Goal: Task Accomplishment & Management: Complete application form

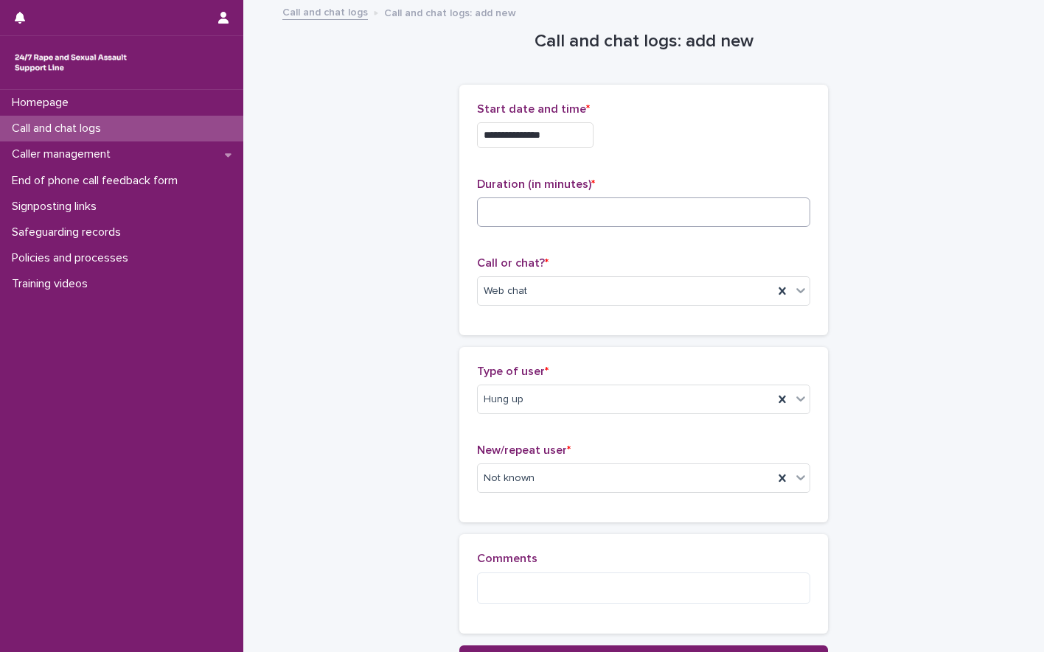
click at [522, 201] on input at bounding box center [643, 212] width 333 height 29
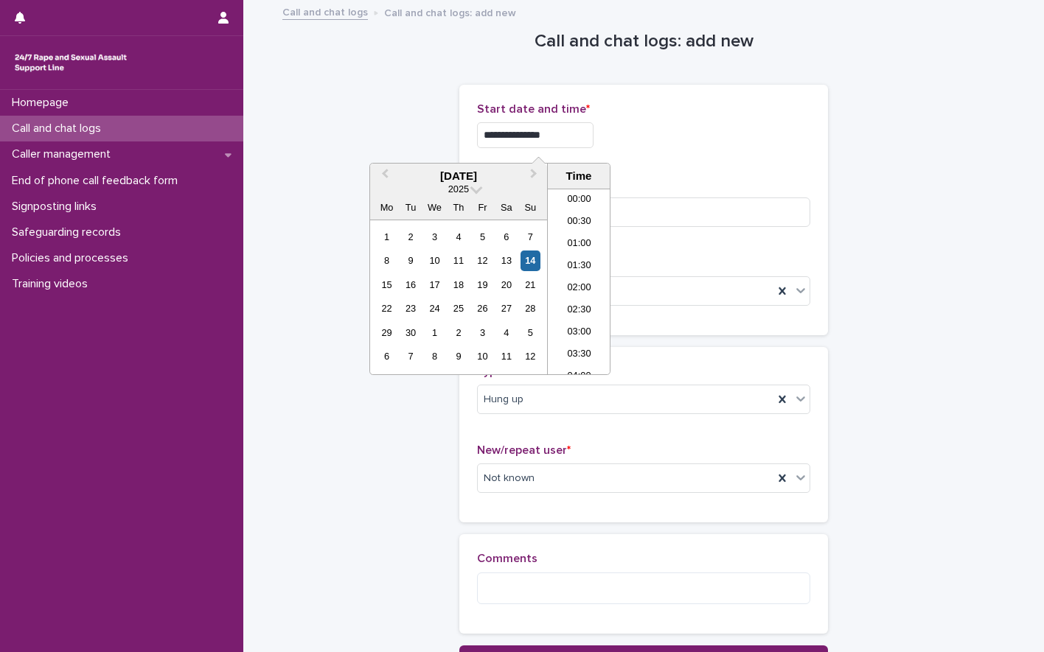
click at [568, 144] on input "**********" at bounding box center [535, 135] width 116 height 26
type input "**********"
click at [717, 226] on input at bounding box center [643, 212] width 333 height 29
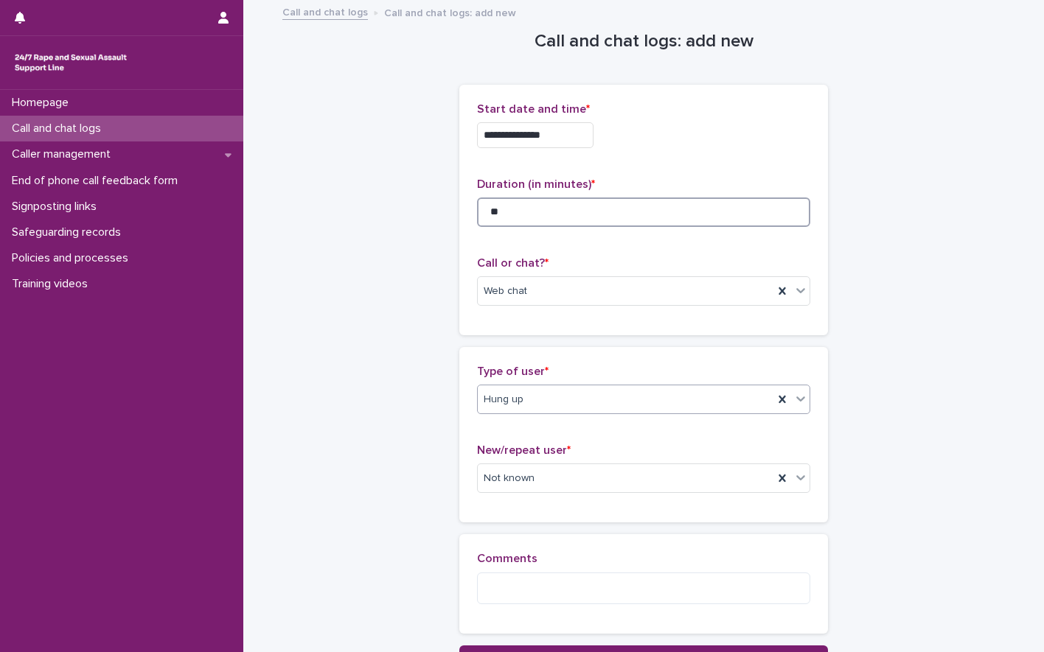
type input "**"
click at [545, 398] on div "Hung up" at bounding box center [626, 400] width 296 height 24
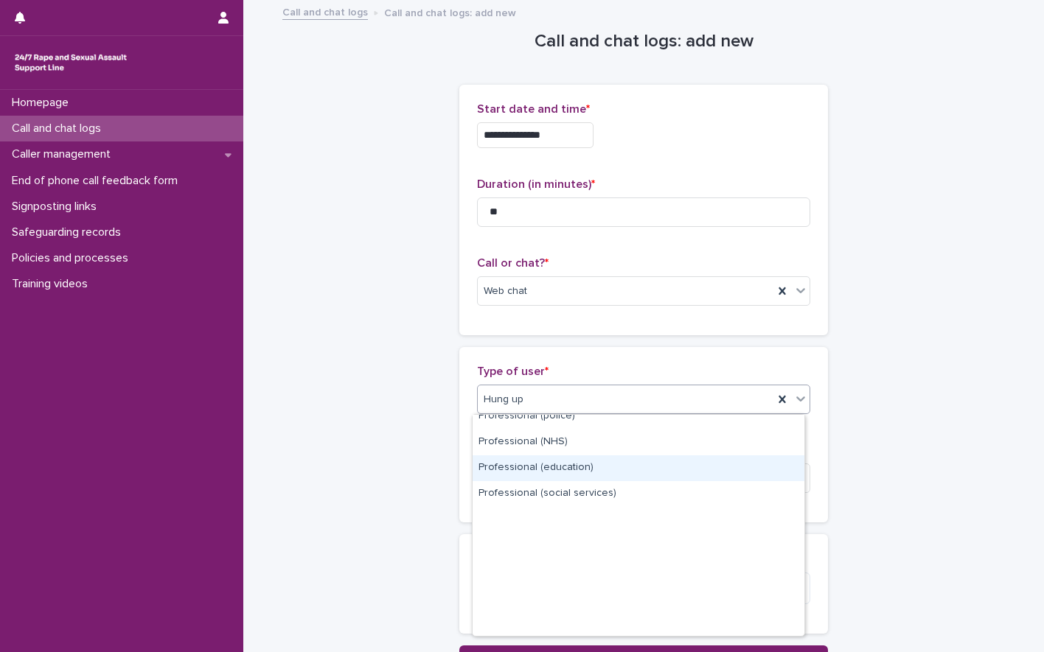
scroll to position [0, 0]
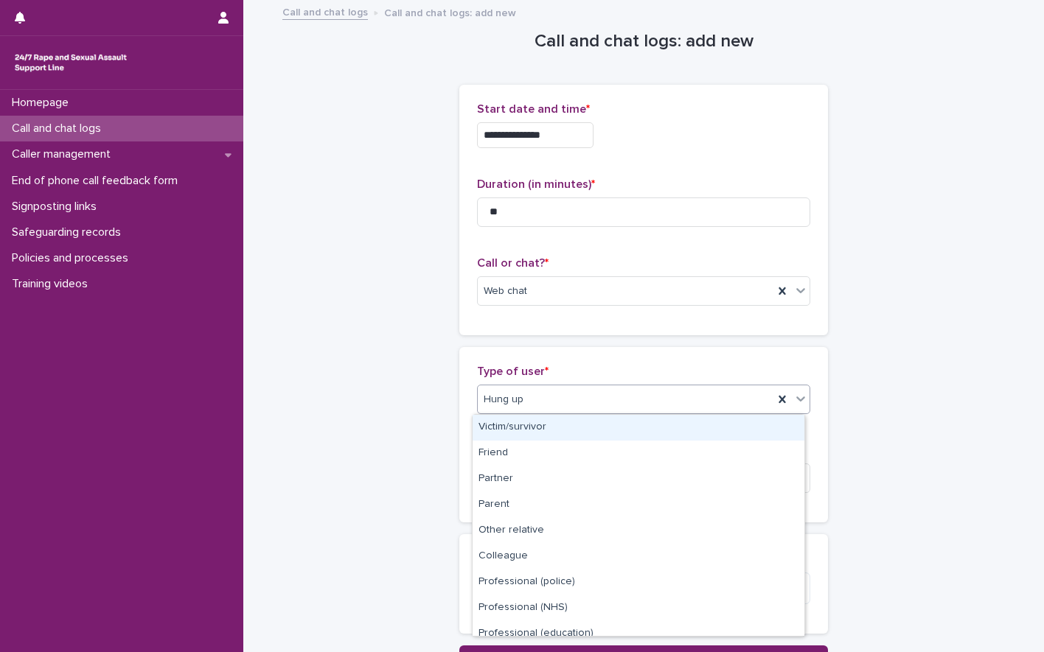
click at [512, 430] on div "Victim/survivor" at bounding box center [639, 428] width 332 height 26
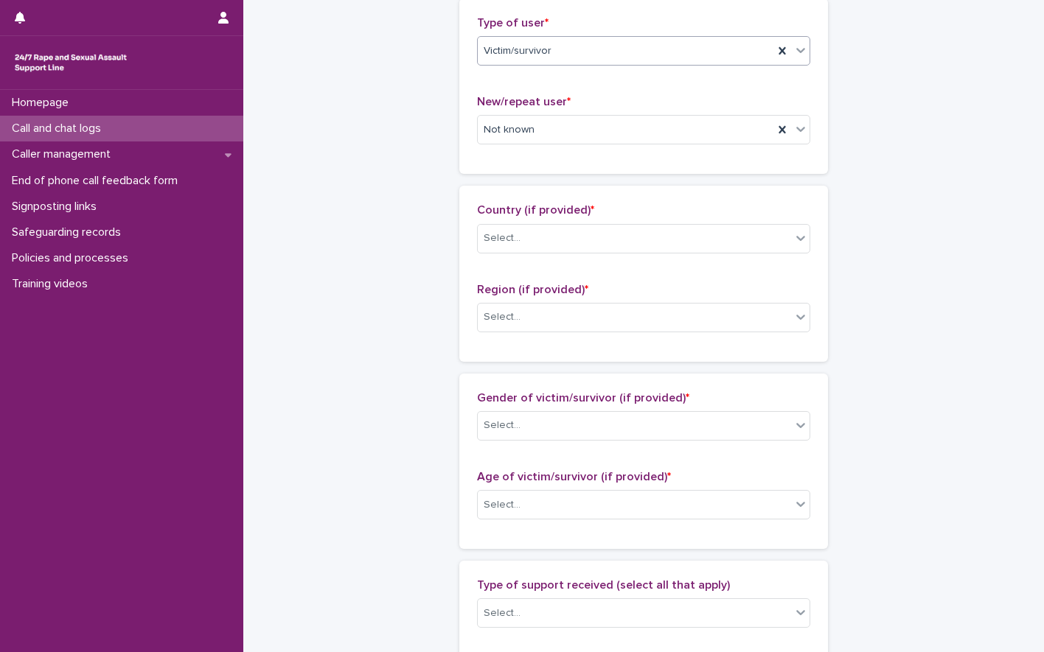
scroll to position [366, 0]
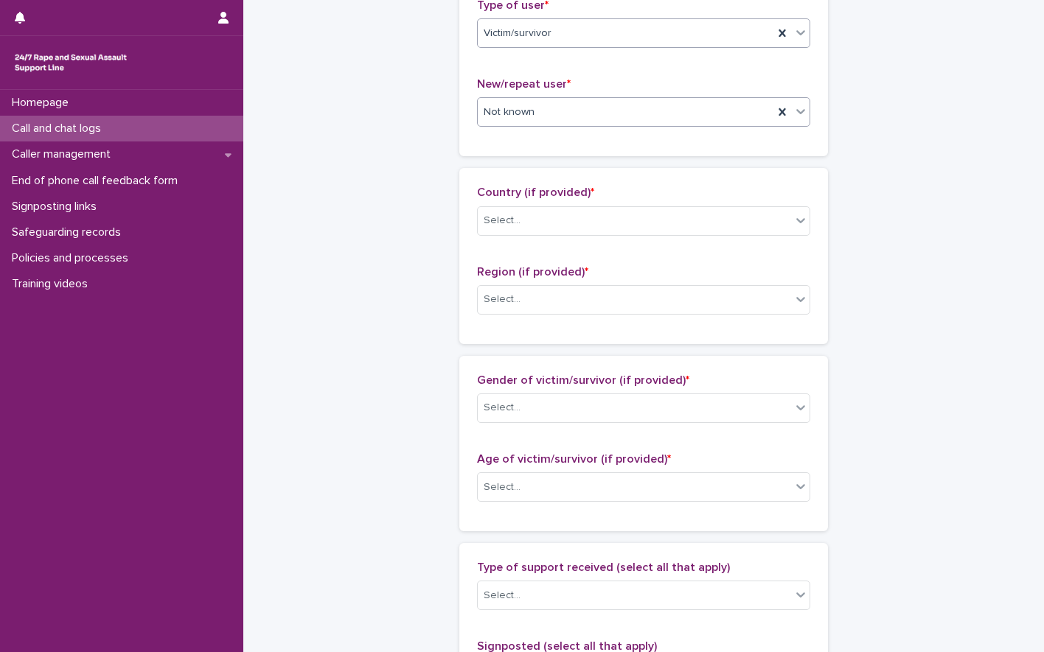
click at [558, 100] on div "Not known" at bounding box center [626, 112] width 296 height 24
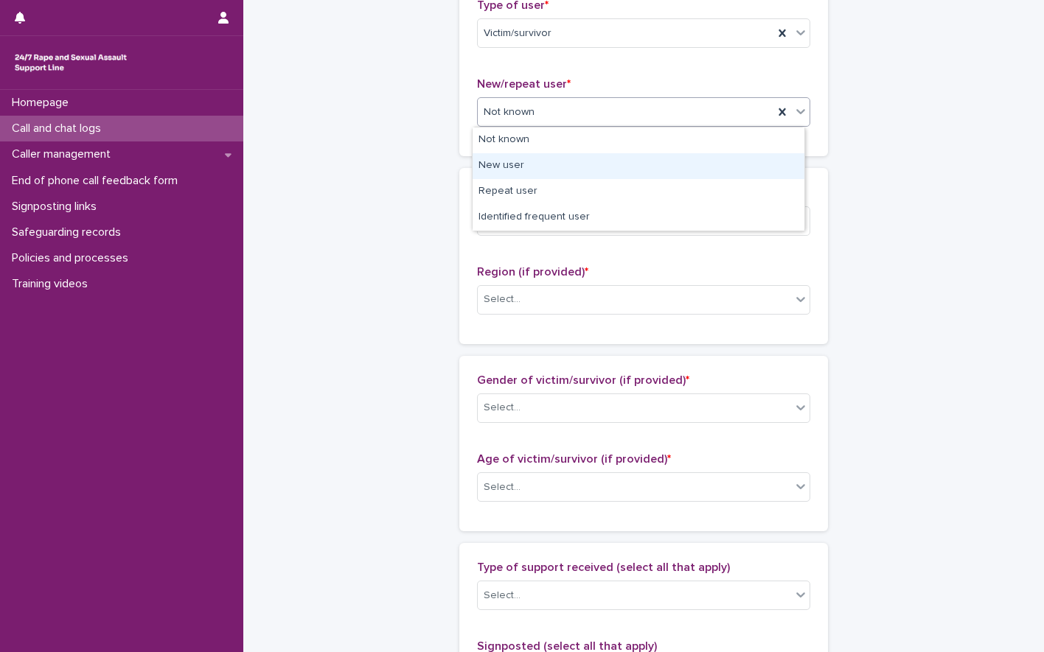
drag, startPoint x: 528, startPoint y: 180, endPoint x: 524, endPoint y: 167, distance: 13.1
click at [524, 167] on div "New user" at bounding box center [639, 166] width 332 height 26
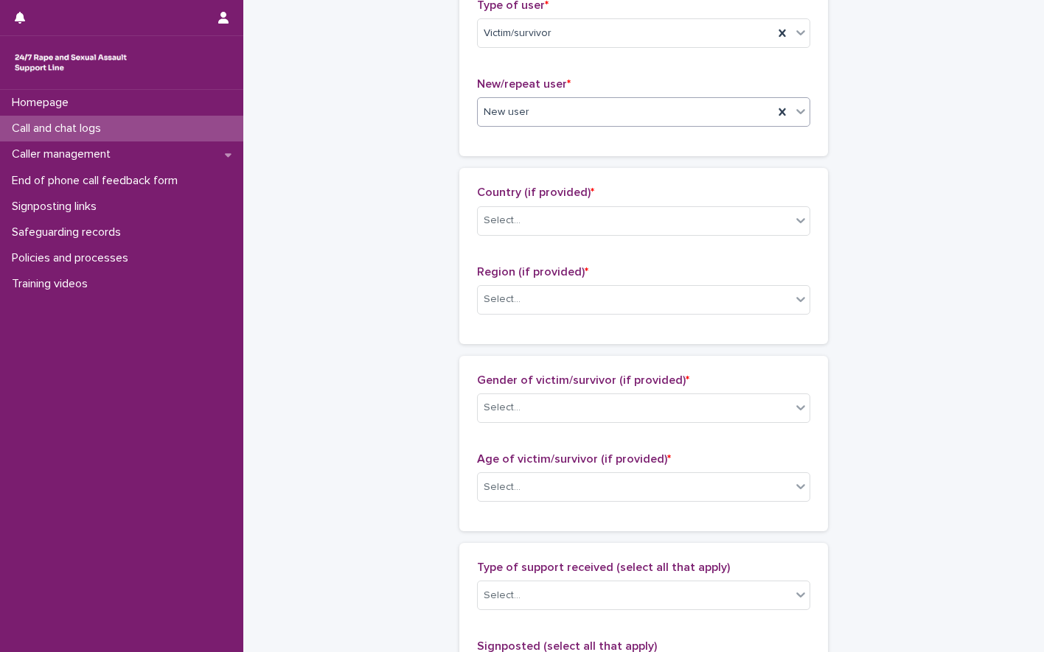
click at [383, 165] on div "**********" at bounding box center [643, 433] width 722 height 1596
click at [574, 228] on div "Select..." at bounding box center [634, 221] width 313 height 24
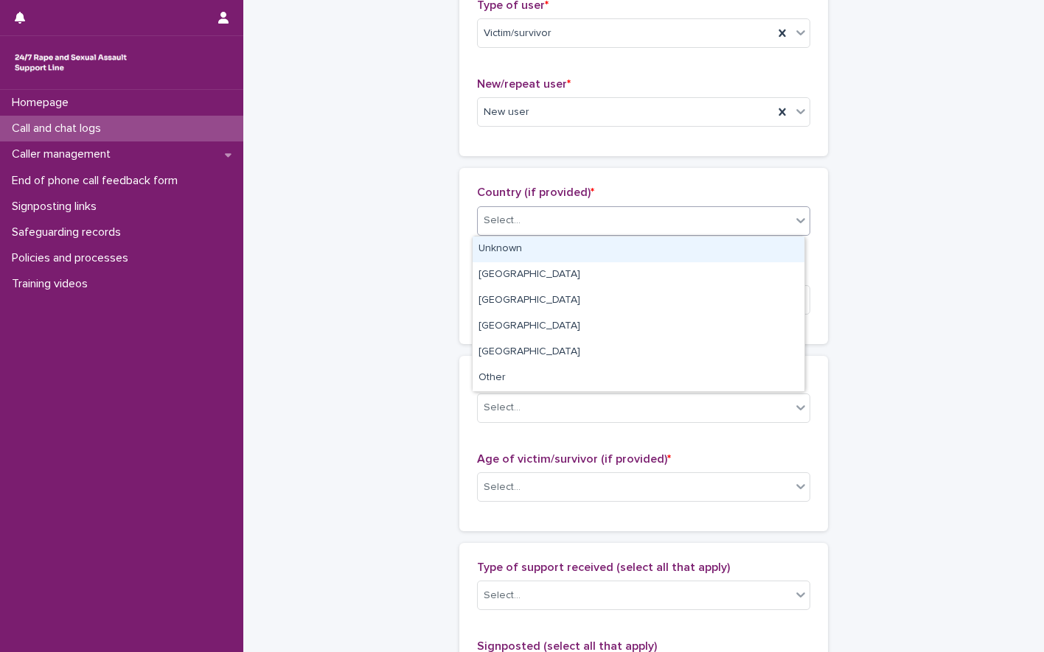
click at [535, 248] on div "Unknown" at bounding box center [639, 250] width 332 height 26
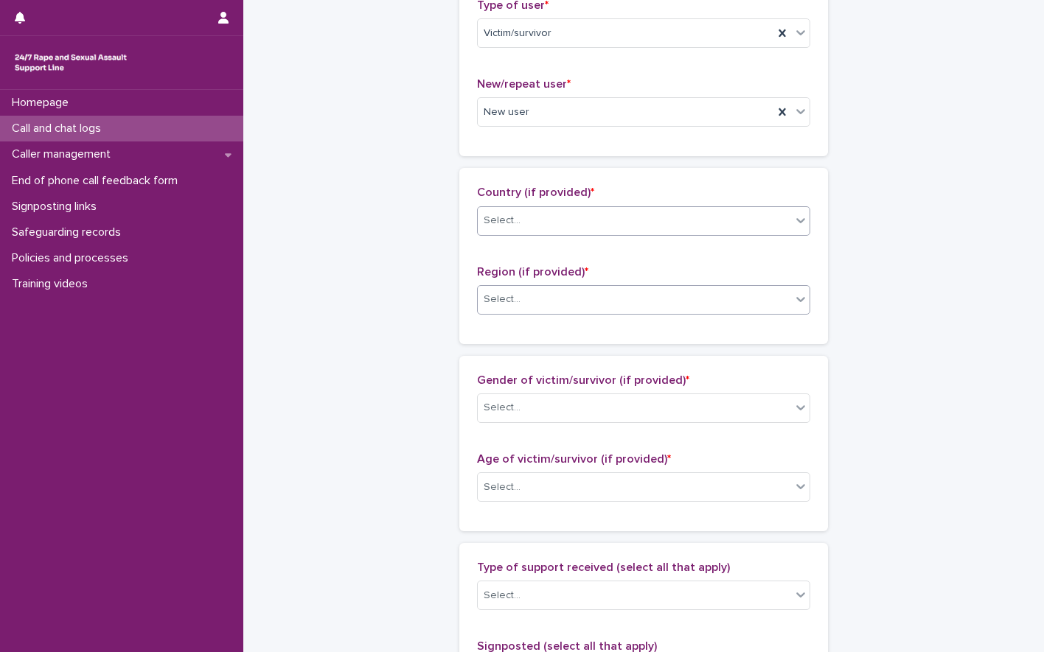
click at [530, 302] on div "Select..." at bounding box center [634, 299] width 313 height 24
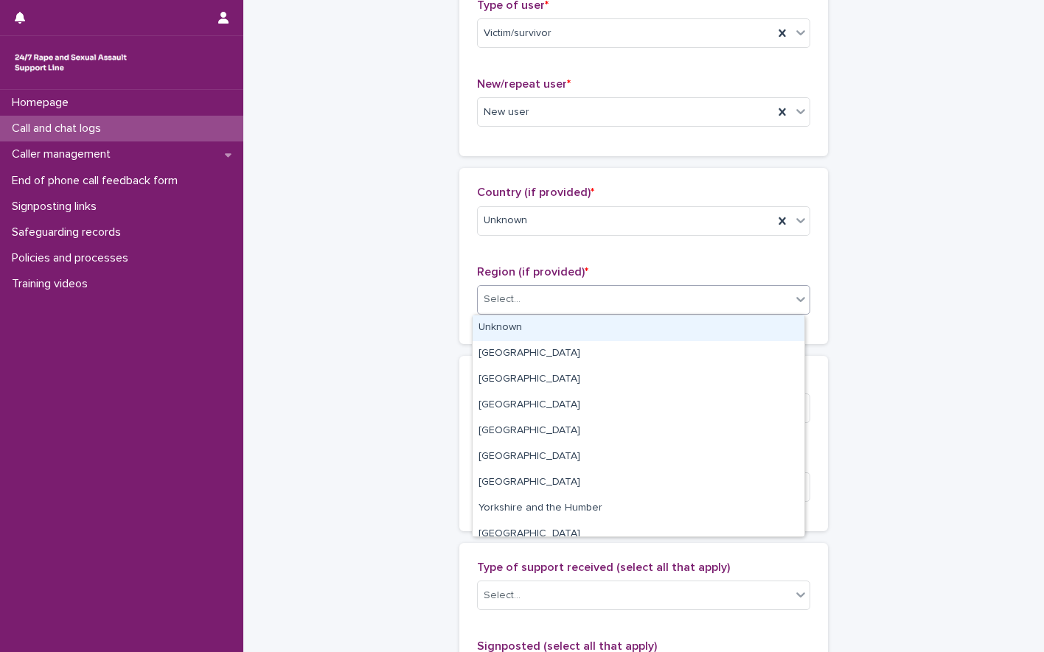
click at [522, 324] on div "Unknown" at bounding box center [639, 328] width 332 height 26
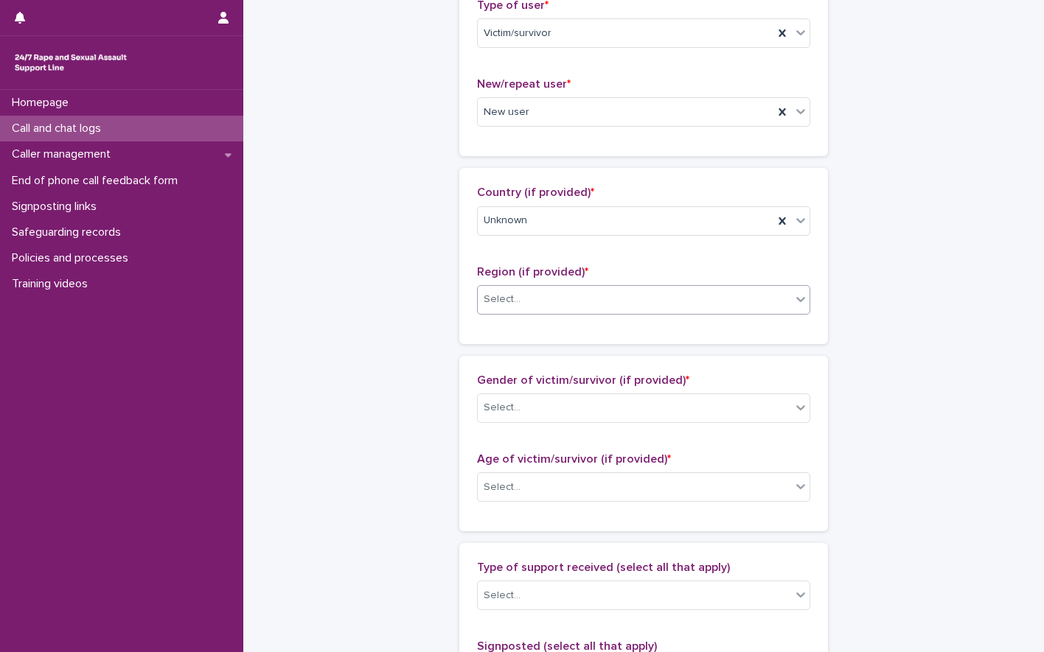
click at [419, 288] on div "**********" at bounding box center [643, 433] width 722 height 1596
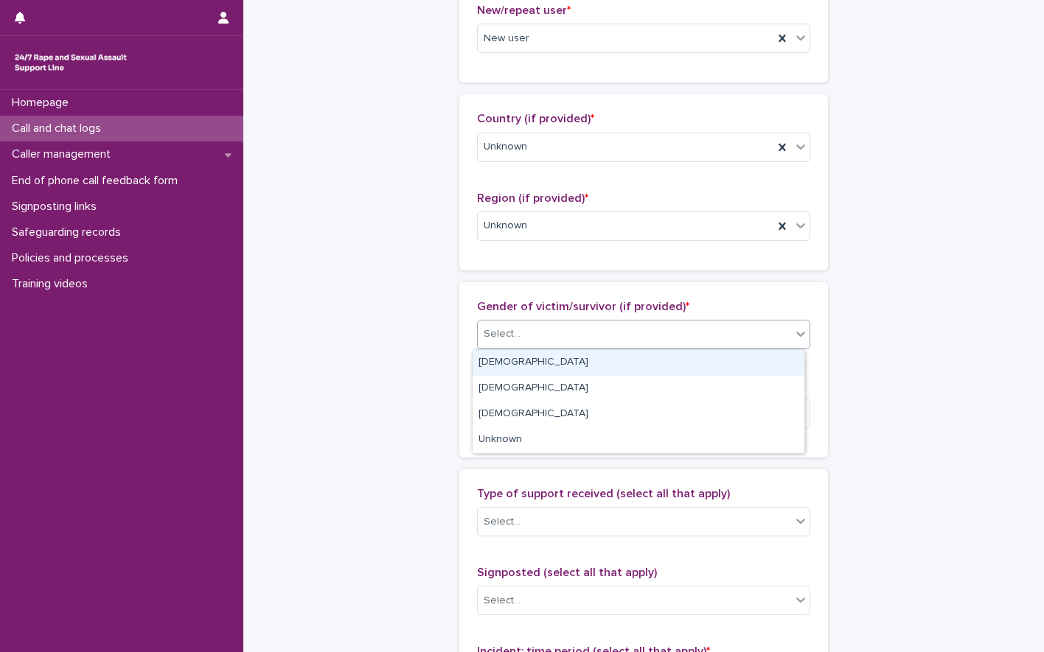
click at [600, 345] on div "Select..." at bounding box center [634, 334] width 313 height 24
click at [503, 363] on div "[DEMOGRAPHIC_DATA]" at bounding box center [639, 363] width 332 height 26
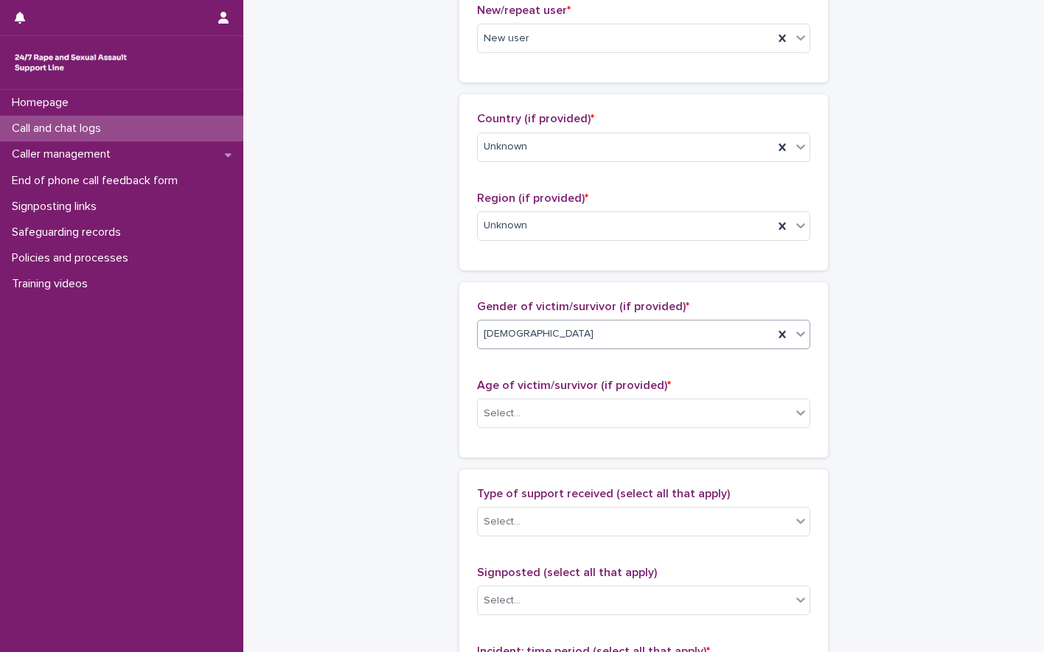
scroll to position [514, 0]
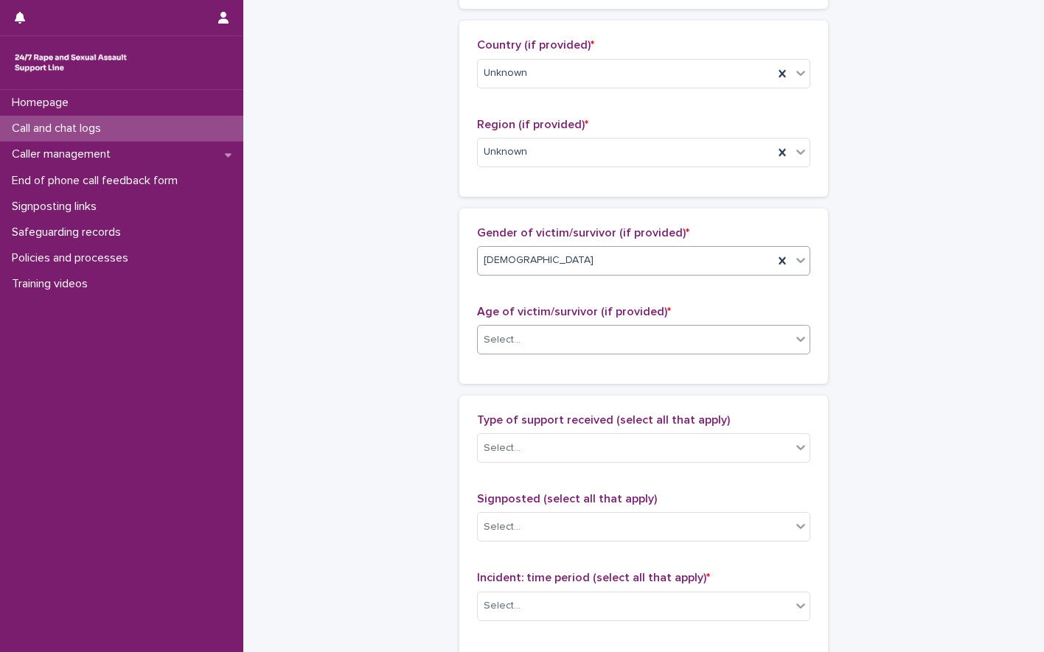
click at [511, 329] on div "Select..." at bounding box center [634, 340] width 313 height 24
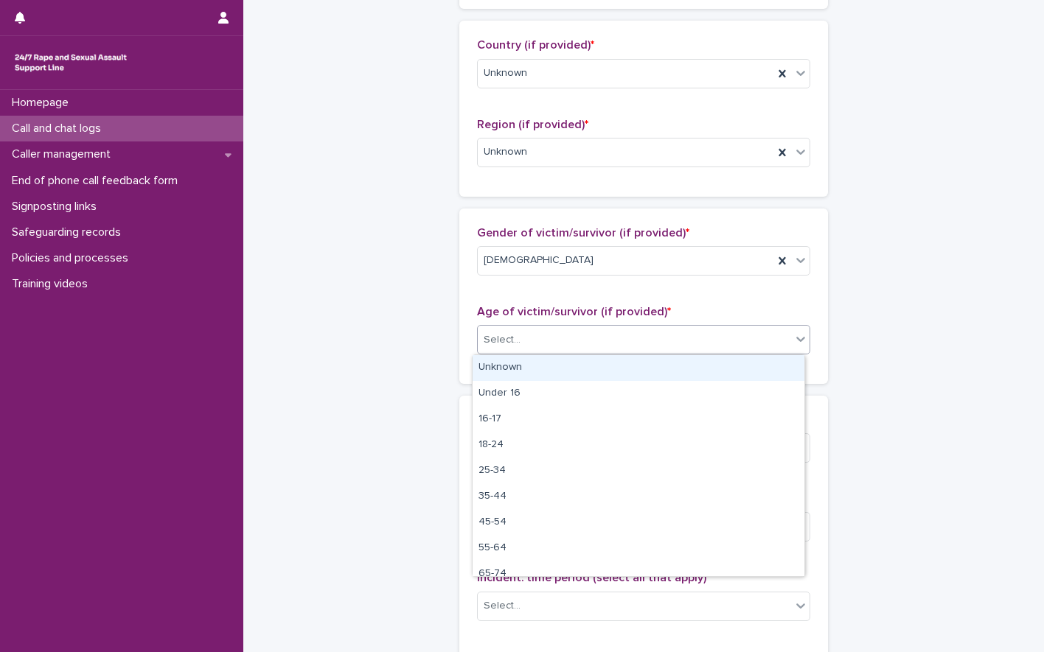
click at [520, 371] on div "Unknown" at bounding box center [639, 368] width 332 height 26
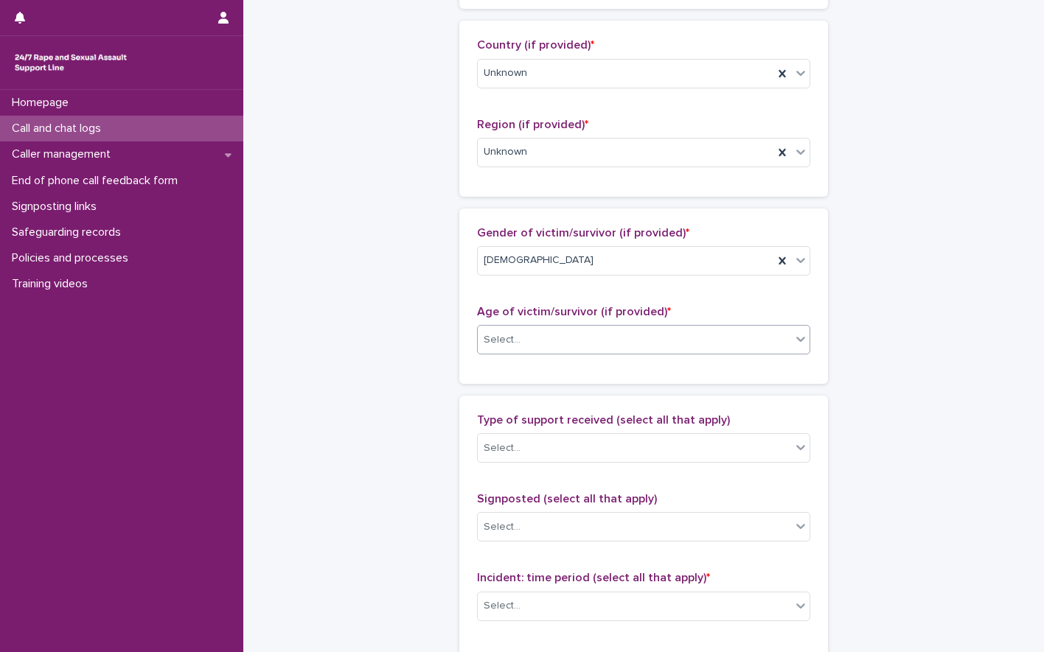
click at [408, 343] on div "**********" at bounding box center [643, 286] width 722 height 1596
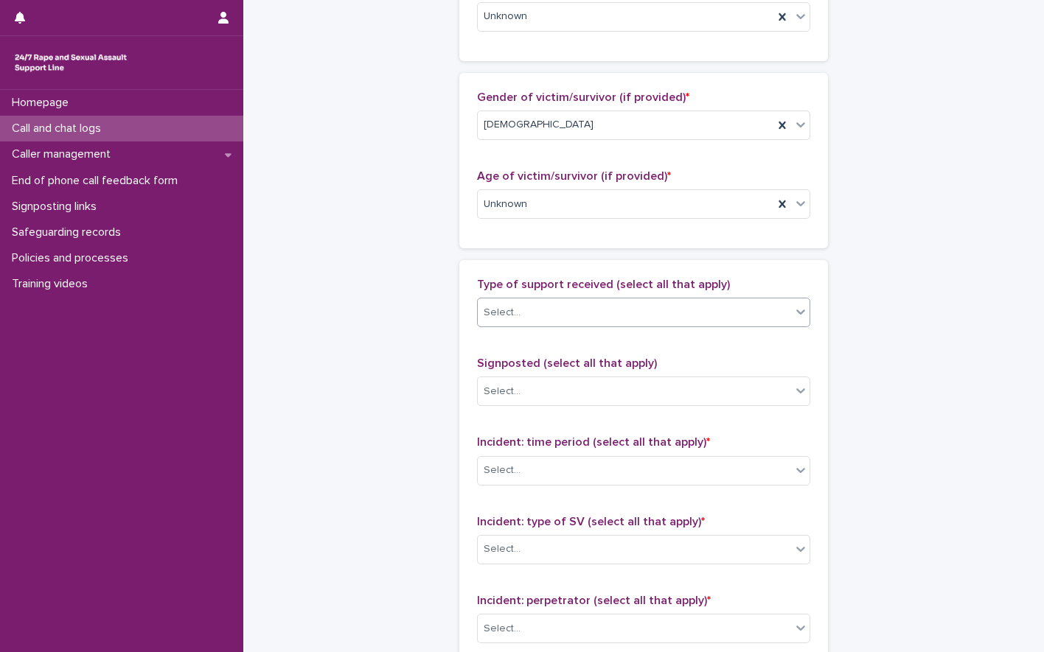
scroll to position [661, 0]
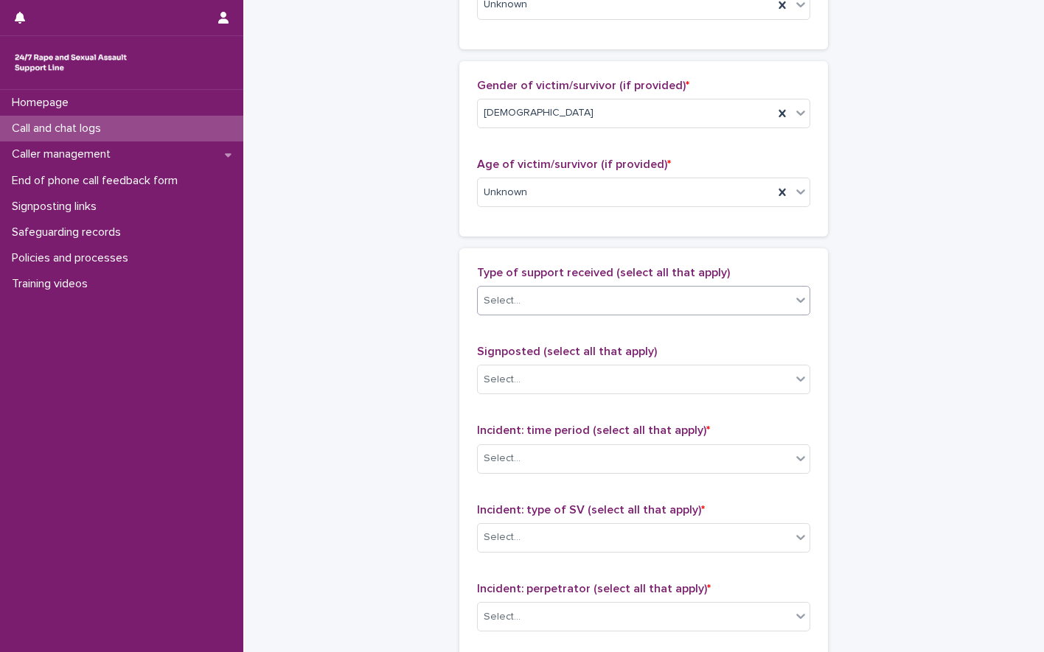
click at [539, 302] on div "Select..." at bounding box center [634, 301] width 313 height 24
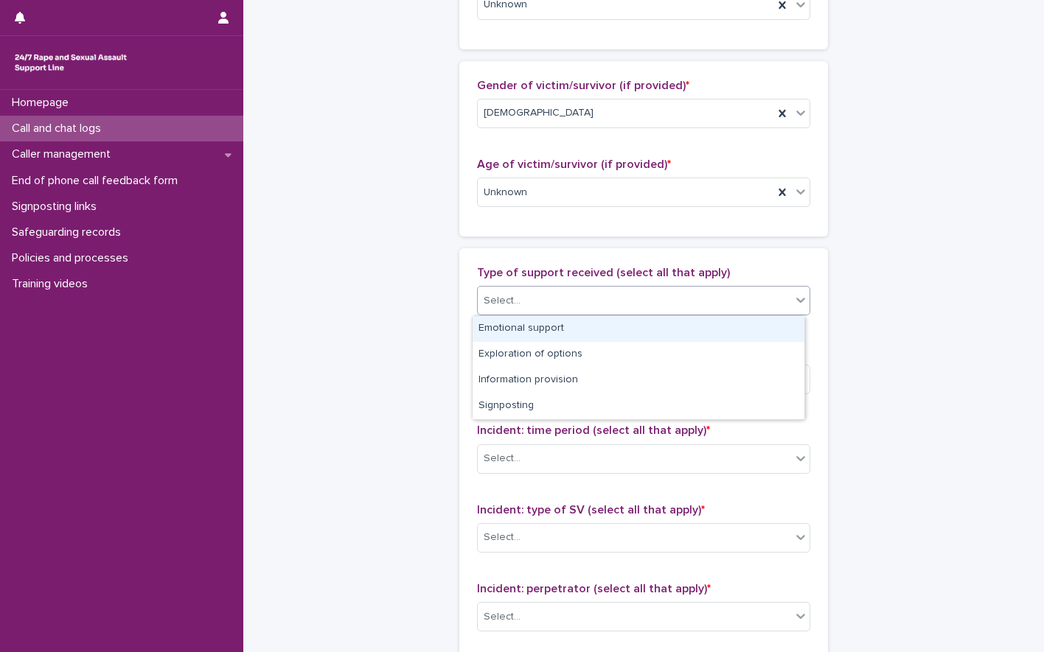
click at [529, 324] on div "Emotional support" at bounding box center [639, 329] width 332 height 26
click at [660, 301] on div "Emotional support" at bounding box center [626, 301] width 296 height 26
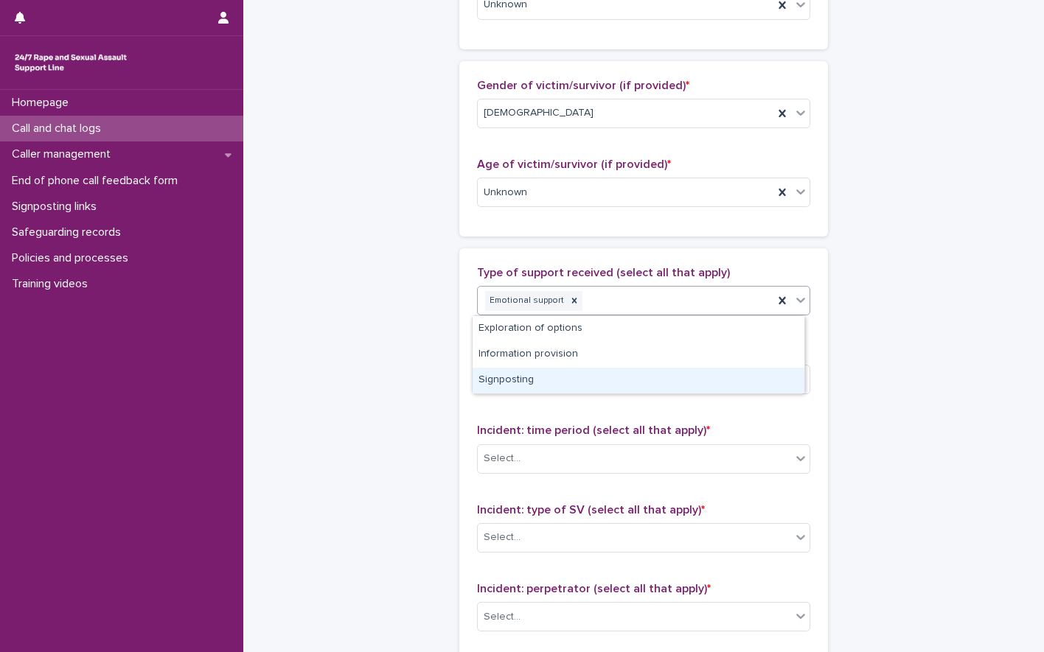
click at [545, 380] on div "Signposting" at bounding box center [639, 381] width 332 height 26
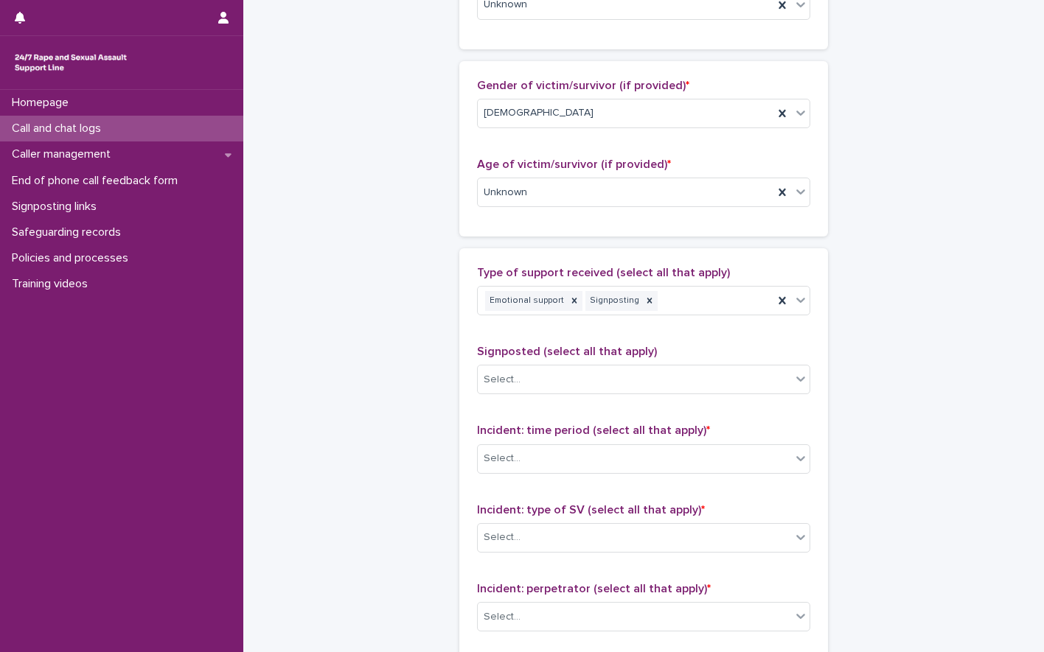
click at [410, 277] on div "**********" at bounding box center [643, 138] width 722 height 1596
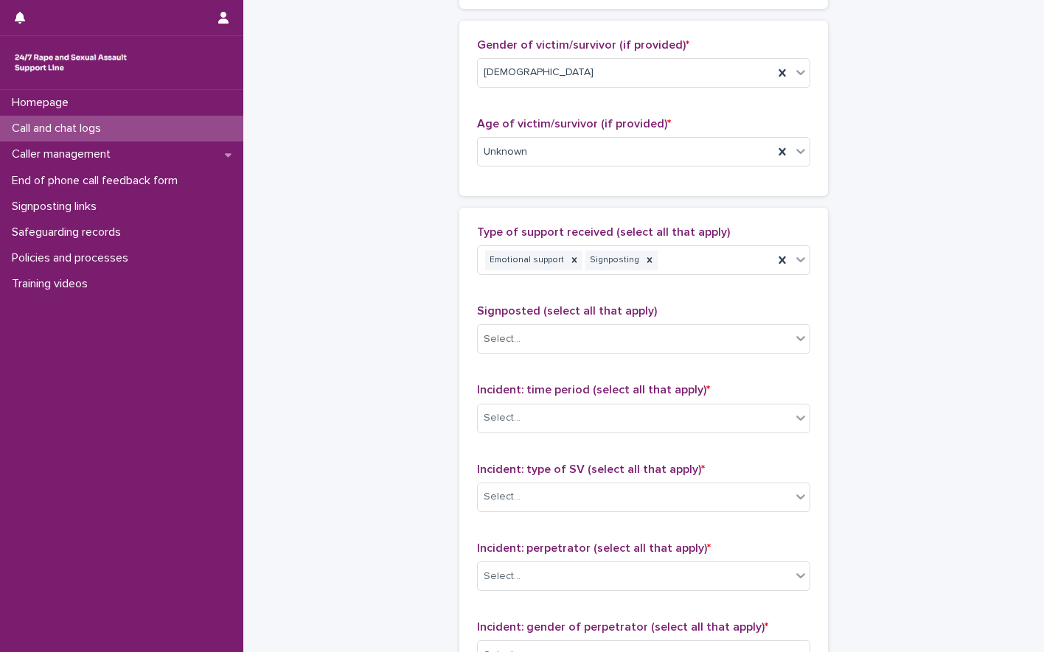
scroll to position [735, 0]
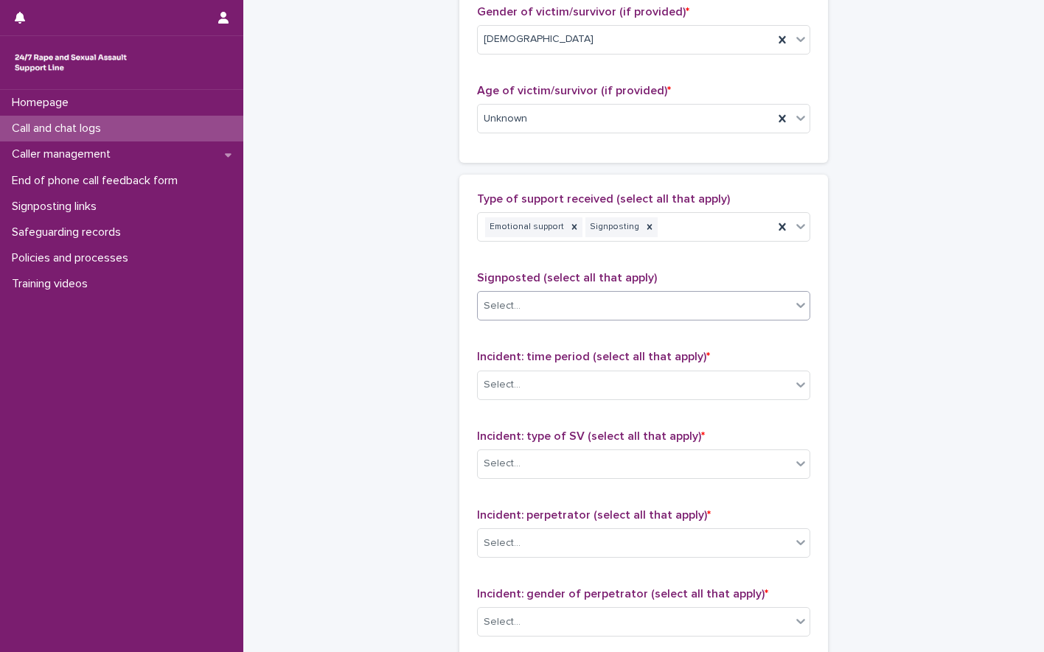
click at [550, 303] on div "Select..." at bounding box center [634, 306] width 313 height 24
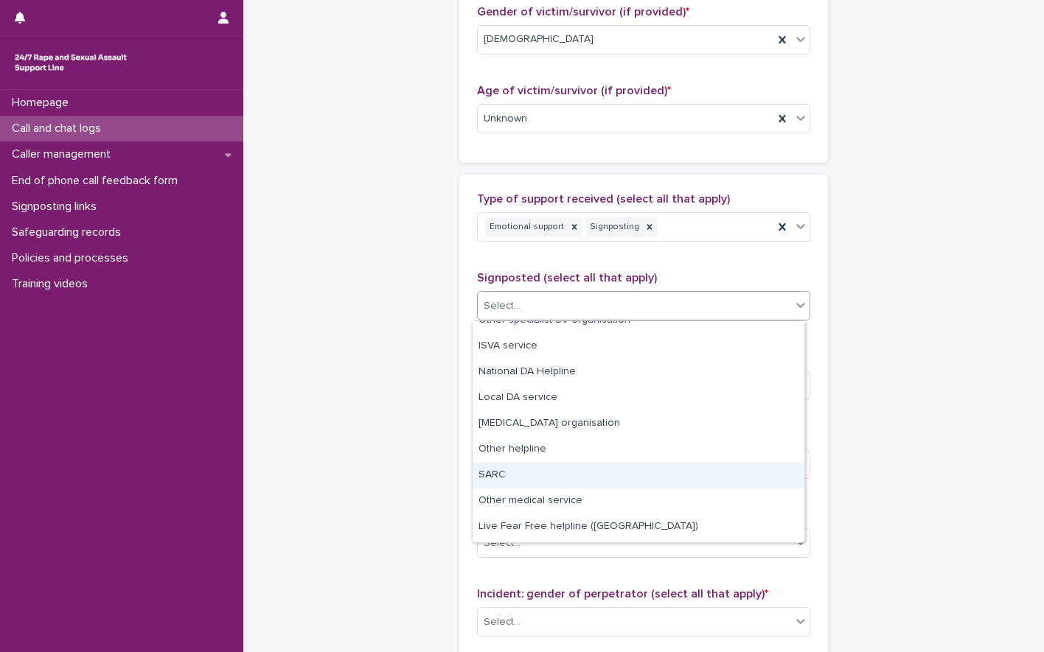
scroll to position [15, 0]
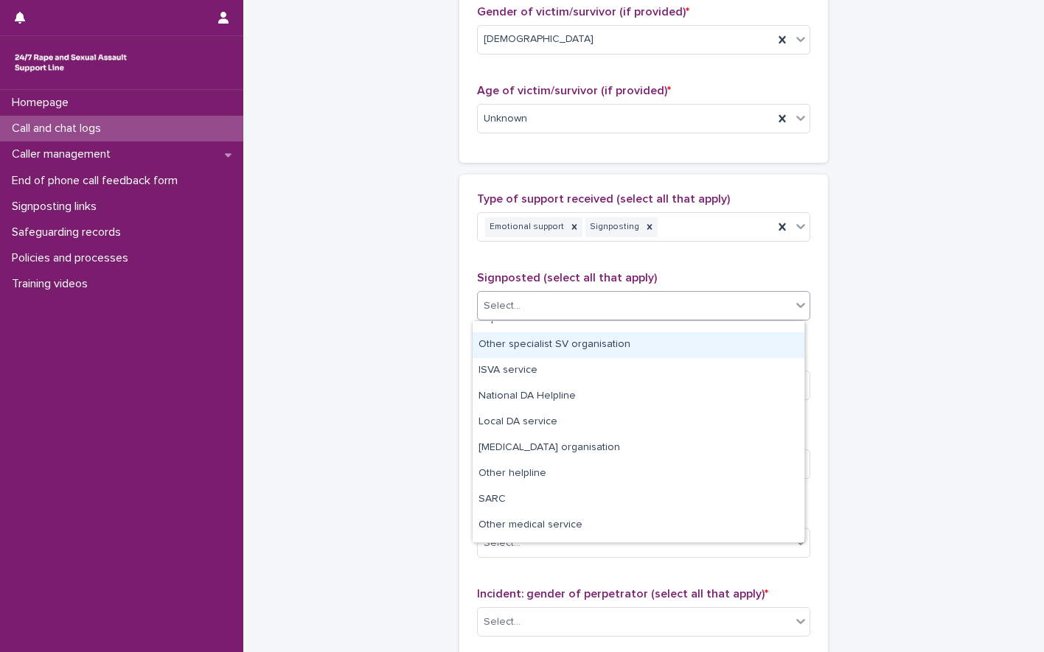
click at [554, 354] on div "Other specialist SV organisation" at bounding box center [639, 345] width 332 height 26
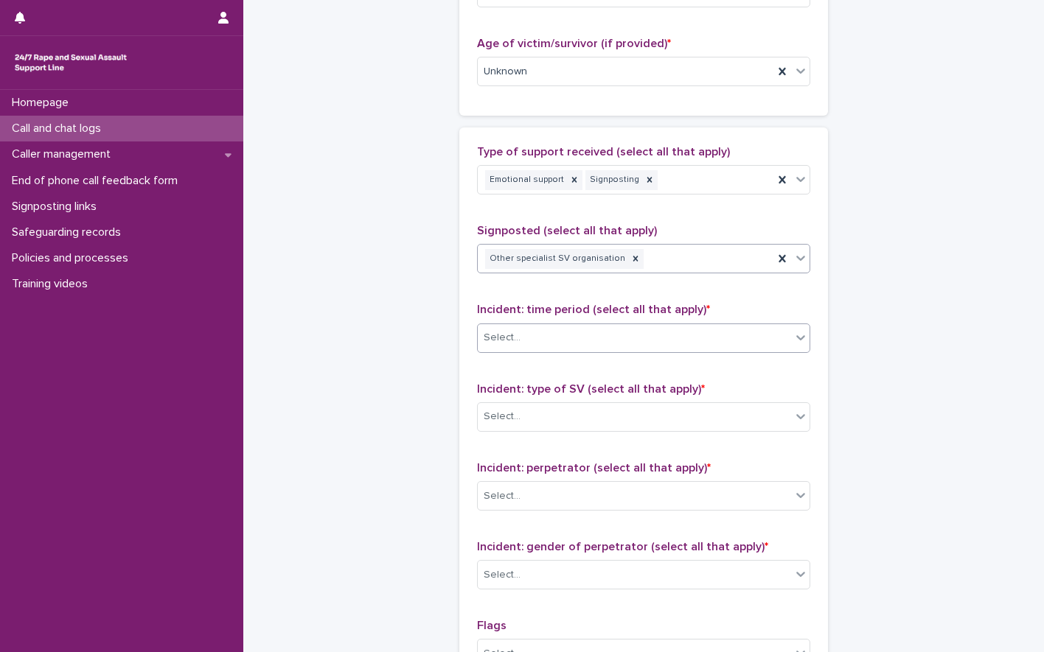
scroll to position [809, 0]
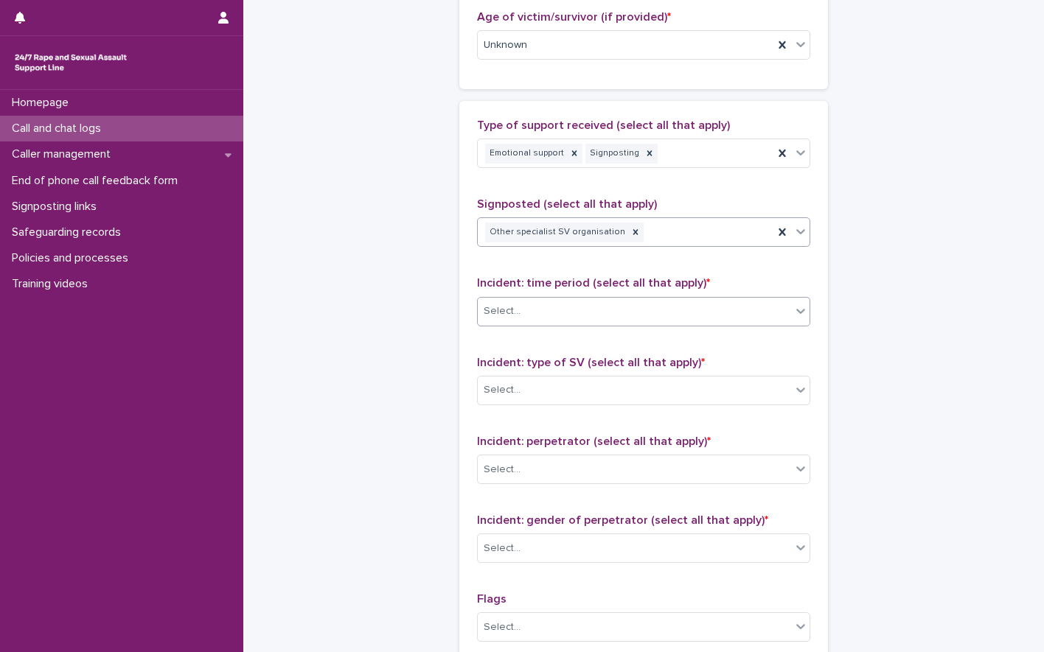
click at [567, 304] on div "Select..." at bounding box center [634, 311] width 313 height 24
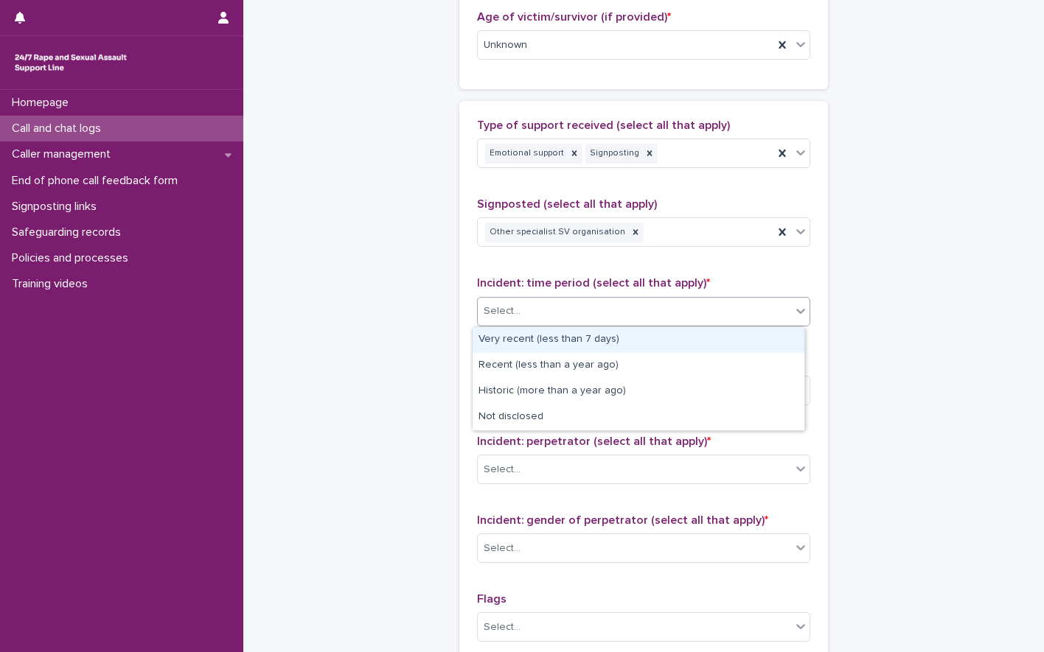
click at [541, 341] on div "Very recent (less than 7 days)" at bounding box center [639, 340] width 332 height 26
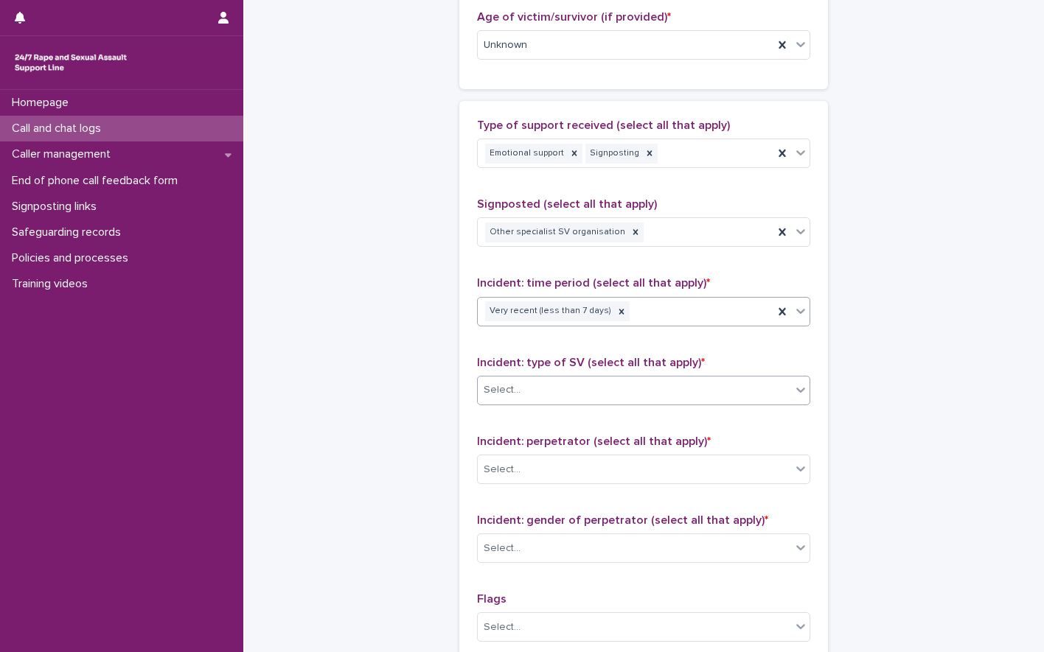
click at [534, 391] on div "Select..." at bounding box center [634, 390] width 313 height 24
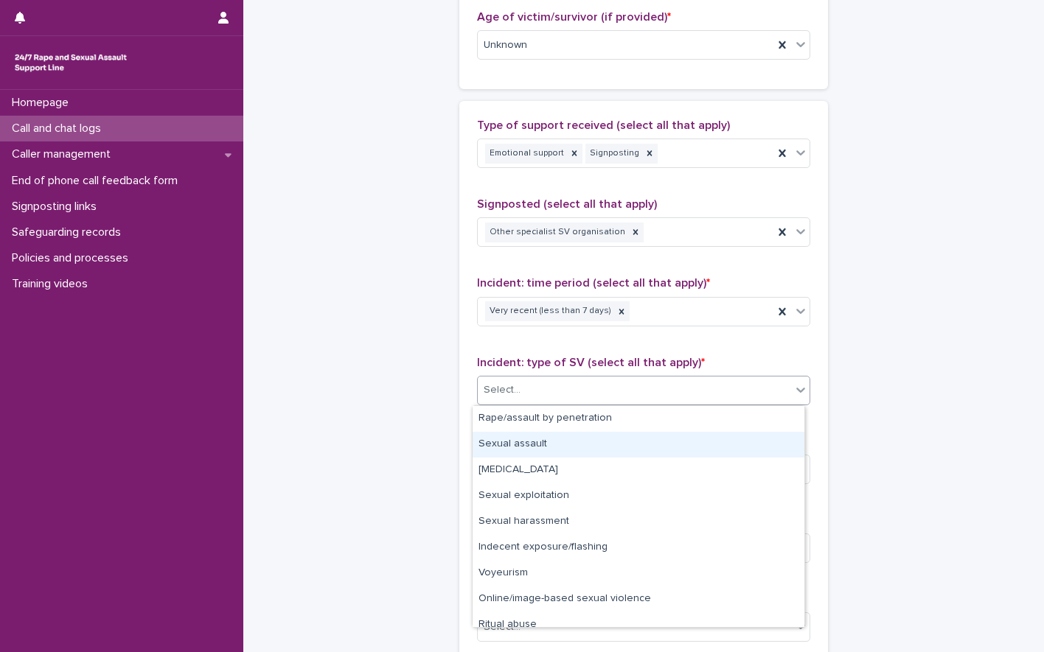
click at [540, 448] on div "Sexual assault" at bounding box center [639, 445] width 332 height 26
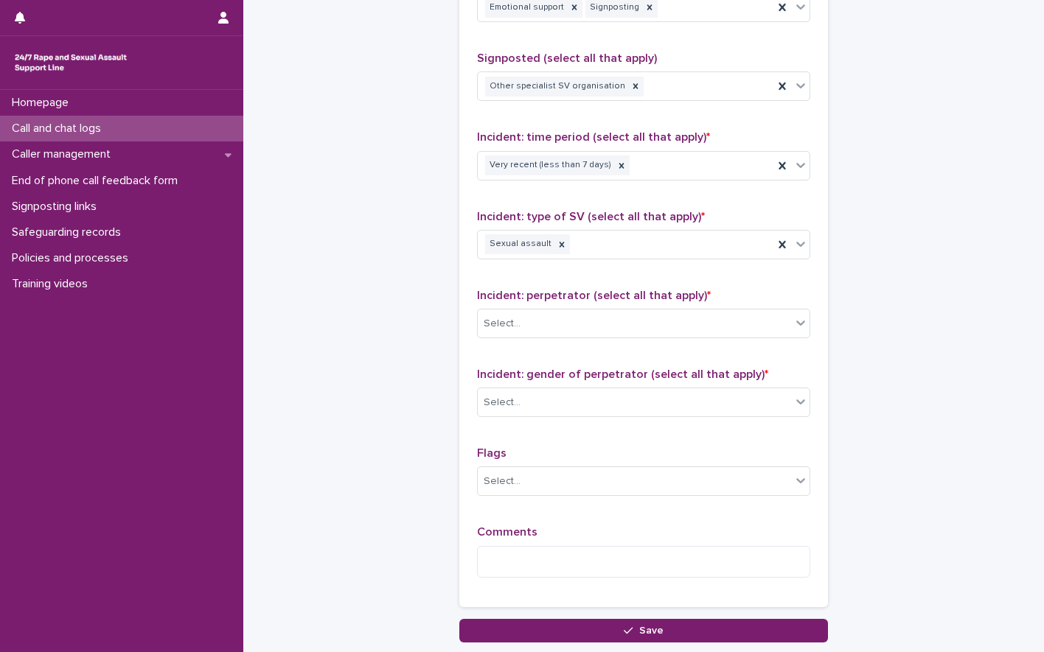
scroll to position [956, 0]
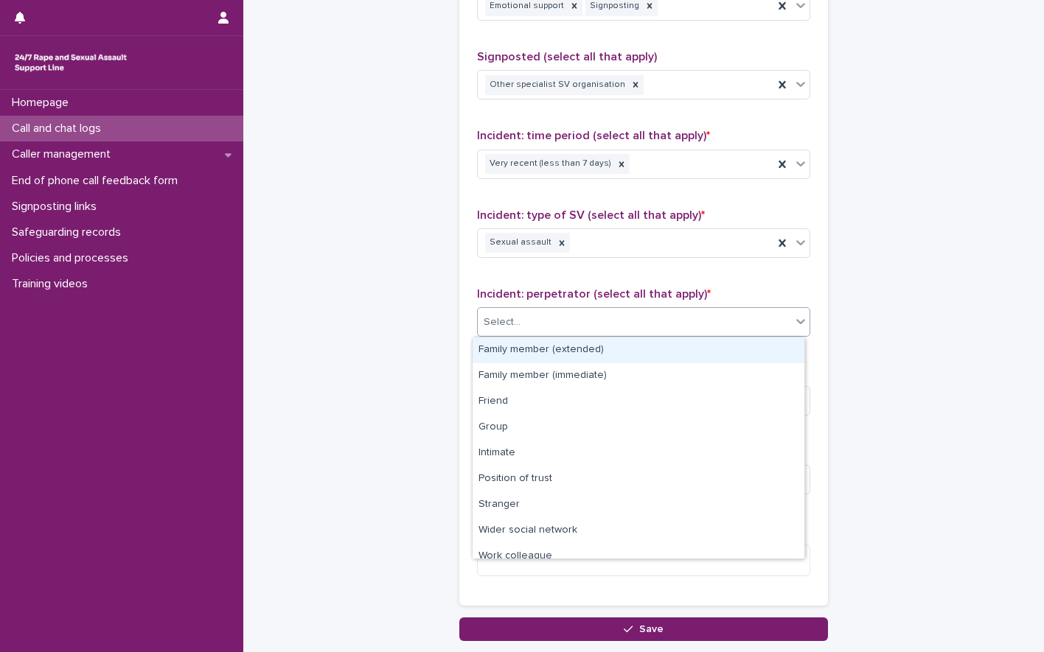
click at [573, 334] on div "Select..." at bounding box center [634, 322] width 313 height 24
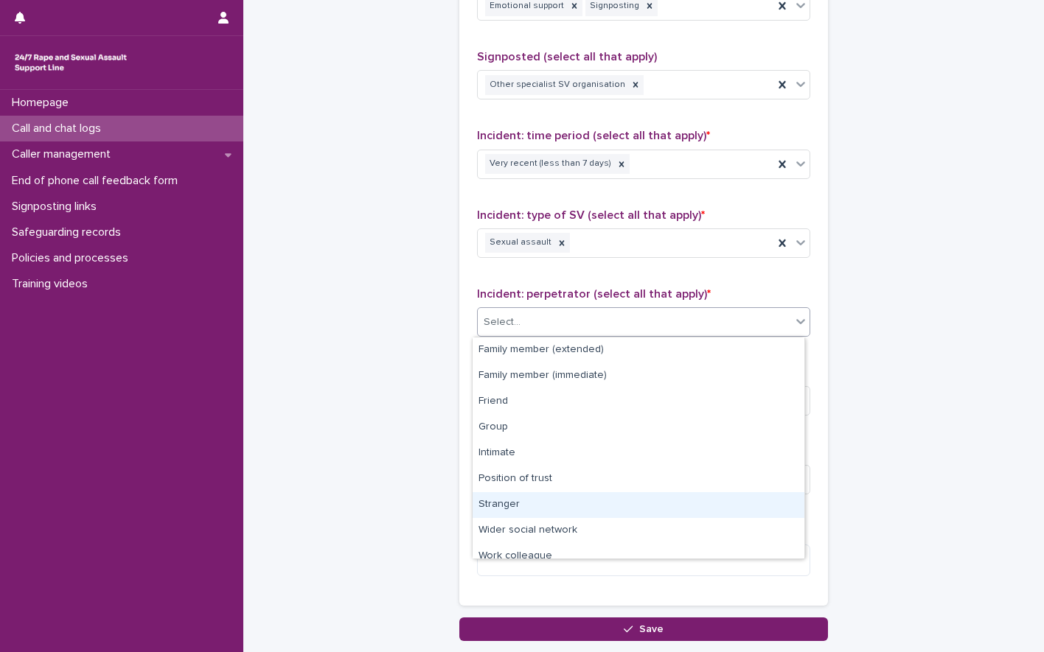
click at [526, 507] on div "Stranger" at bounding box center [639, 505] width 332 height 26
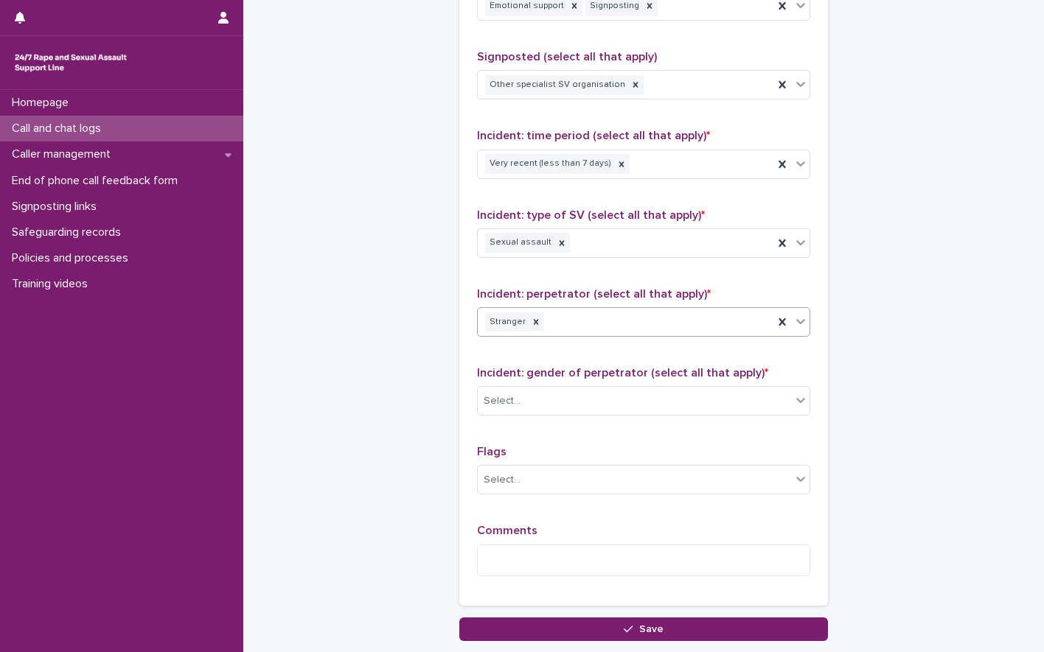
click at [534, 333] on div "Stranger" at bounding box center [626, 323] width 296 height 26
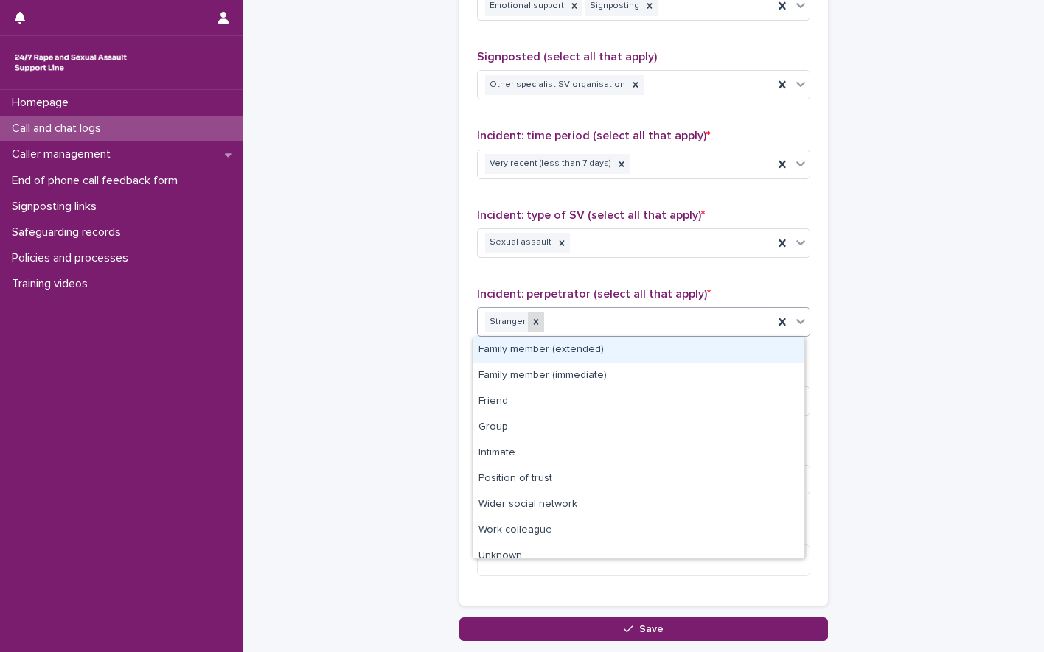
click at [531, 320] on icon at bounding box center [536, 322] width 10 height 10
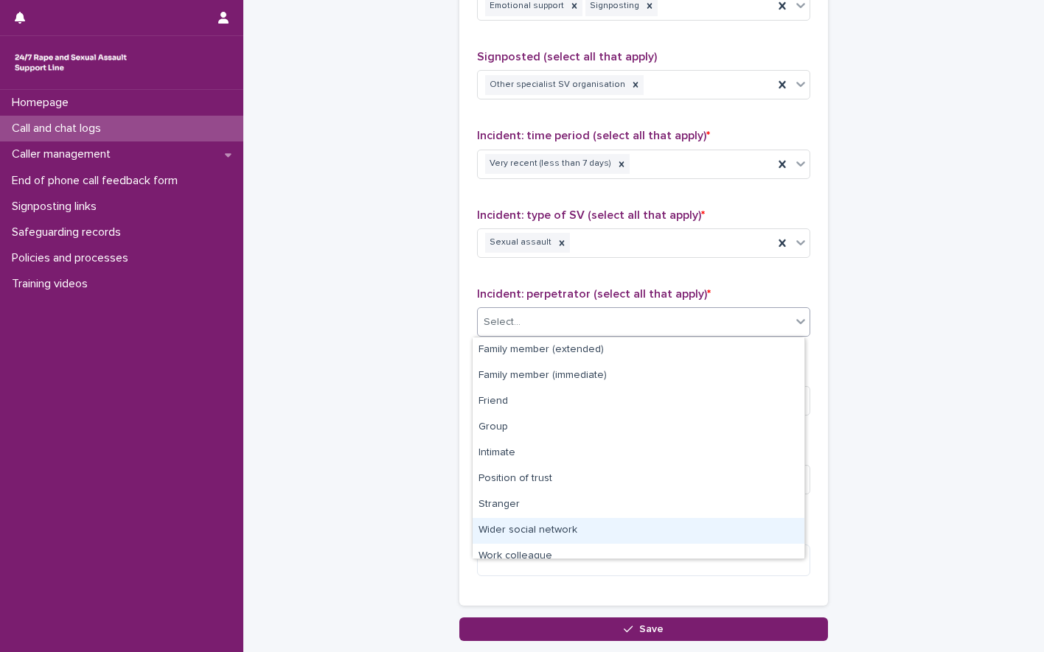
click at [550, 532] on div "Wider social network" at bounding box center [639, 531] width 332 height 26
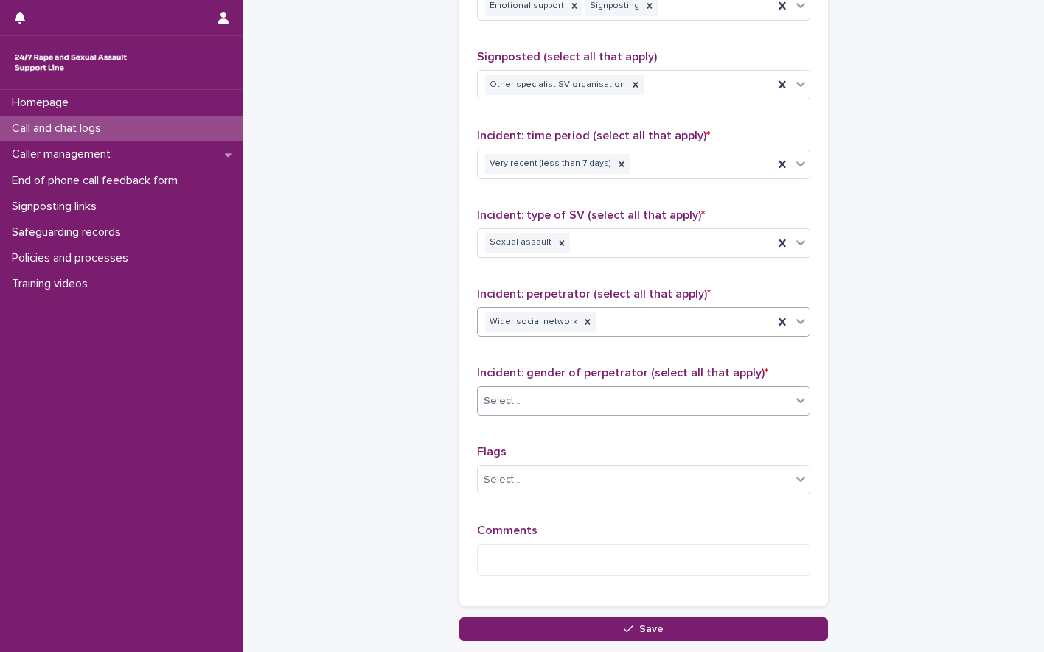
click at [533, 408] on div "Select..." at bounding box center [634, 401] width 313 height 24
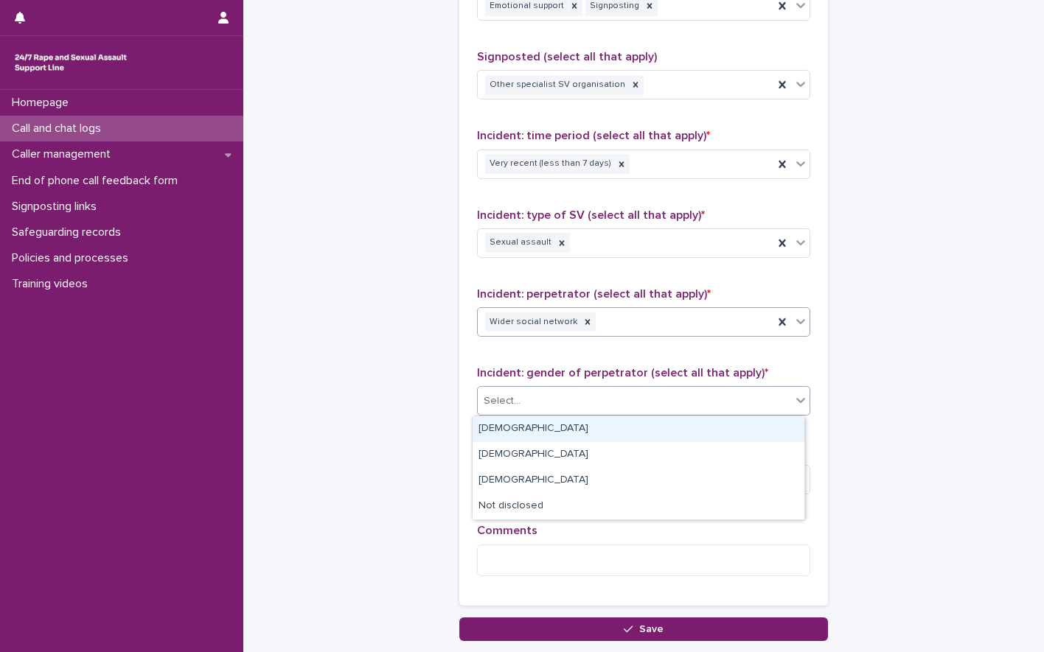
click at [494, 430] on div "[DEMOGRAPHIC_DATA]" at bounding box center [639, 429] width 332 height 26
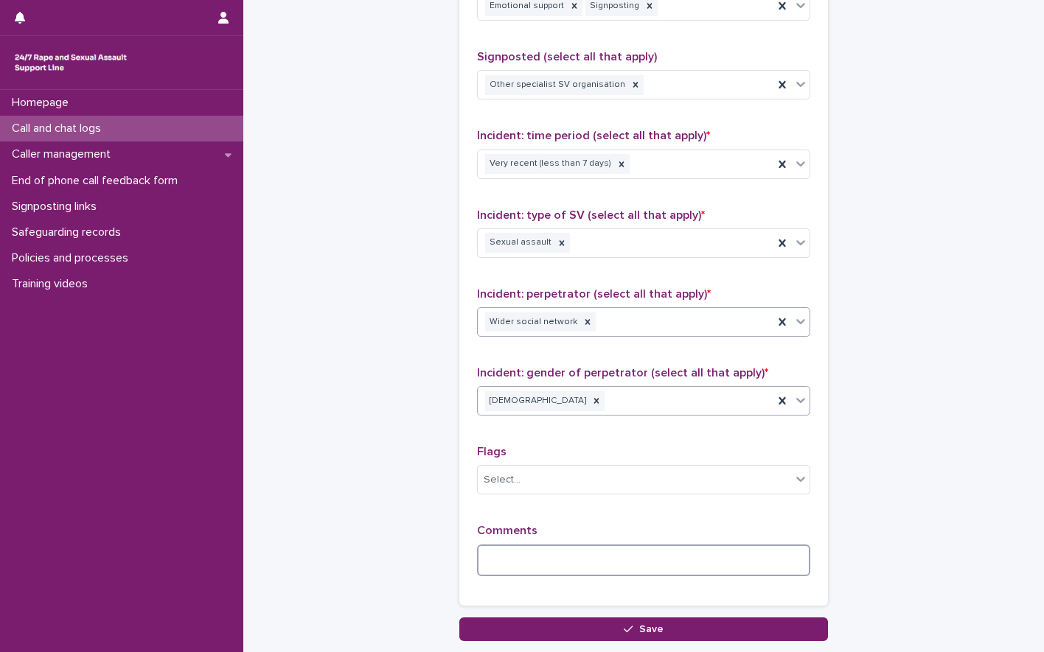
click at [505, 549] on textarea at bounding box center [643, 561] width 333 height 32
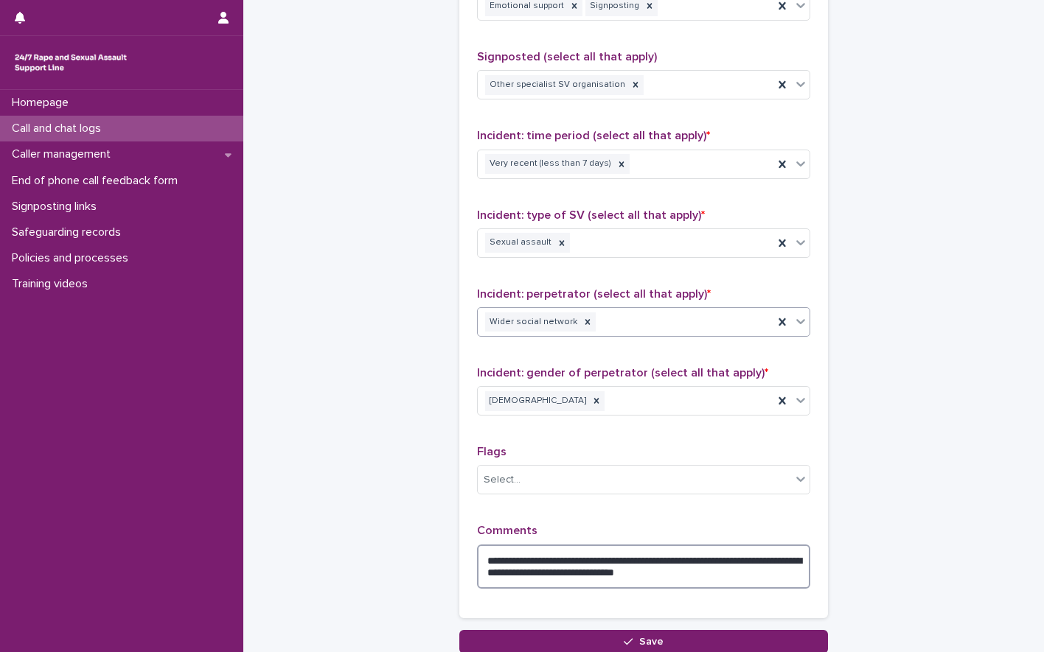
click at [492, 573] on textarea "**********" at bounding box center [643, 567] width 333 height 44
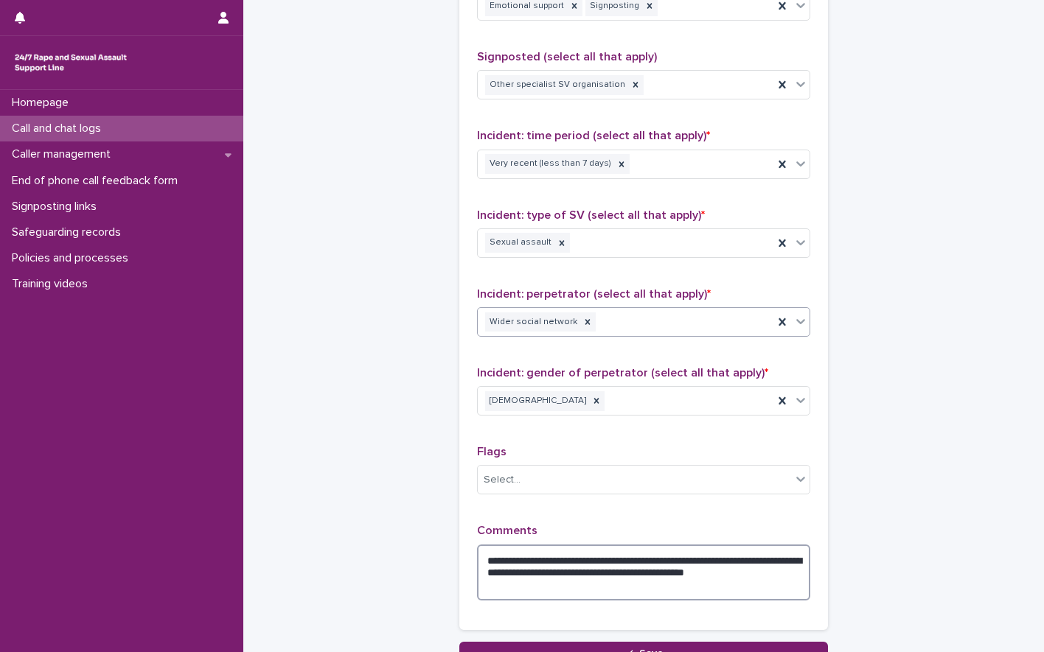
click at [545, 585] on textarea "**********" at bounding box center [643, 573] width 333 height 56
click at [533, 588] on textarea "**********" at bounding box center [643, 573] width 333 height 56
click at [689, 559] on textarea "**********" at bounding box center [643, 573] width 333 height 56
drag, startPoint x: 524, startPoint y: 587, endPoint x: 540, endPoint y: 587, distance: 16.2
click at [526, 587] on textarea "**********" at bounding box center [643, 573] width 333 height 56
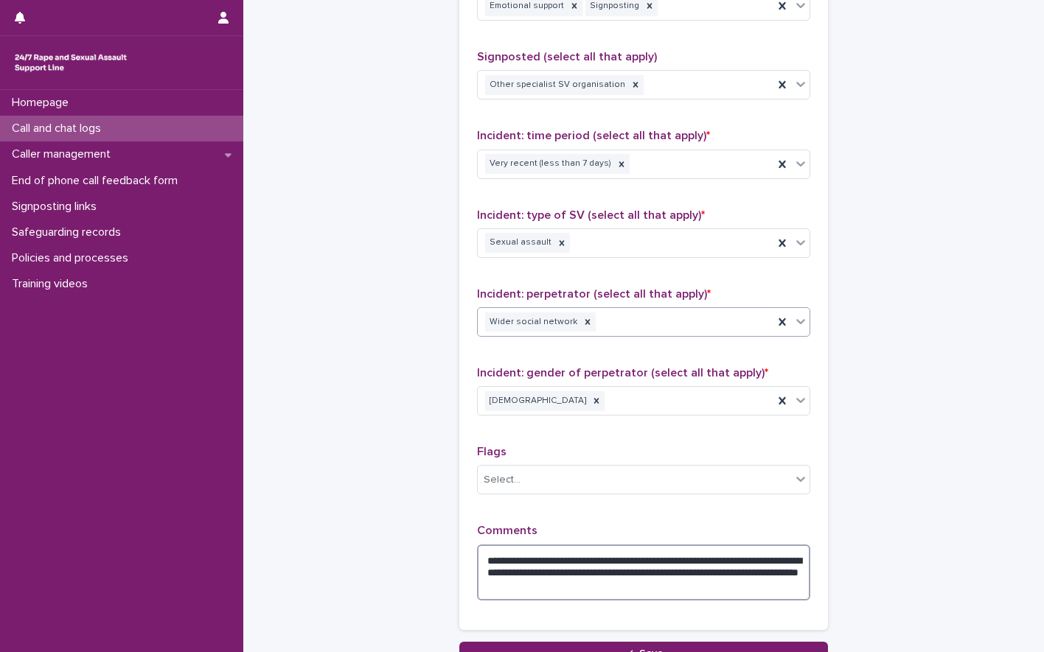
click at [686, 585] on textarea "**********" at bounding box center [643, 573] width 333 height 56
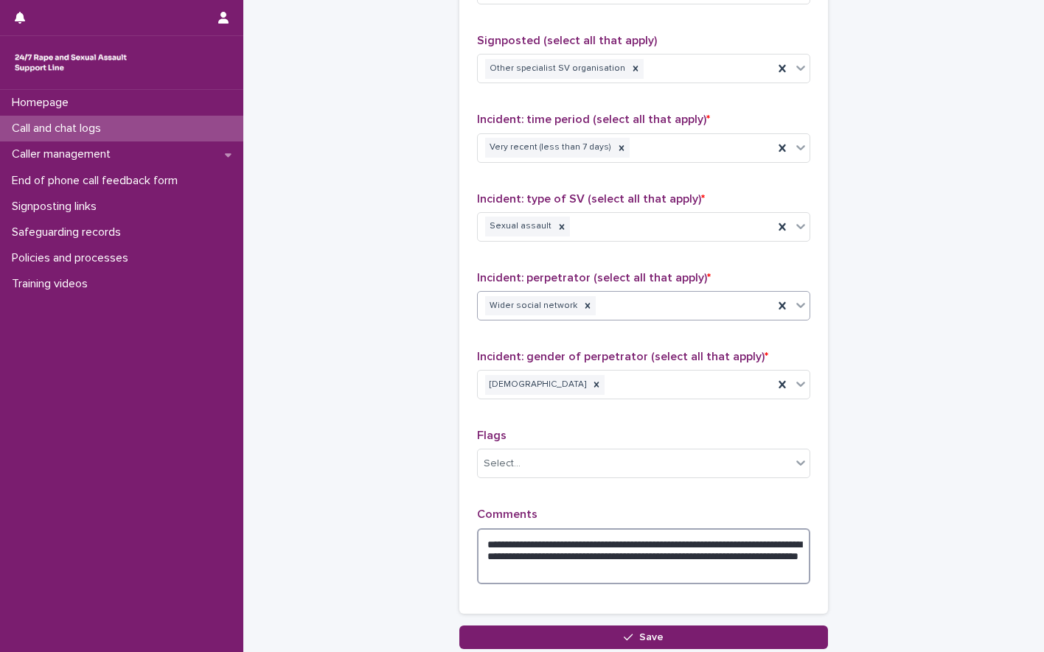
scroll to position [1084, 0]
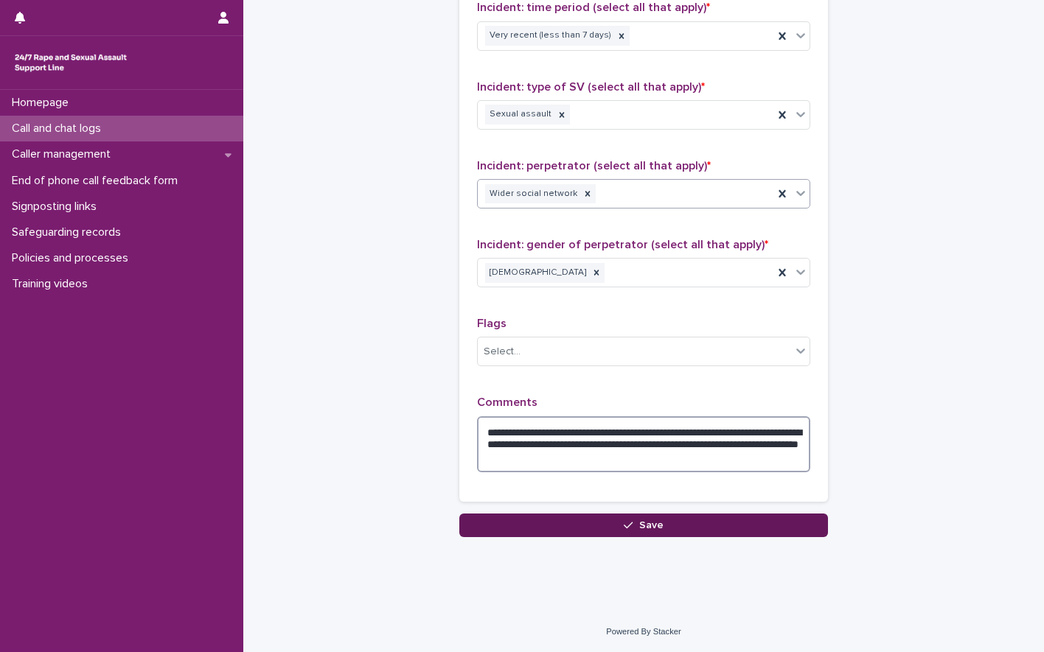
type textarea "**********"
click at [661, 530] on button "Save" at bounding box center [643, 526] width 369 height 24
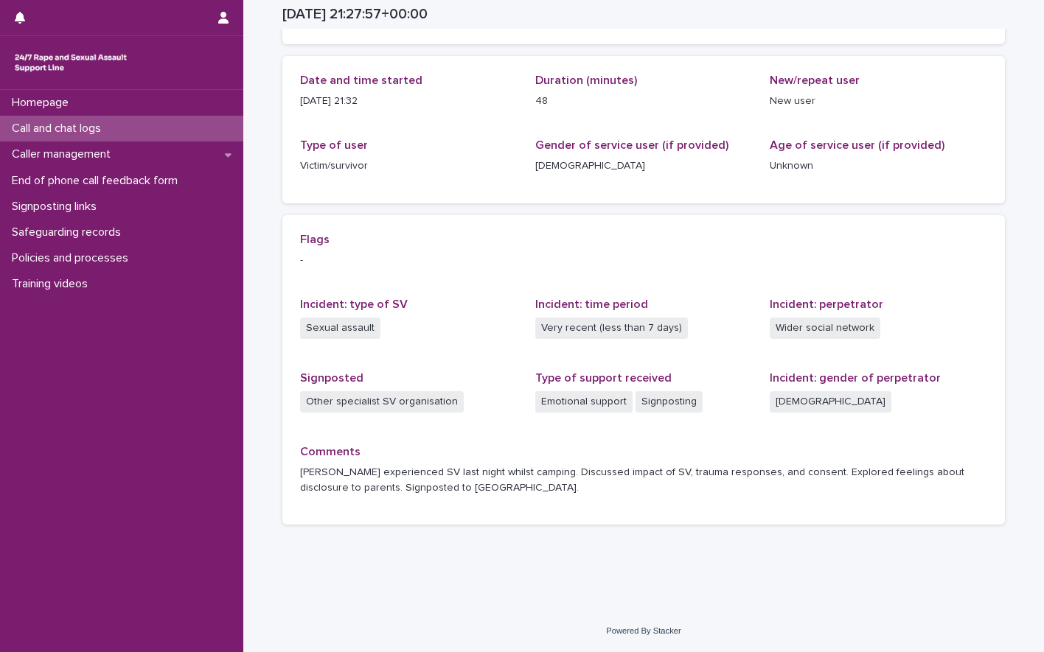
scroll to position [146, 0]
click at [90, 129] on p "Call and chat logs" at bounding box center [59, 129] width 107 height 14
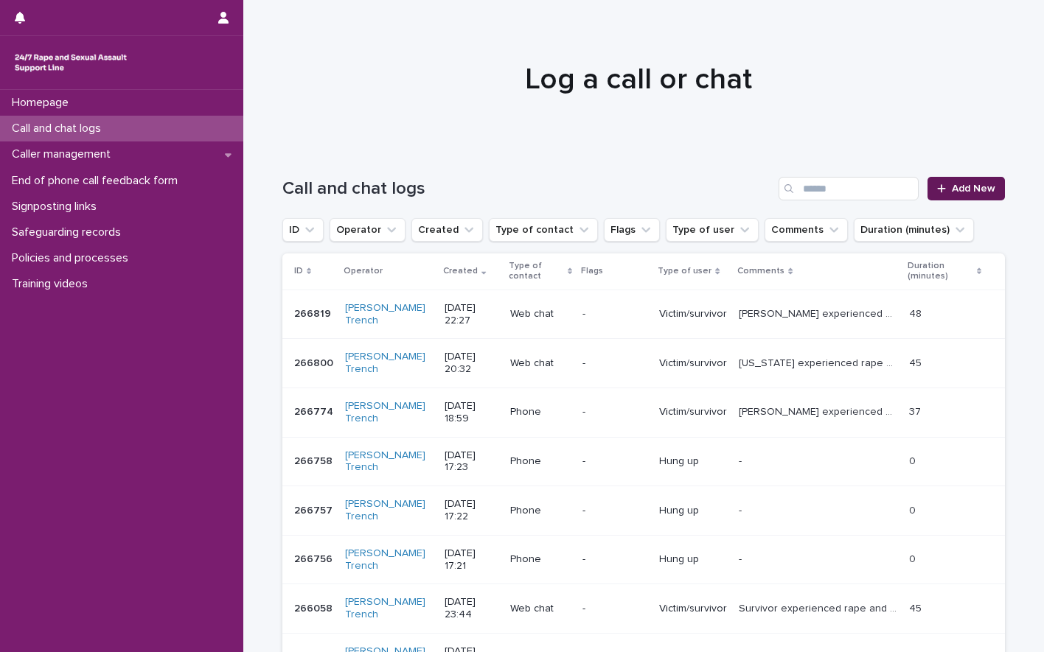
click at [966, 195] on link "Add New" at bounding box center [965, 189] width 77 height 24
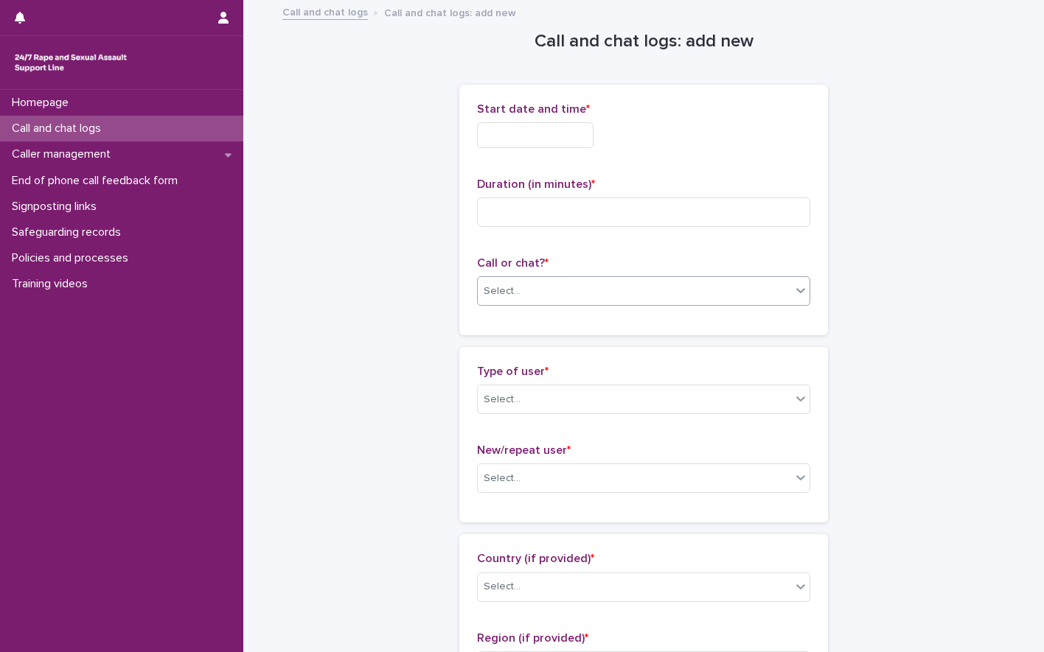
click at [512, 287] on div "Select..." at bounding box center [502, 291] width 37 height 15
click at [498, 350] on div "Web chat" at bounding box center [639, 345] width 332 height 26
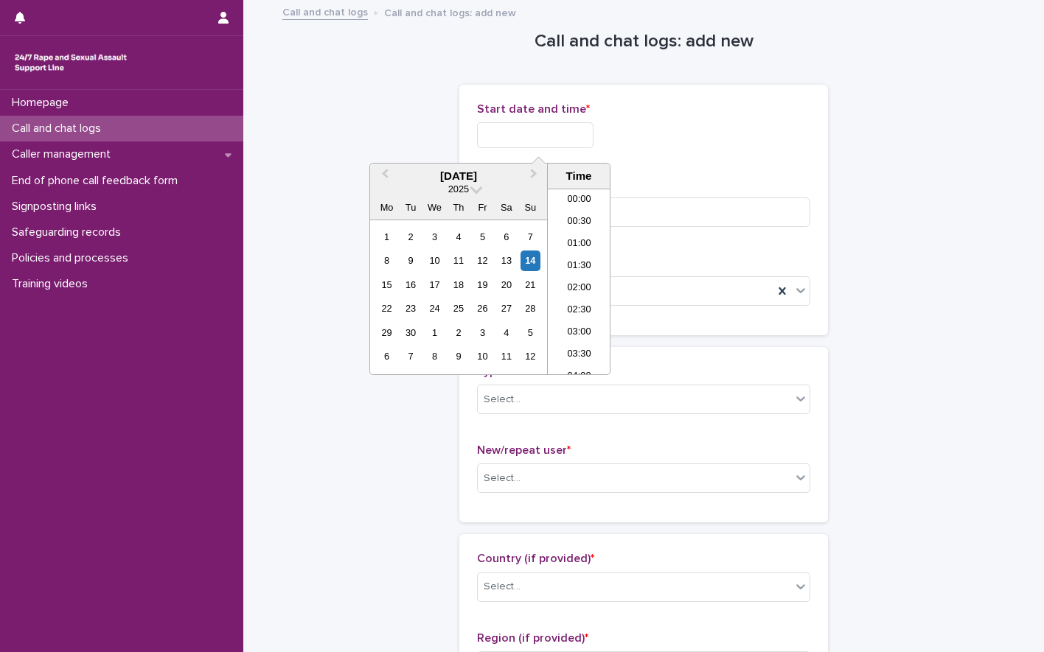
click at [492, 133] on input "text" at bounding box center [535, 135] width 116 height 26
click at [582, 318] on li "22:30" at bounding box center [579, 319] width 63 height 22
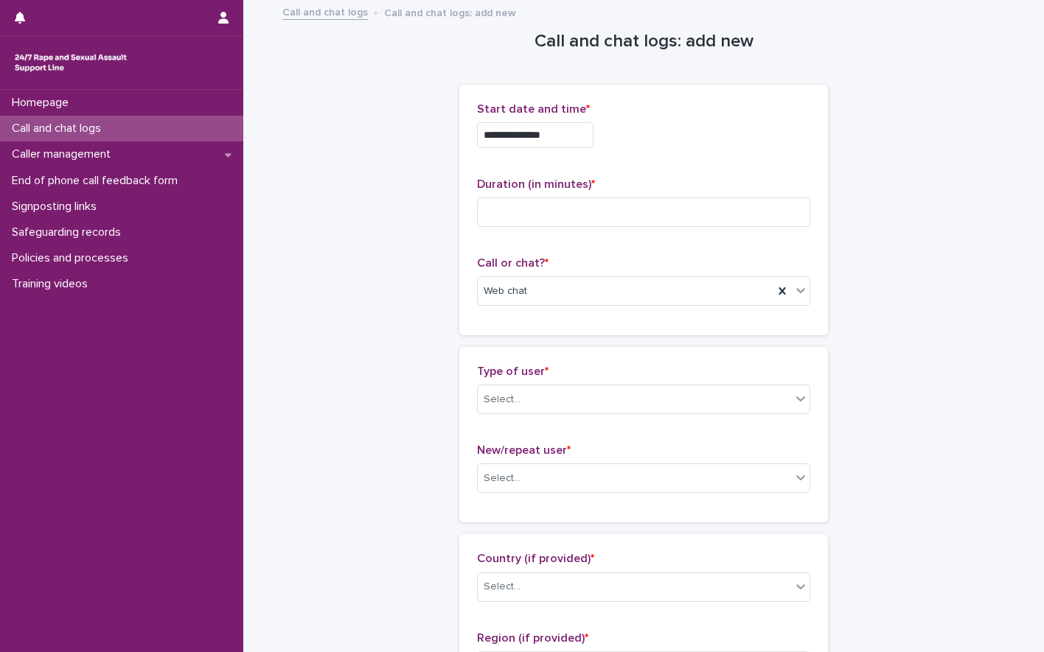
click at [546, 140] on input "**********" at bounding box center [535, 135] width 116 height 26
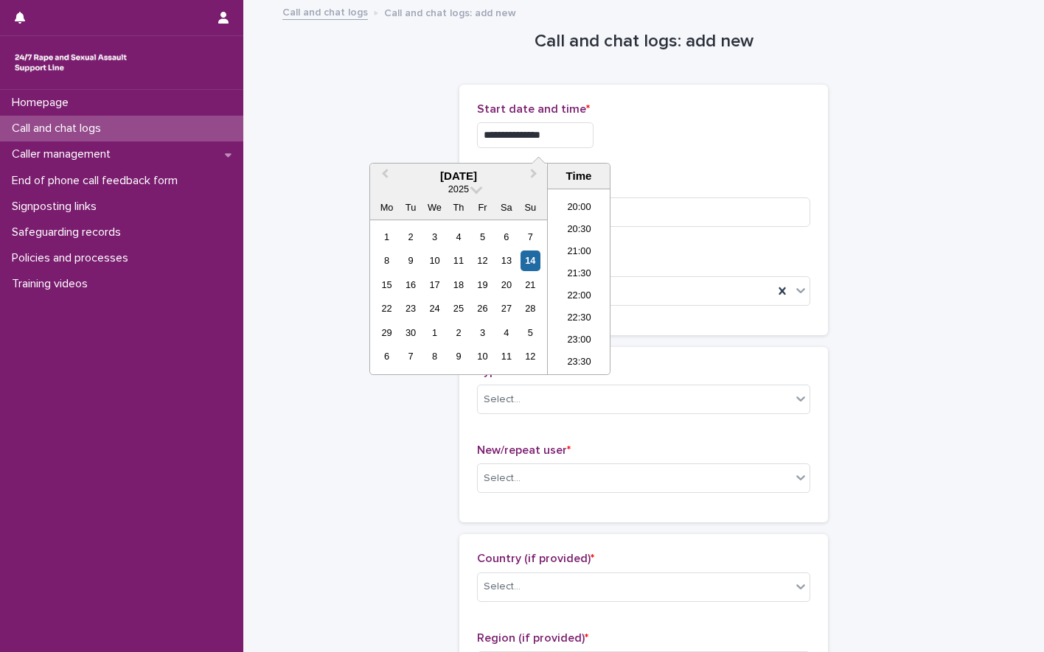
type input "**********"
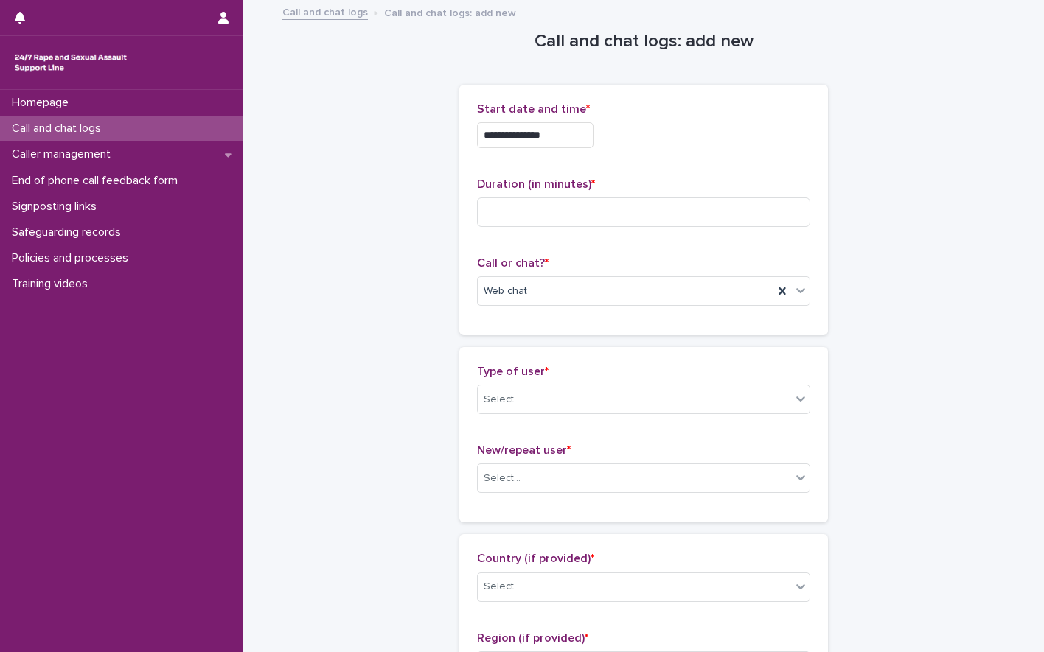
click at [495, 219] on input at bounding box center [643, 212] width 333 height 29
type input "**"
click at [544, 397] on div "Select..." at bounding box center [634, 400] width 313 height 24
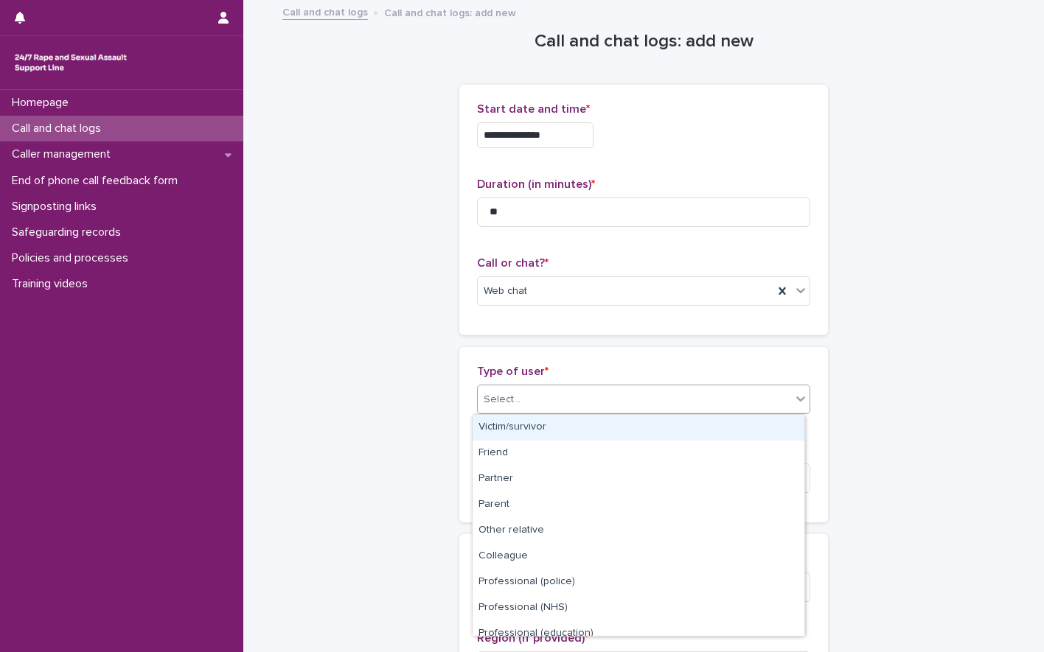
click at [548, 424] on div "Victim/survivor" at bounding box center [639, 428] width 332 height 26
click at [559, 397] on div "Victim/survivor" at bounding box center [626, 400] width 296 height 24
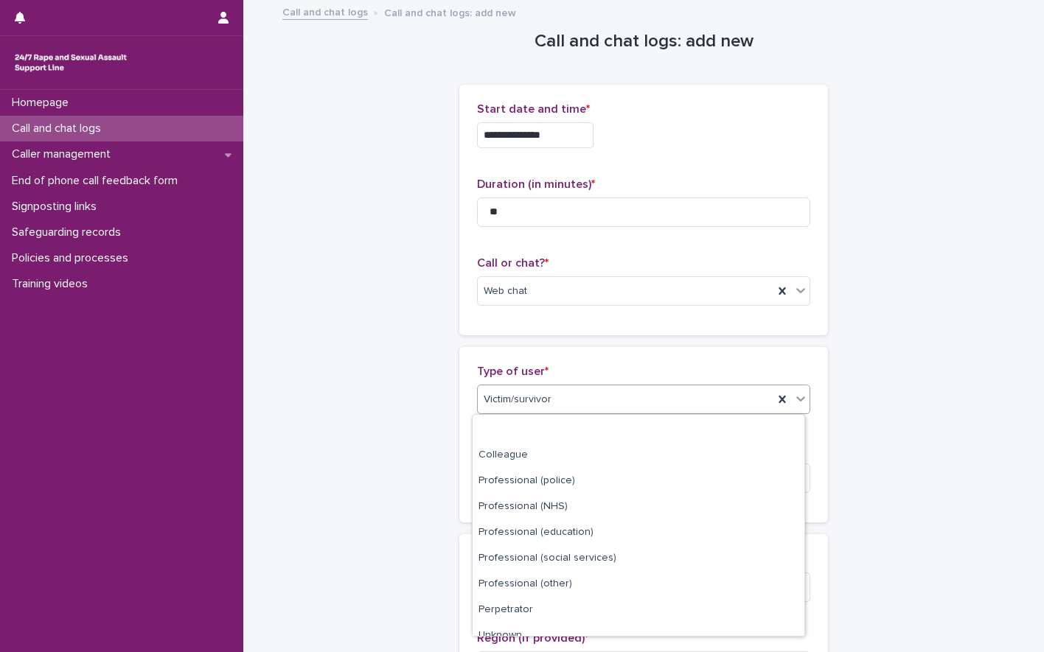
scroll to position [166, 0]
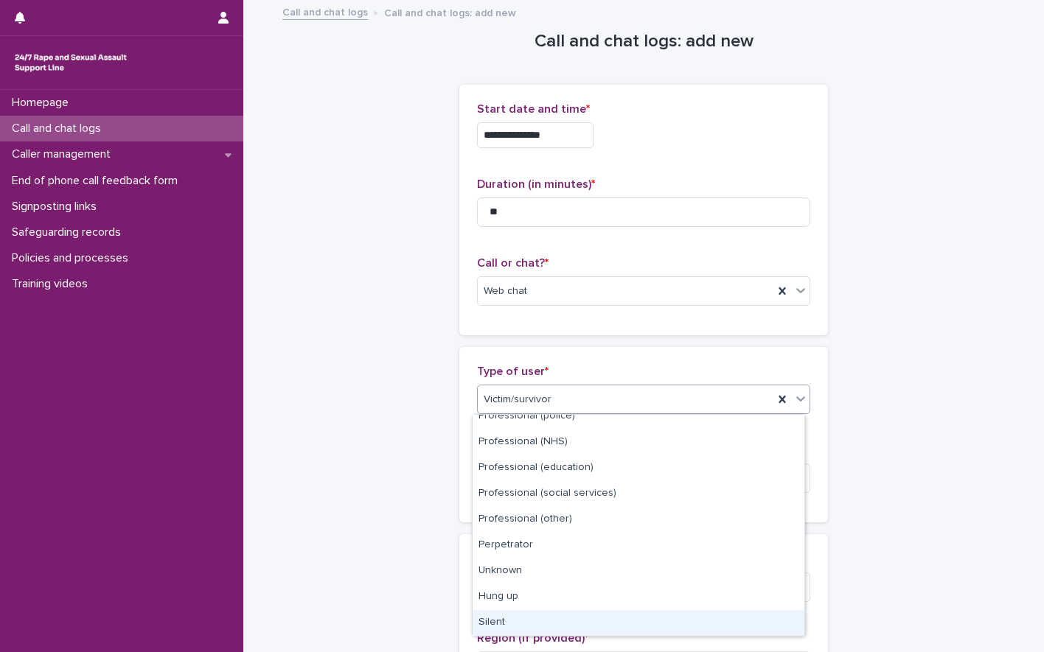
click at [506, 614] on div "Silent" at bounding box center [639, 623] width 332 height 26
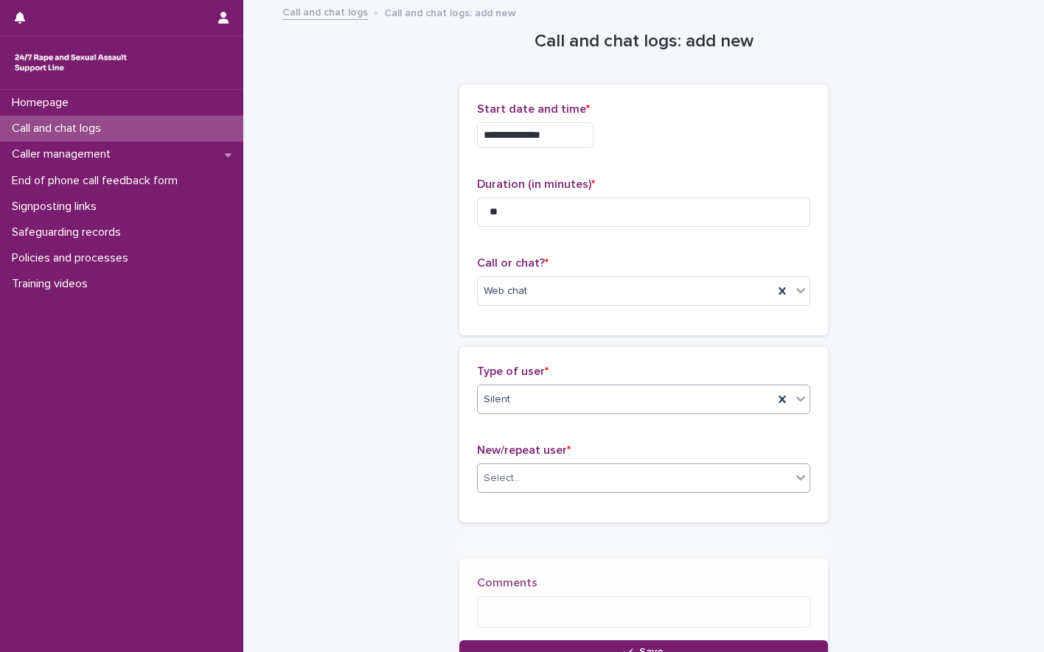
click at [535, 486] on div "Select..." at bounding box center [634, 479] width 313 height 24
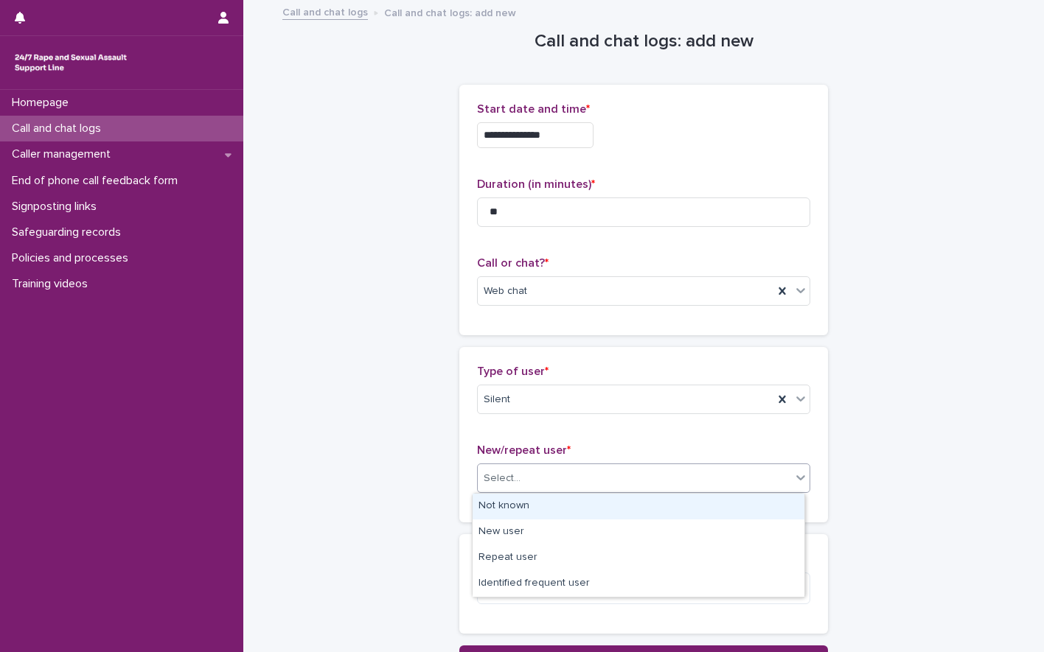
click at [520, 506] on div "Not known" at bounding box center [639, 507] width 332 height 26
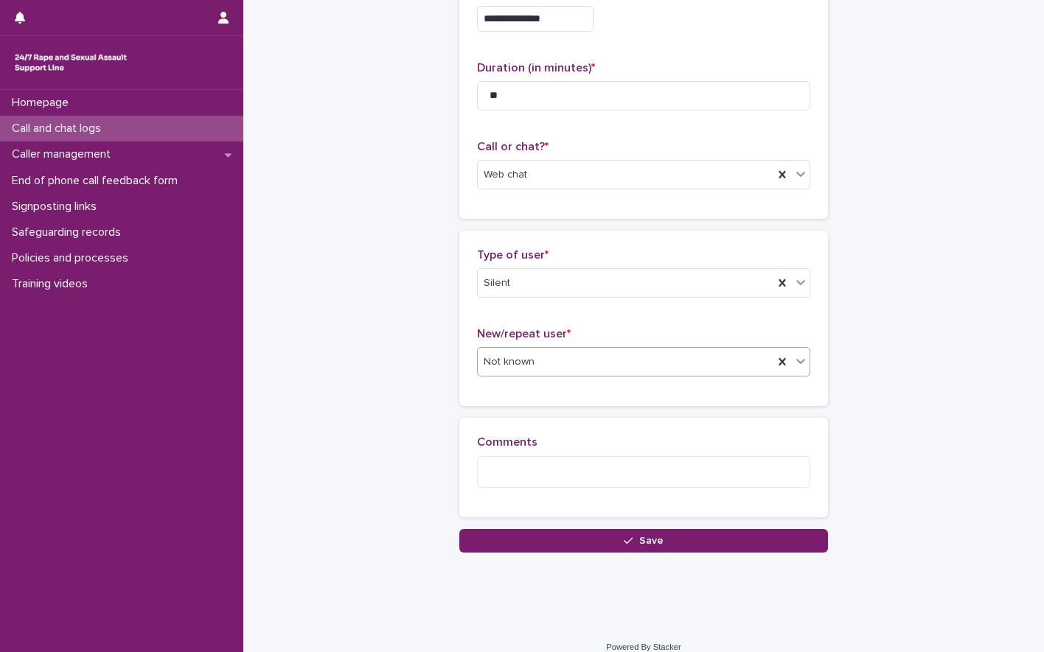
scroll to position [132, 0]
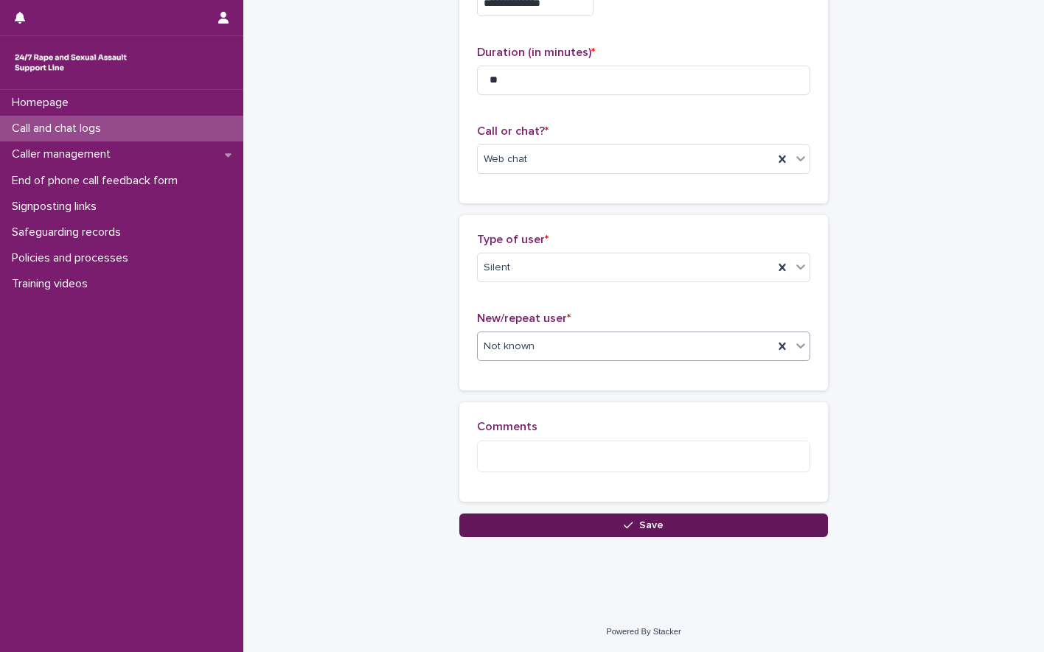
click at [631, 522] on div "button" at bounding box center [631, 525] width 15 height 10
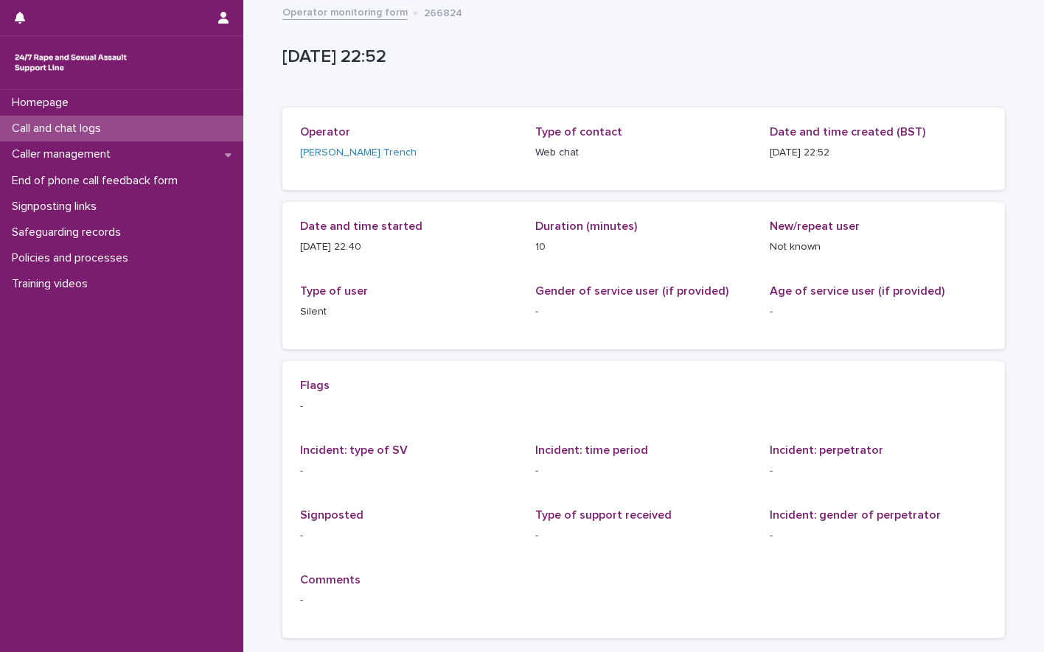
click at [50, 128] on p "Call and chat logs" at bounding box center [59, 129] width 107 height 14
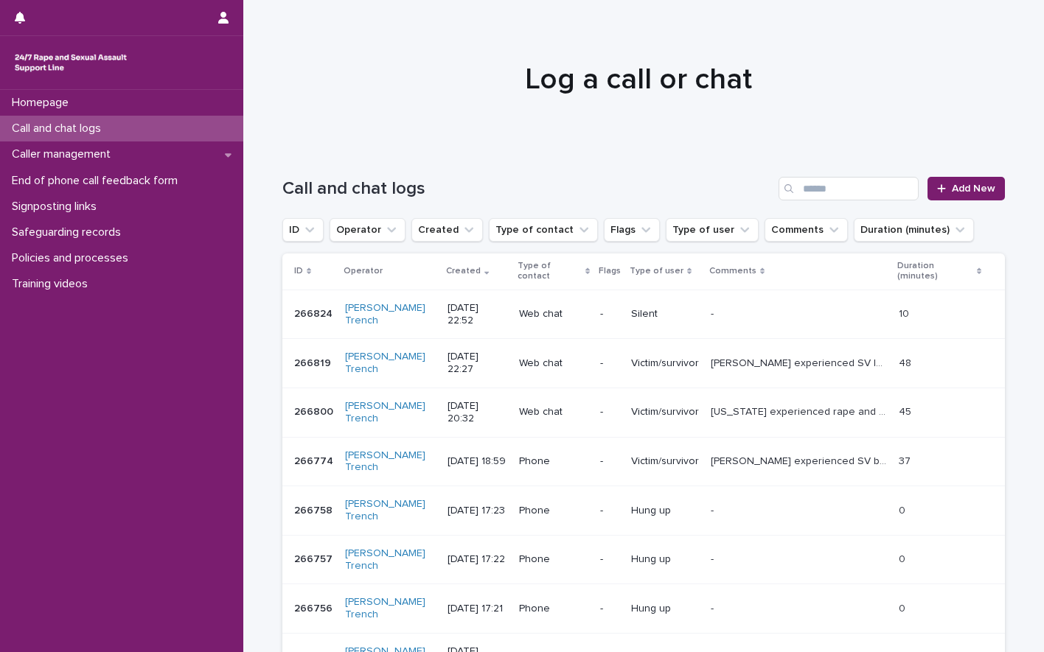
click at [434, 134] on div at bounding box center [637, 72] width 789 height 147
click at [980, 183] on link "Add New" at bounding box center [965, 189] width 77 height 24
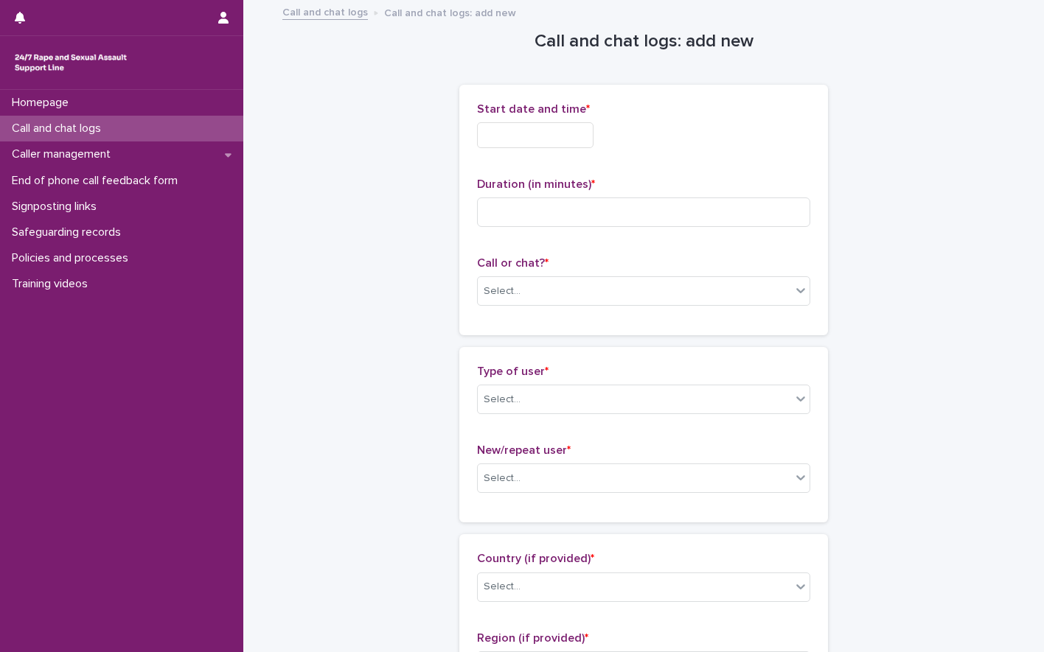
click at [541, 130] on input "text" at bounding box center [535, 135] width 116 height 26
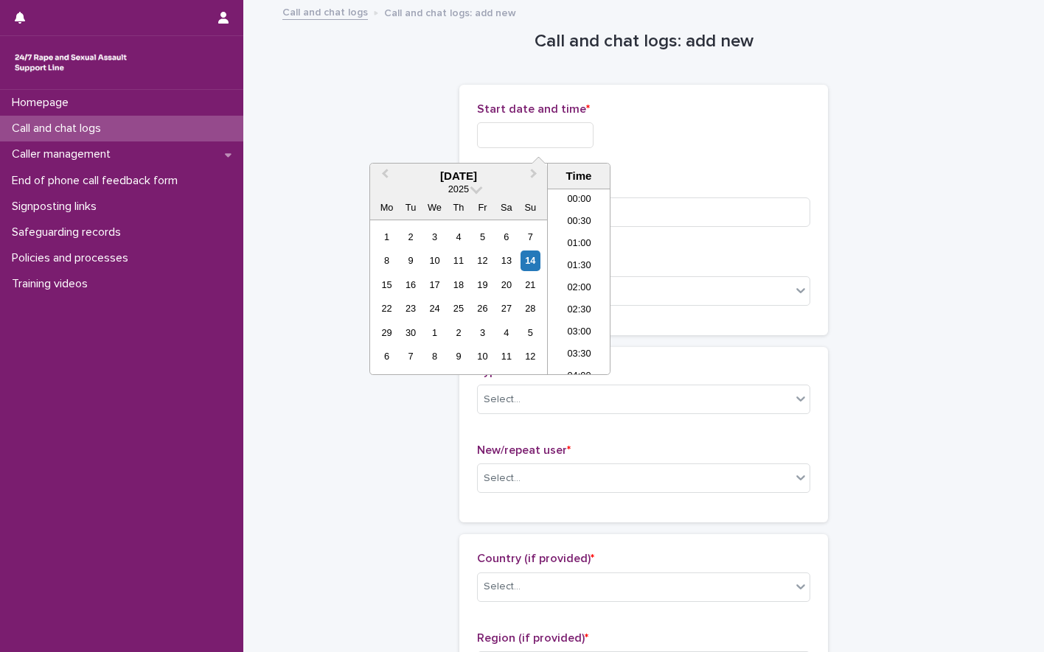
scroll to position [876, 0]
click at [579, 331] on li "23:00" at bounding box center [579, 341] width 63 height 22
type input "**********"
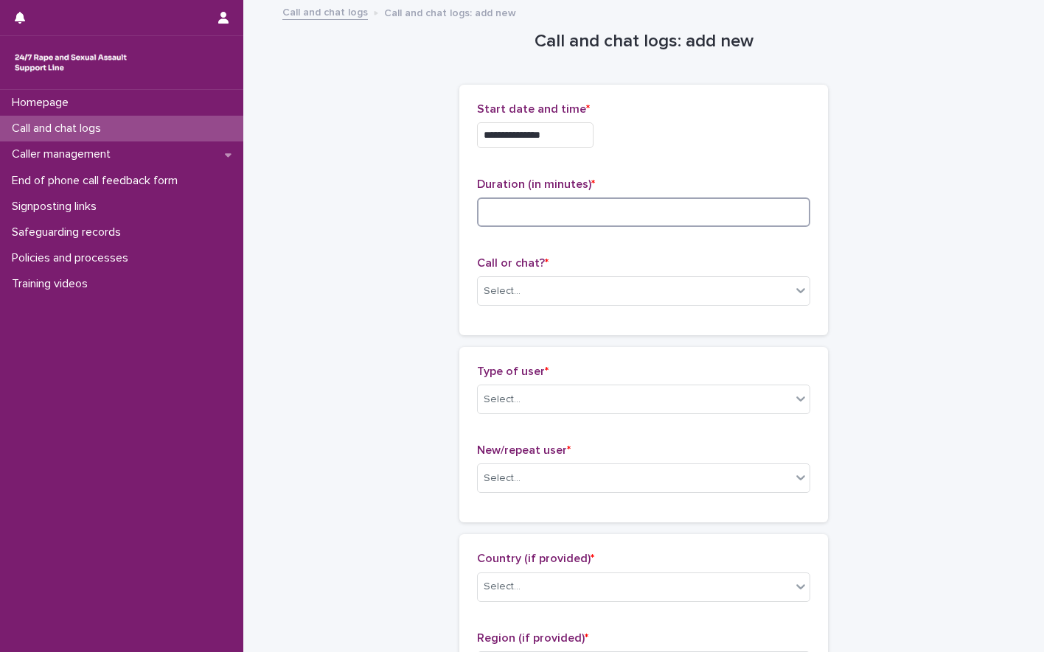
click at [564, 211] on input at bounding box center [643, 212] width 333 height 29
type input "**"
click at [591, 296] on div "Select..." at bounding box center [634, 291] width 313 height 24
click at [521, 288] on div "Select..." at bounding box center [634, 291] width 313 height 24
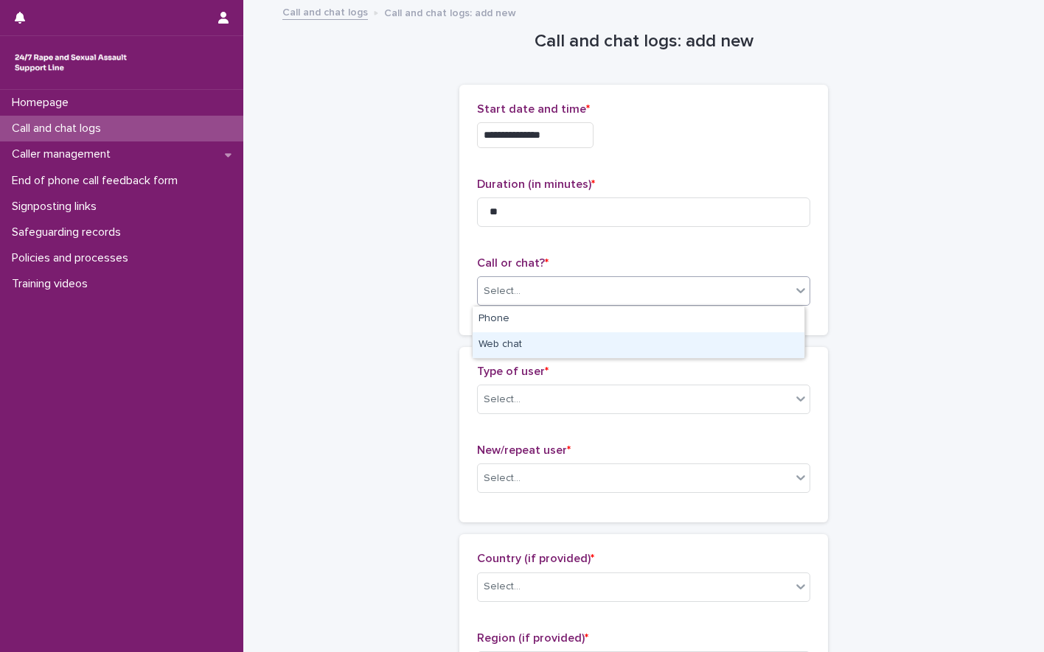
click at [517, 346] on div "Web chat" at bounding box center [639, 345] width 332 height 26
click at [543, 407] on div "Select..." at bounding box center [634, 400] width 313 height 24
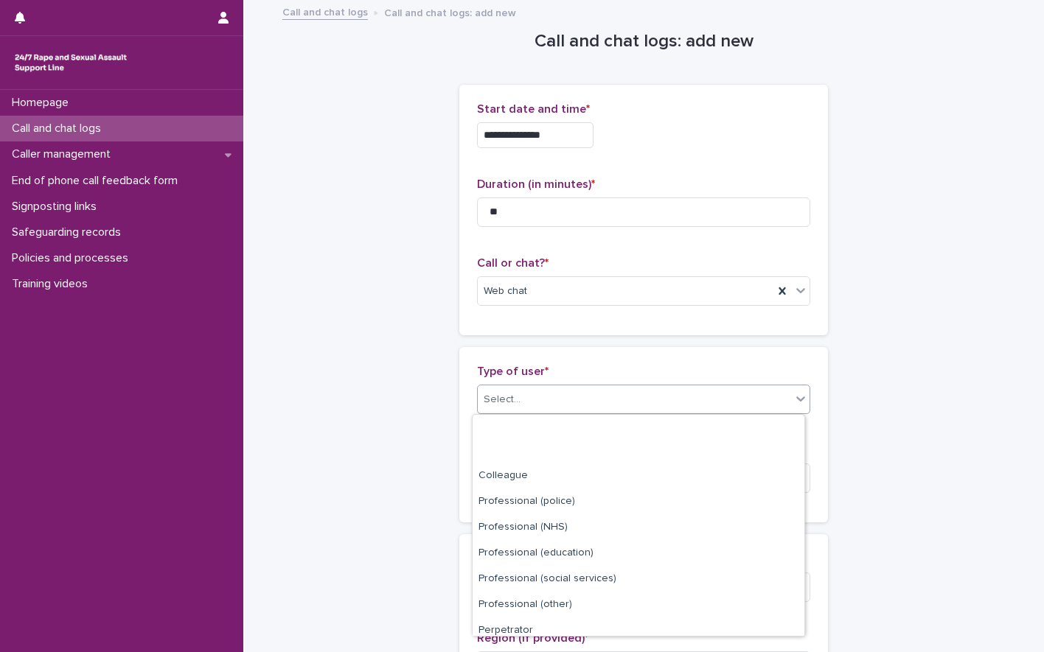
scroll to position [166, 0]
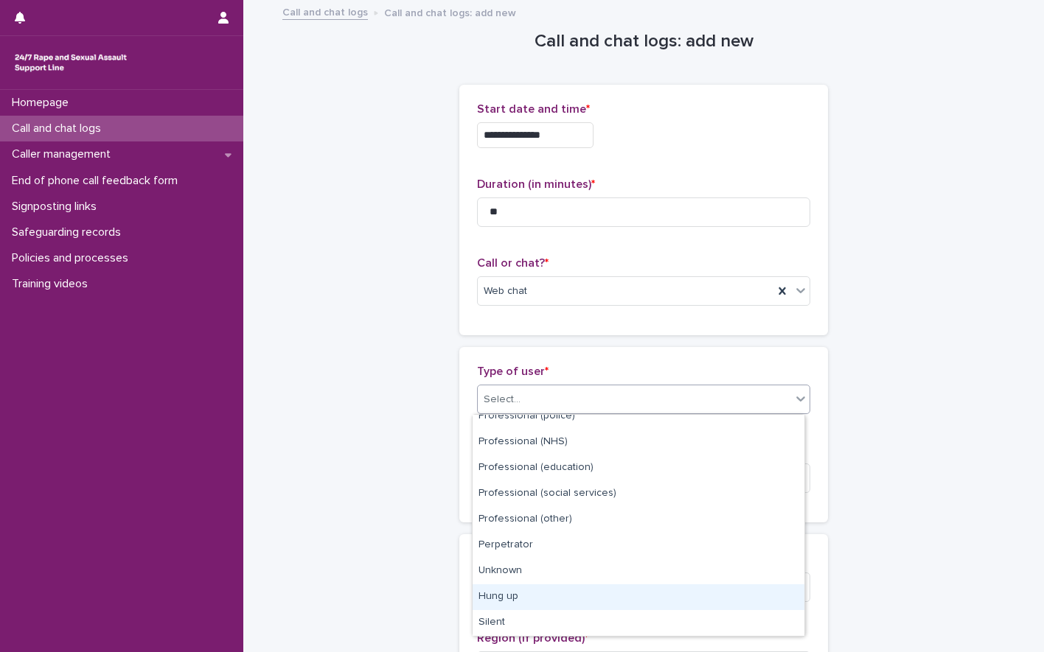
click at [530, 595] on div "Hung up" at bounding box center [639, 598] width 332 height 26
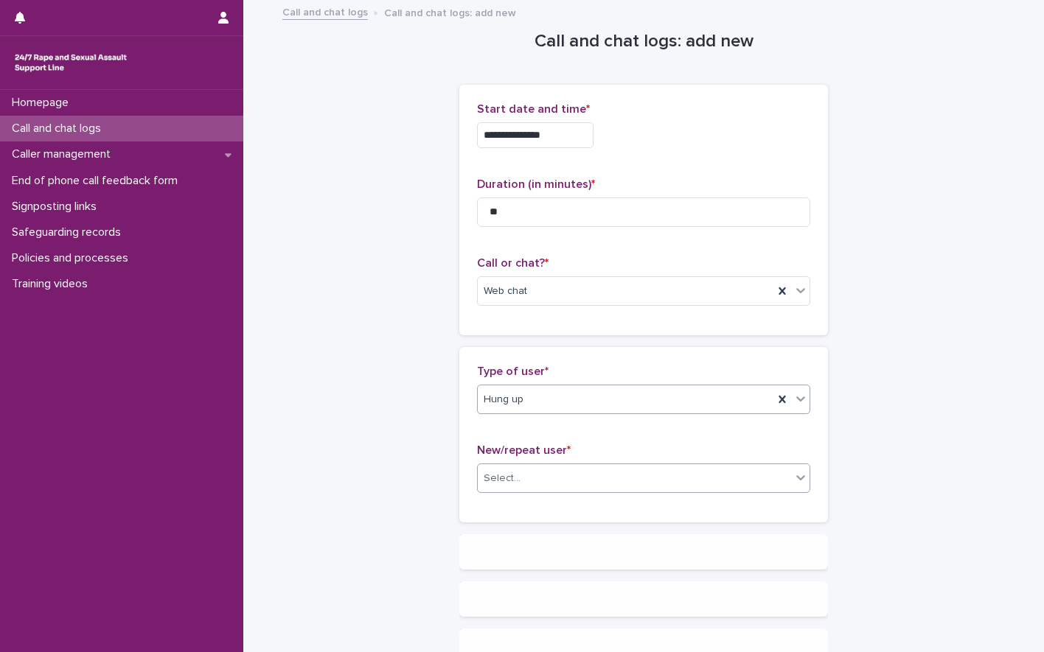
click at [520, 489] on div "Select..." at bounding box center [634, 479] width 313 height 24
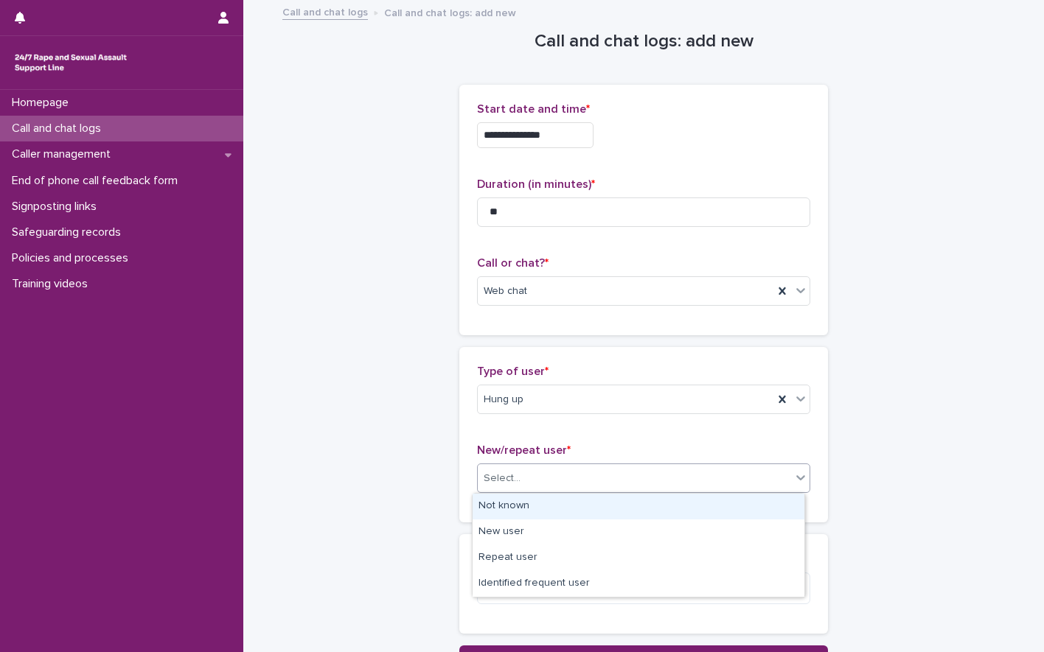
click at [511, 503] on div "Not known" at bounding box center [639, 507] width 332 height 26
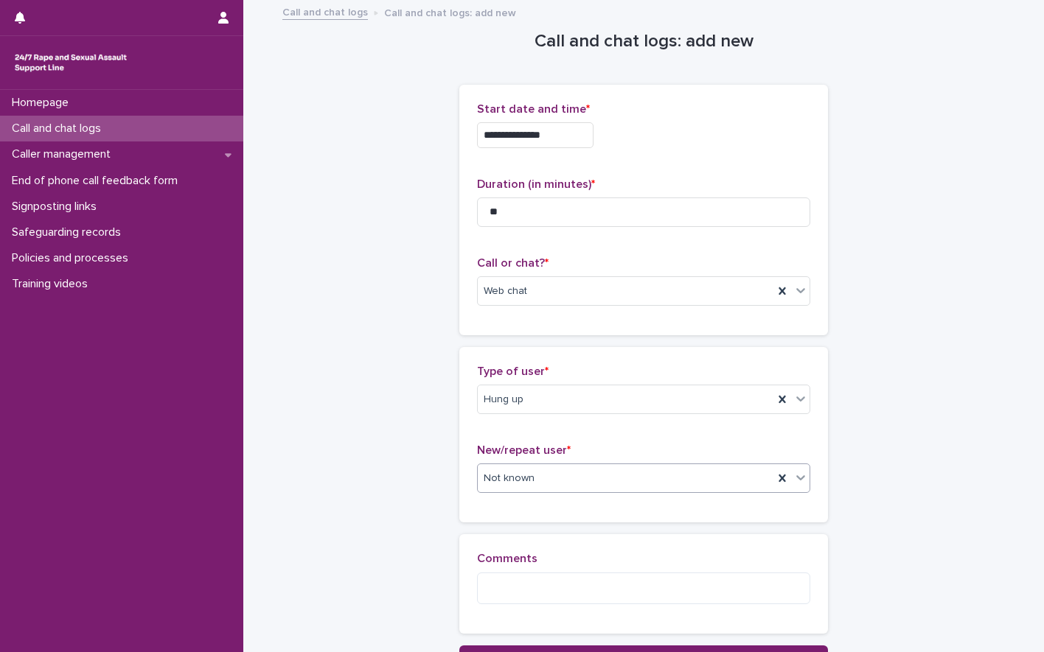
click at [896, 360] on div "**********" at bounding box center [643, 335] width 722 height 668
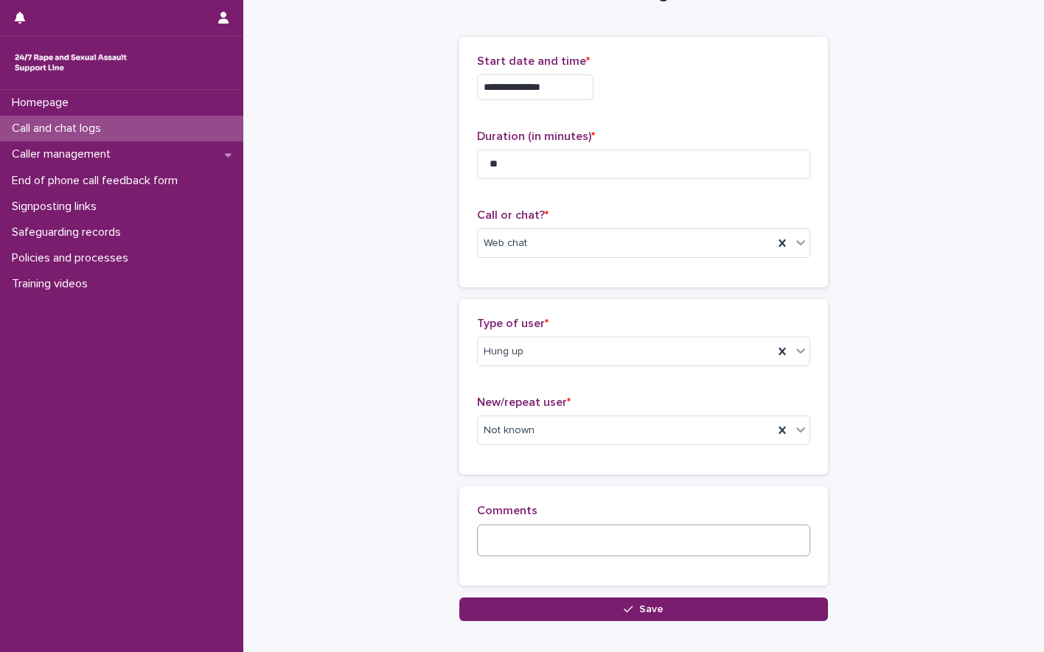
scroll to position [74, 0]
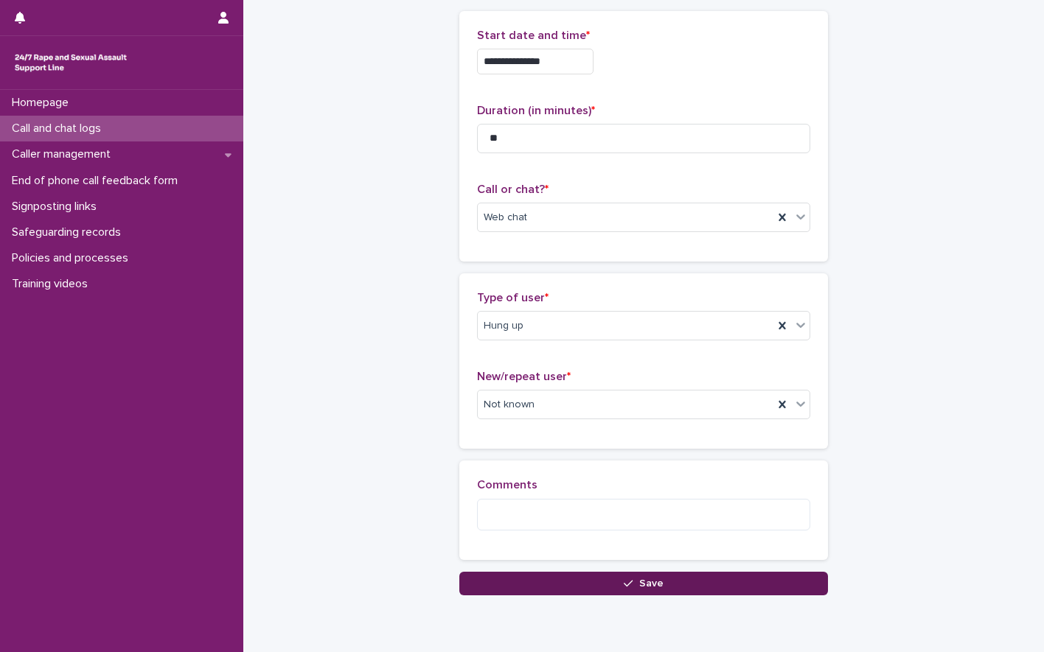
click at [660, 584] on button "Save" at bounding box center [643, 584] width 369 height 24
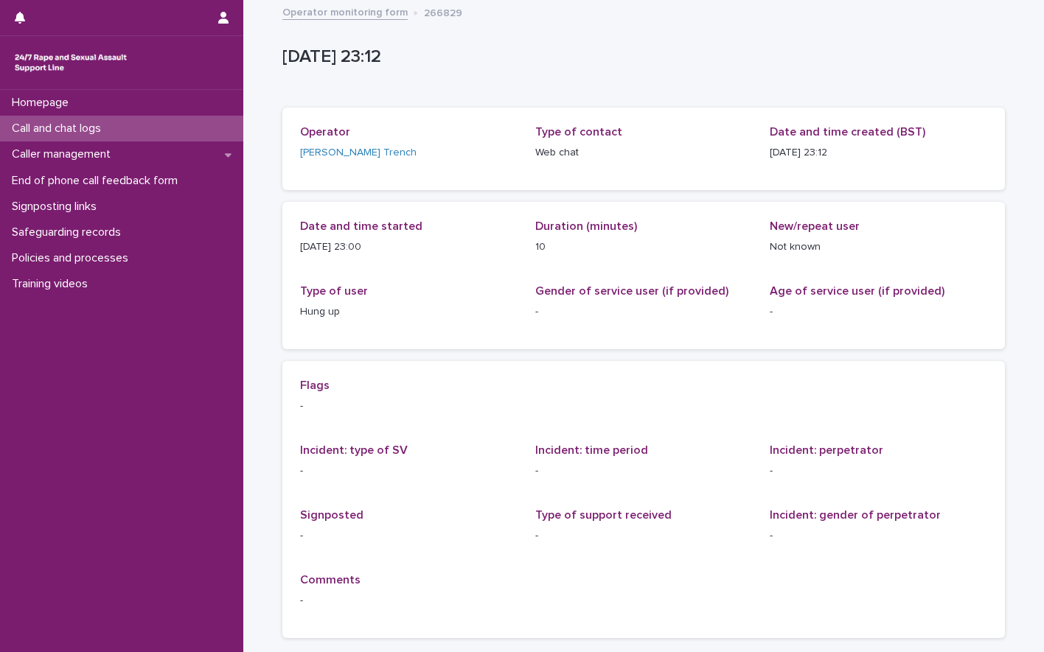
click at [111, 129] on p "Call and chat logs" at bounding box center [59, 129] width 107 height 14
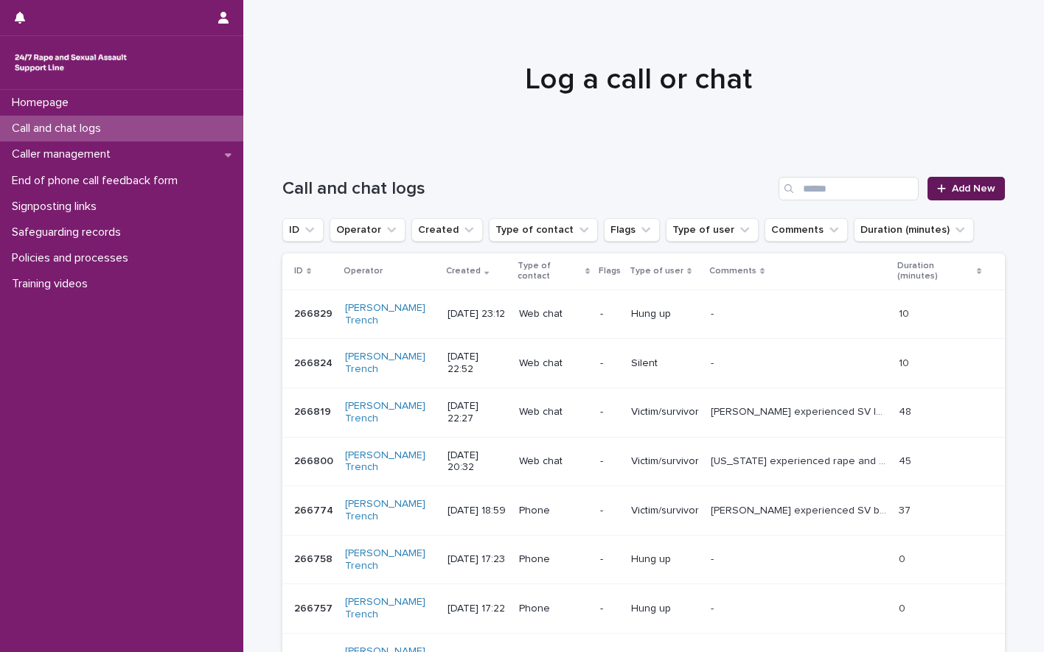
click at [955, 192] on span "Add New" at bounding box center [973, 189] width 43 height 10
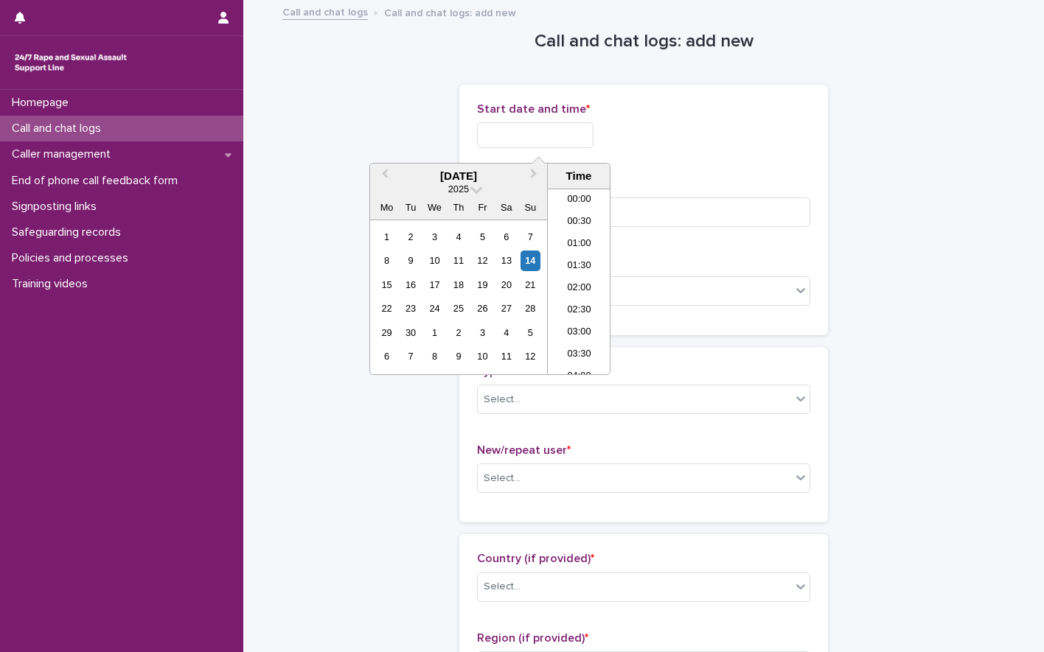
click at [503, 125] on input "text" at bounding box center [535, 135] width 116 height 26
click at [585, 338] on li "23:00" at bounding box center [579, 341] width 63 height 22
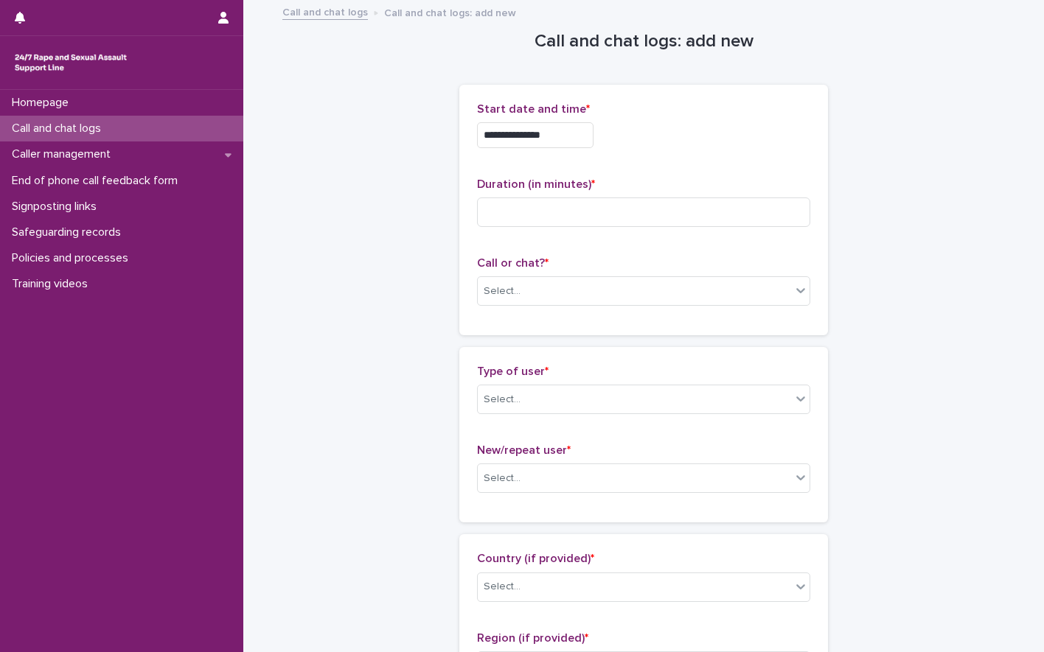
click at [571, 139] on input "**********" at bounding box center [535, 135] width 116 height 26
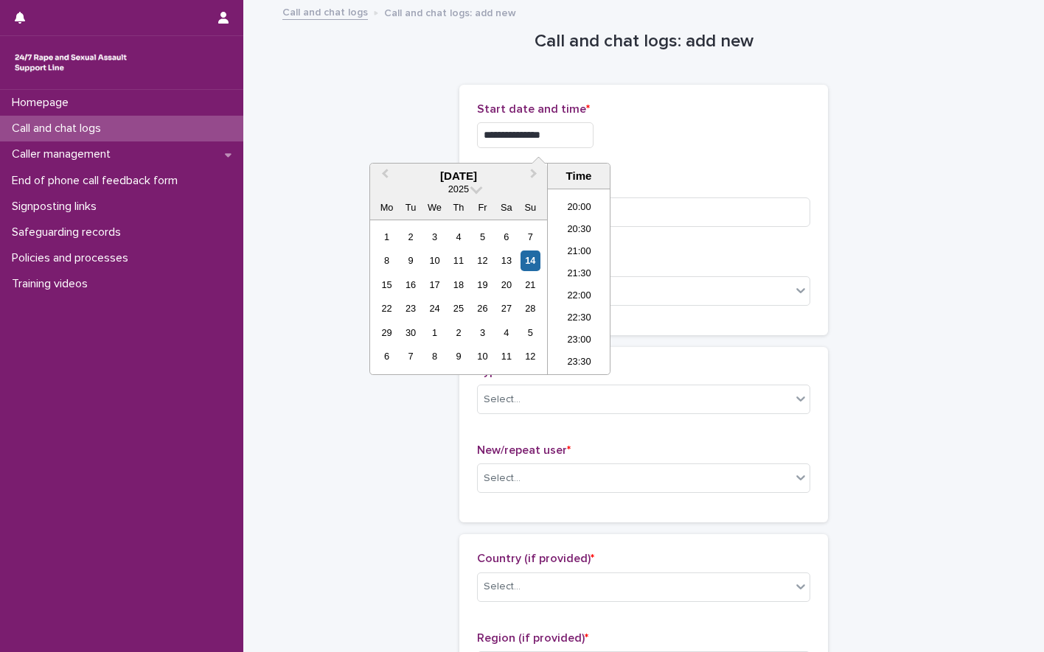
type input "**********"
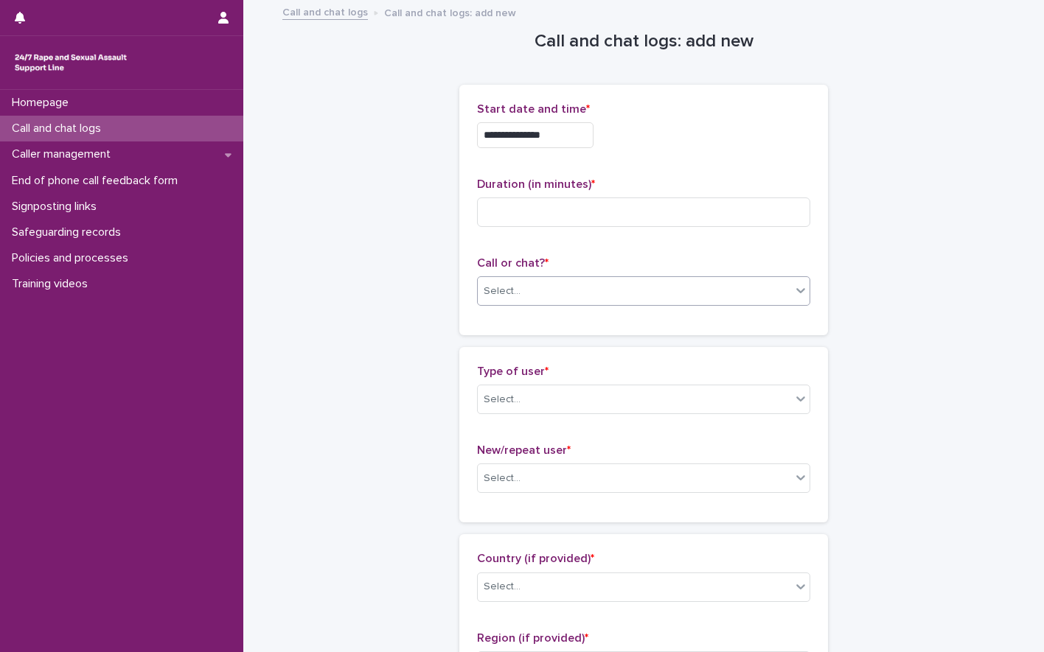
click at [562, 287] on div "Select..." at bounding box center [634, 291] width 313 height 24
click at [506, 344] on div "Web chat" at bounding box center [639, 345] width 332 height 26
click at [511, 397] on div "Select..." at bounding box center [502, 399] width 37 height 15
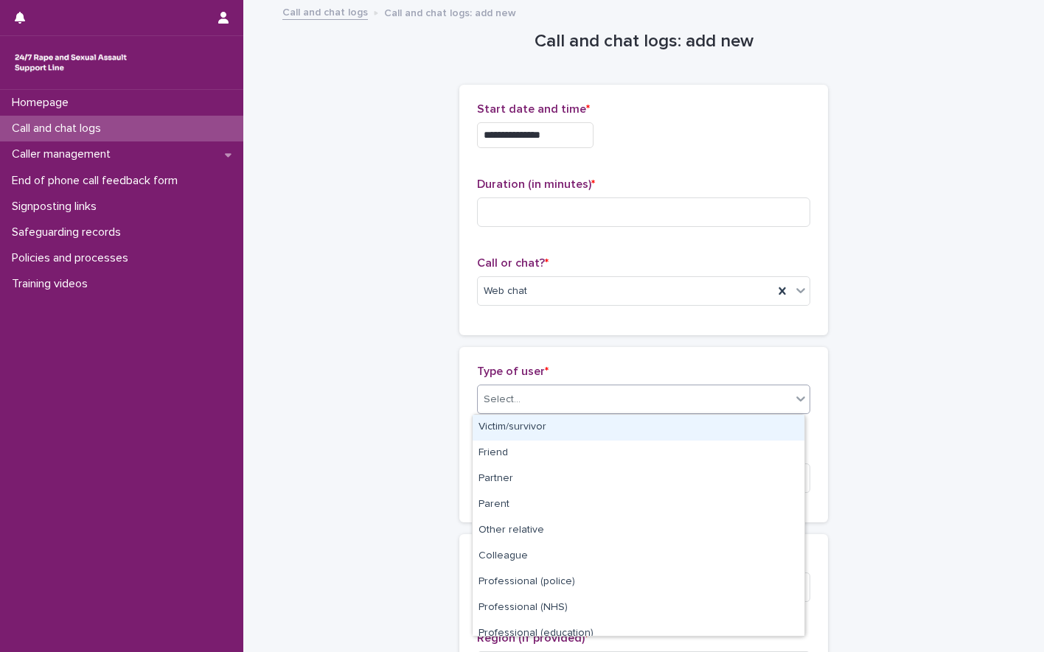
click at [533, 429] on div "Victim/survivor" at bounding box center [639, 428] width 332 height 26
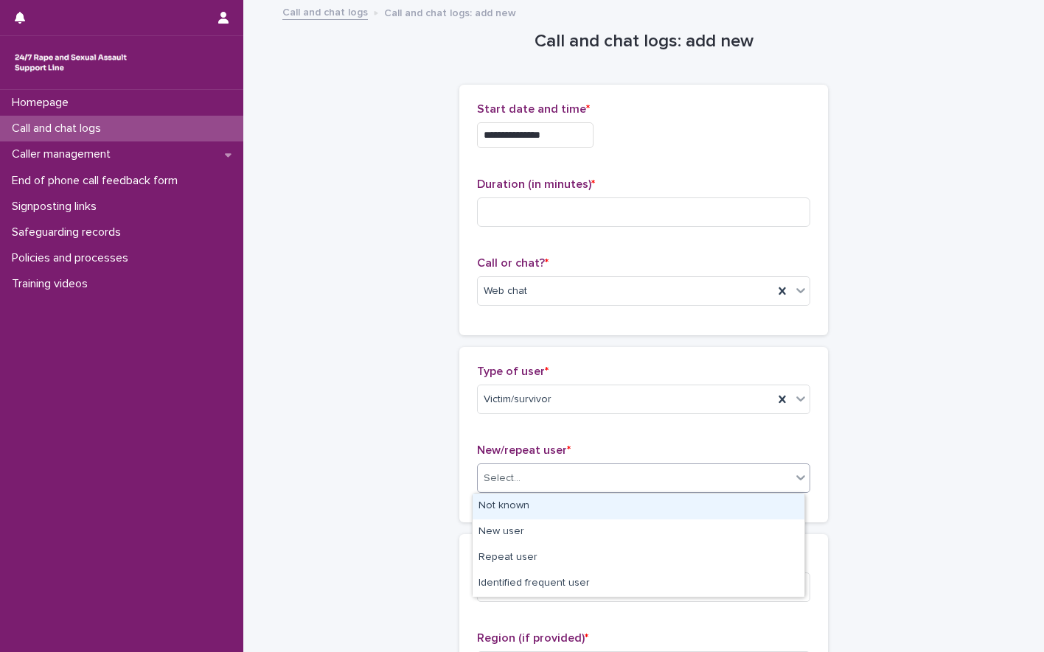
click at [530, 484] on div "Select..." at bounding box center [634, 479] width 313 height 24
click at [544, 506] on div "Not known" at bounding box center [639, 507] width 332 height 26
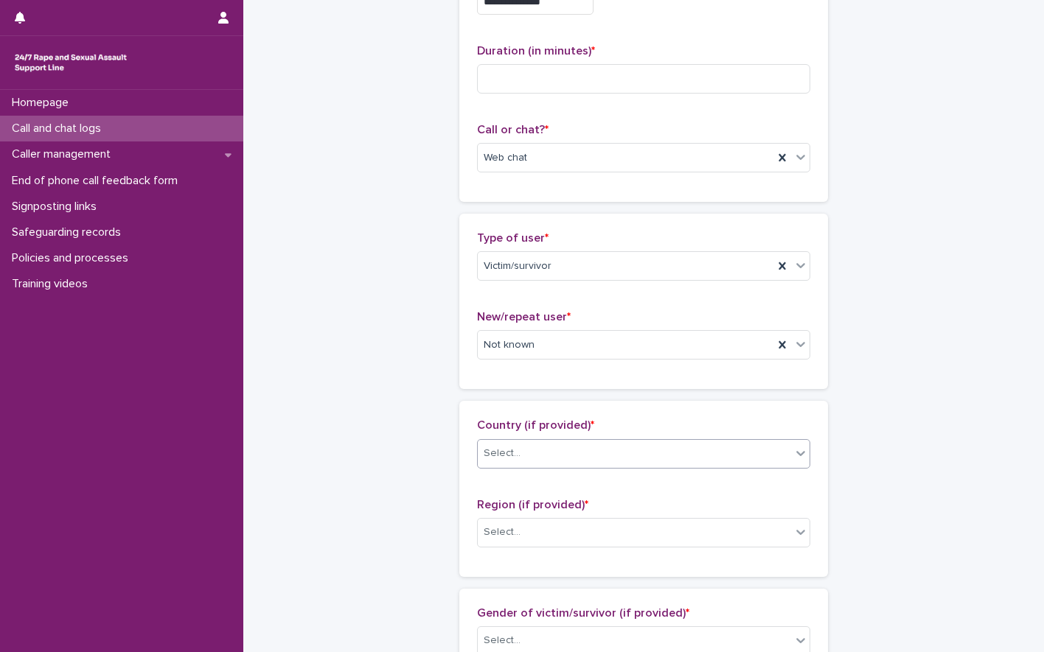
scroll to position [147, 0]
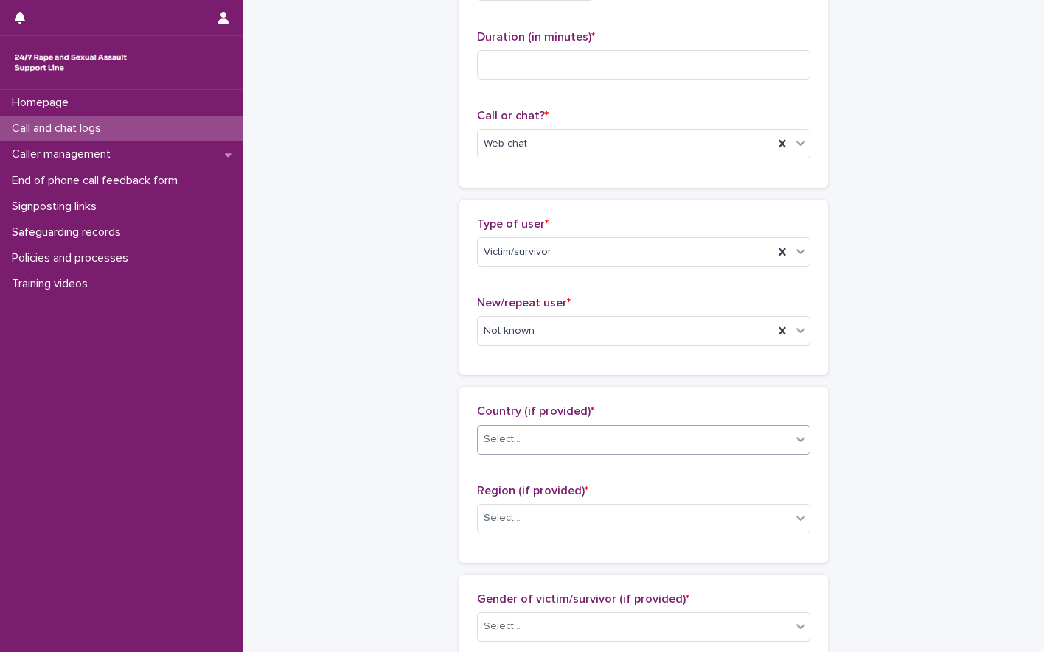
click at [550, 438] on div "Select..." at bounding box center [634, 440] width 313 height 24
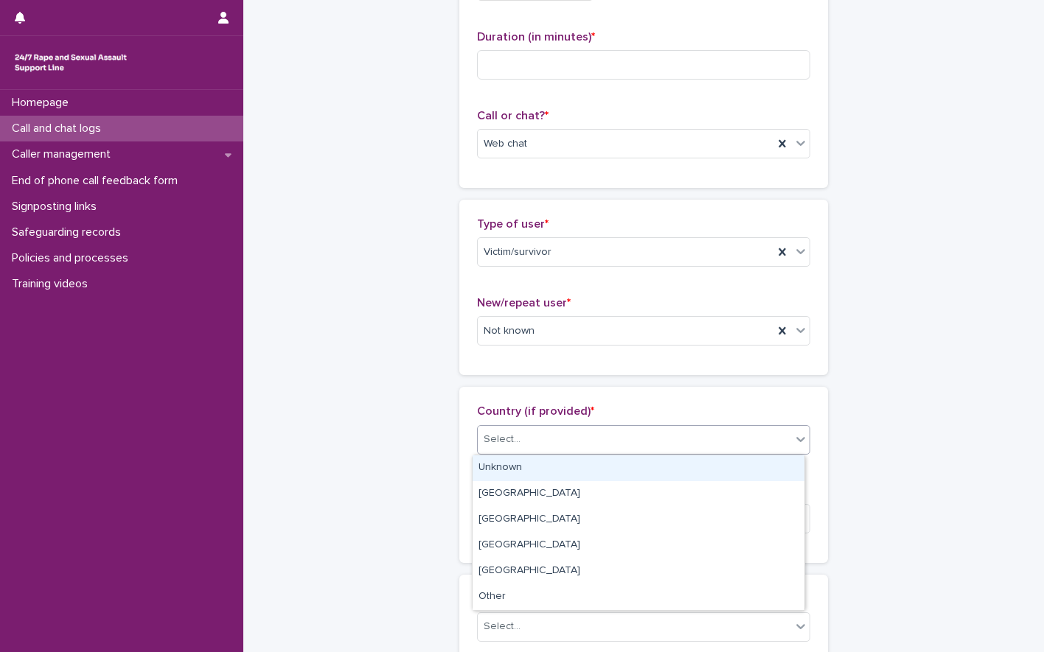
click at [529, 467] on div "Unknown" at bounding box center [639, 469] width 332 height 26
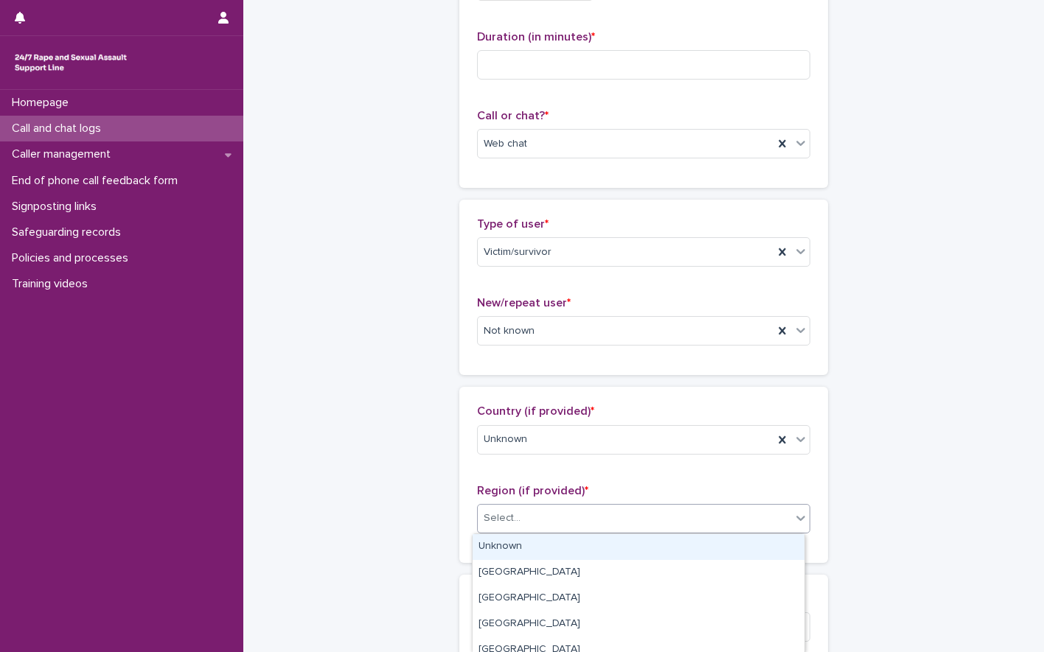
click at [524, 518] on div "Select..." at bounding box center [634, 518] width 313 height 24
click at [522, 546] on div "Unknown" at bounding box center [639, 547] width 332 height 26
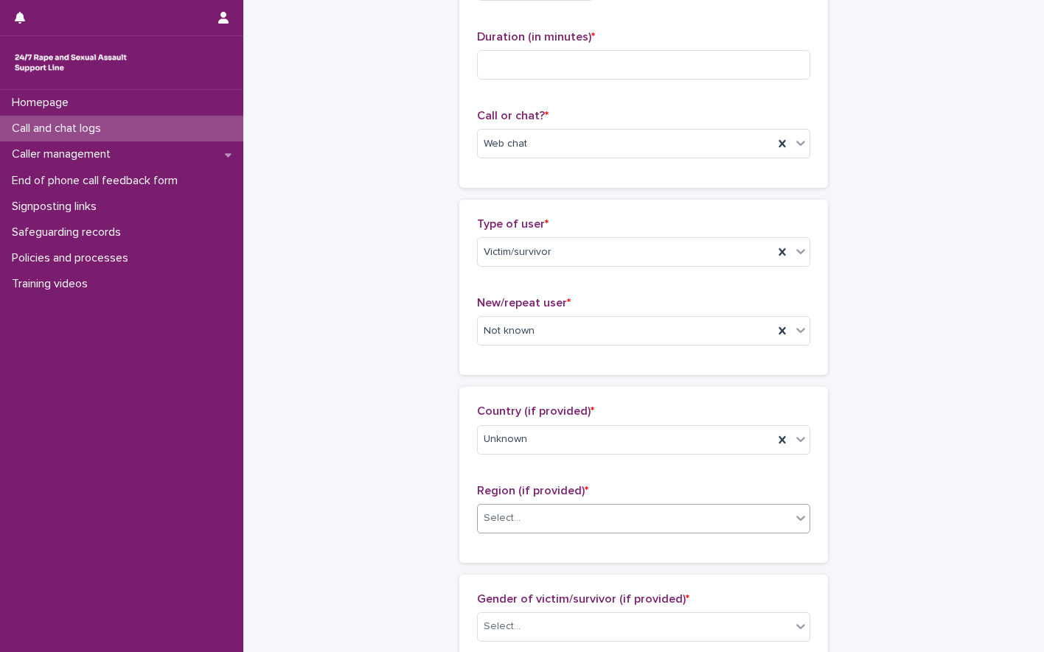
click at [428, 436] on div "**********" at bounding box center [643, 652] width 722 height 1596
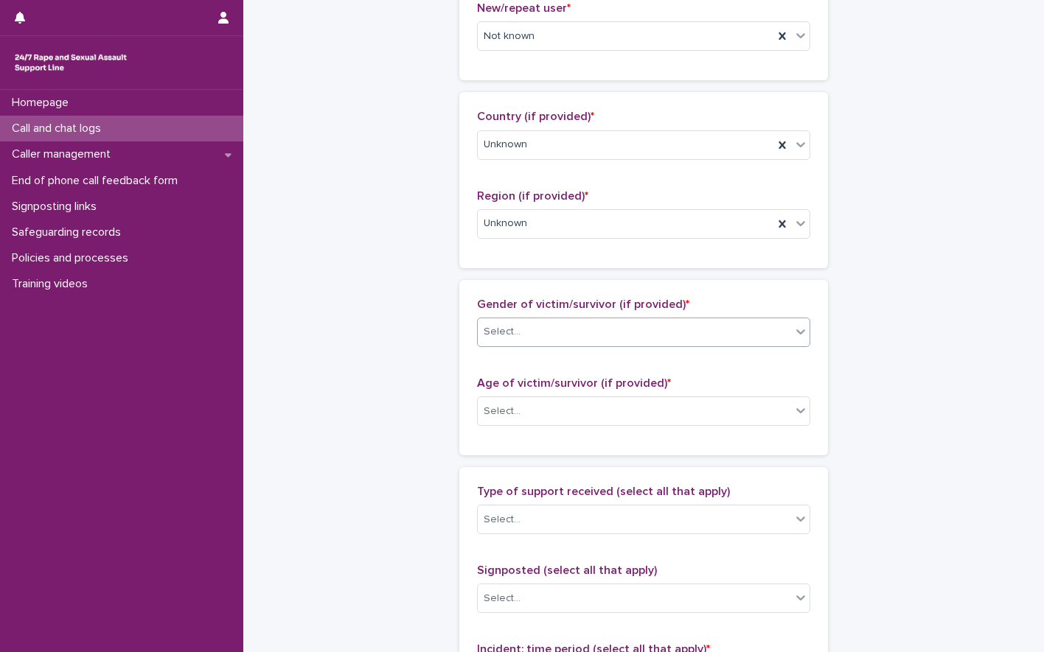
click at [526, 318] on div "Select..." at bounding box center [643, 332] width 333 height 29
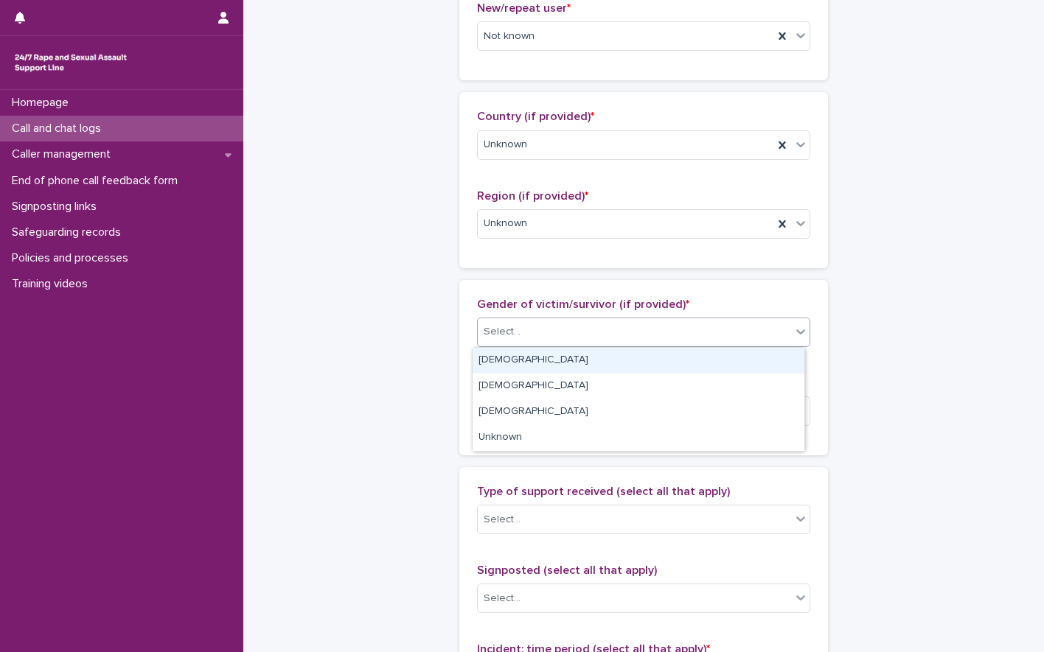
click at [505, 360] on div "[DEMOGRAPHIC_DATA]" at bounding box center [639, 361] width 332 height 26
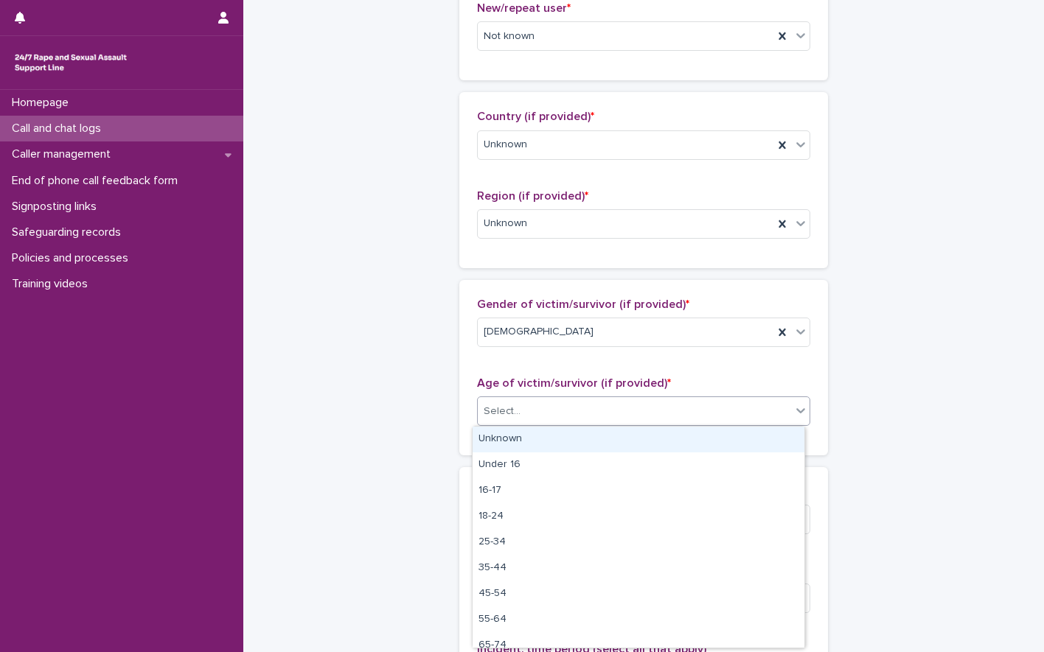
click at [524, 415] on div "Select..." at bounding box center [634, 412] width 313 height 24
click at [506, 439] on div "Unknown" at bounding box center [639, 440] width 332 height 26
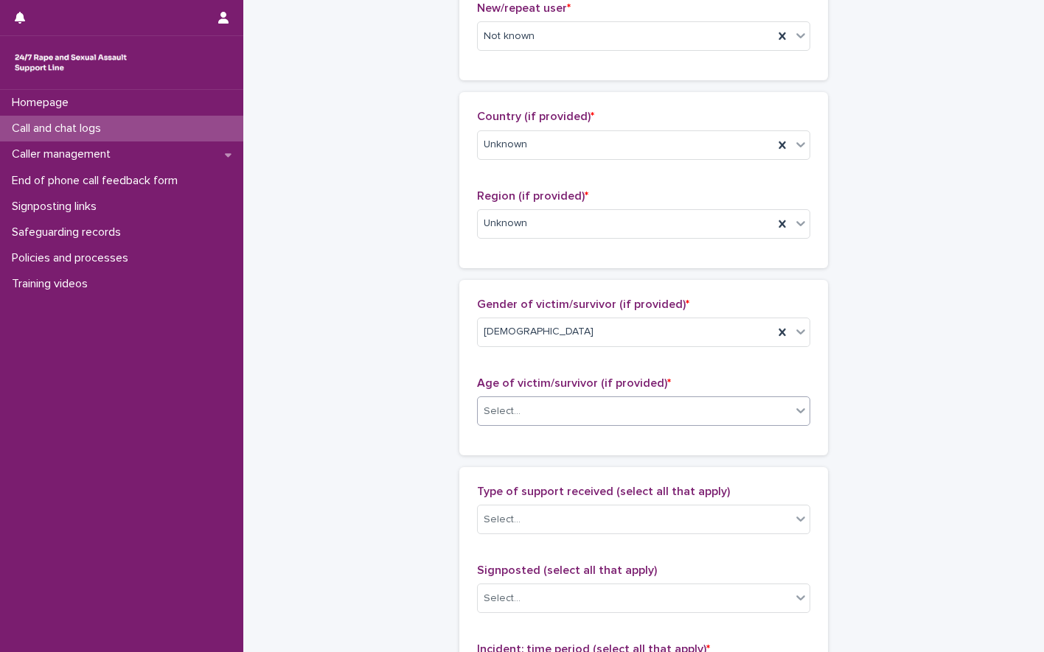
click at [393, 373] on div "**********" at bounding box center [643, 357] width 722 height 1596
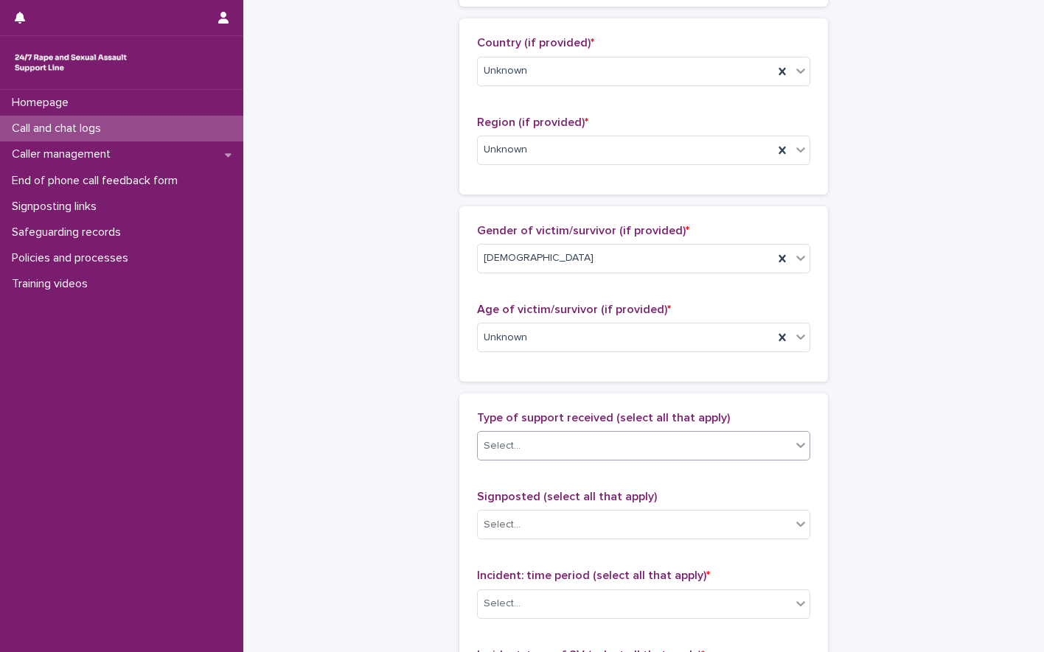
click at [550, 436] on div "Select..." at bounding box center [634, 446] width 313 height 24
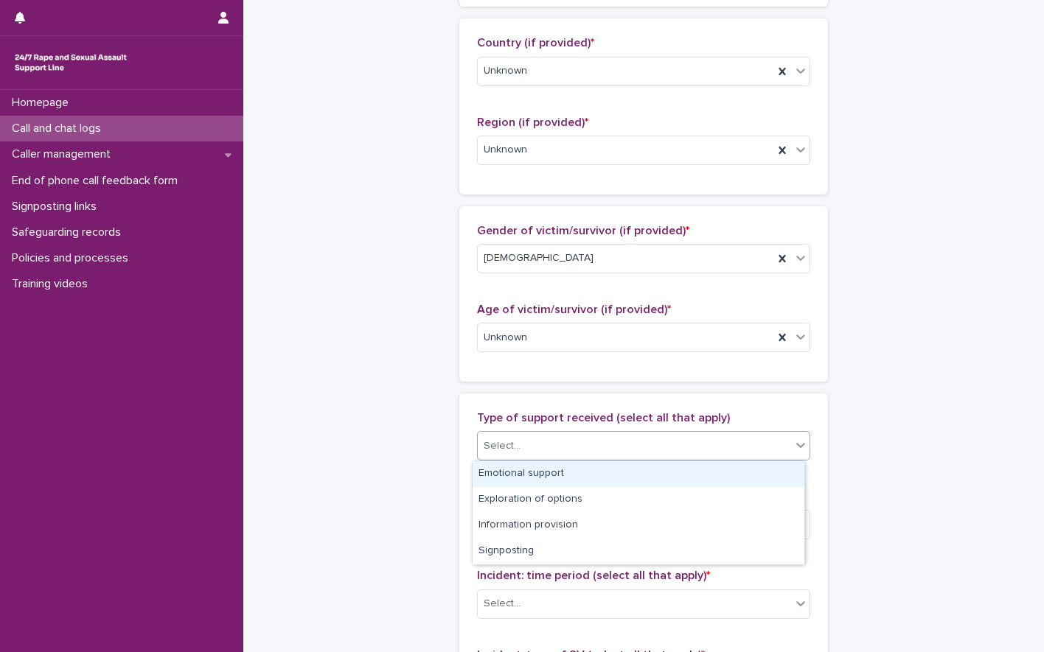
drag, startPoint x: 528, startPoint y: 466, endPoint x: 495, endPoint y: 428, distance: 50.2
click at [527, 466] on div "Emotional support" at bounding box center [639, 474] width 332 height 26
click at [370, 341] on div "**********" at bounding box center [643, 283] width 722 height 1596
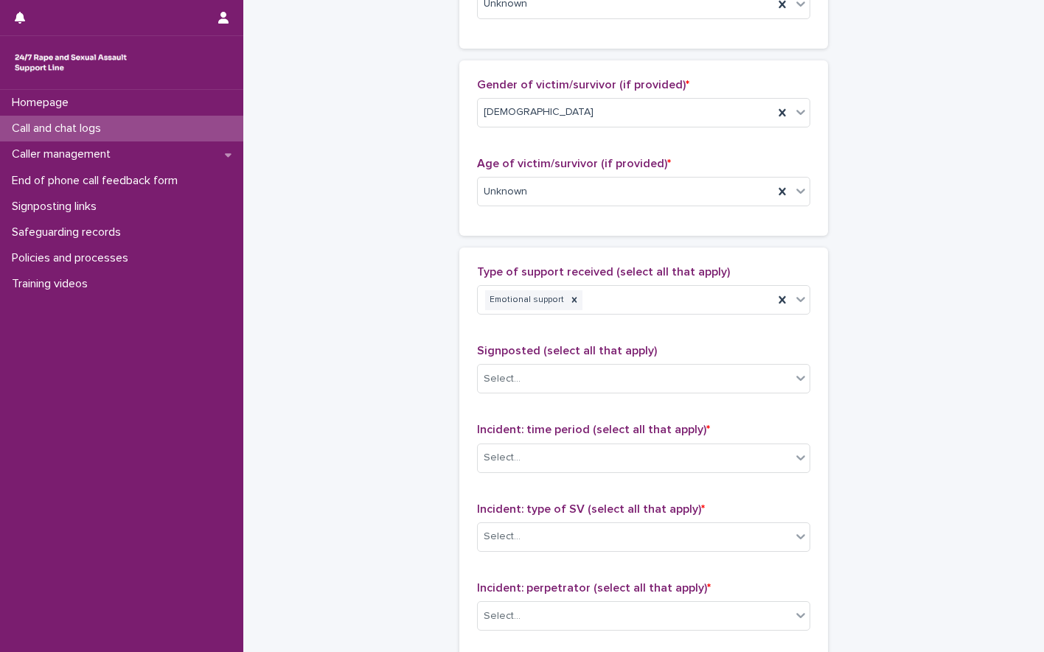
scroll to position [663, 0]
click at [635, 298] on div "Emotional support" at bounding box center [626, 299] width 296 height 26
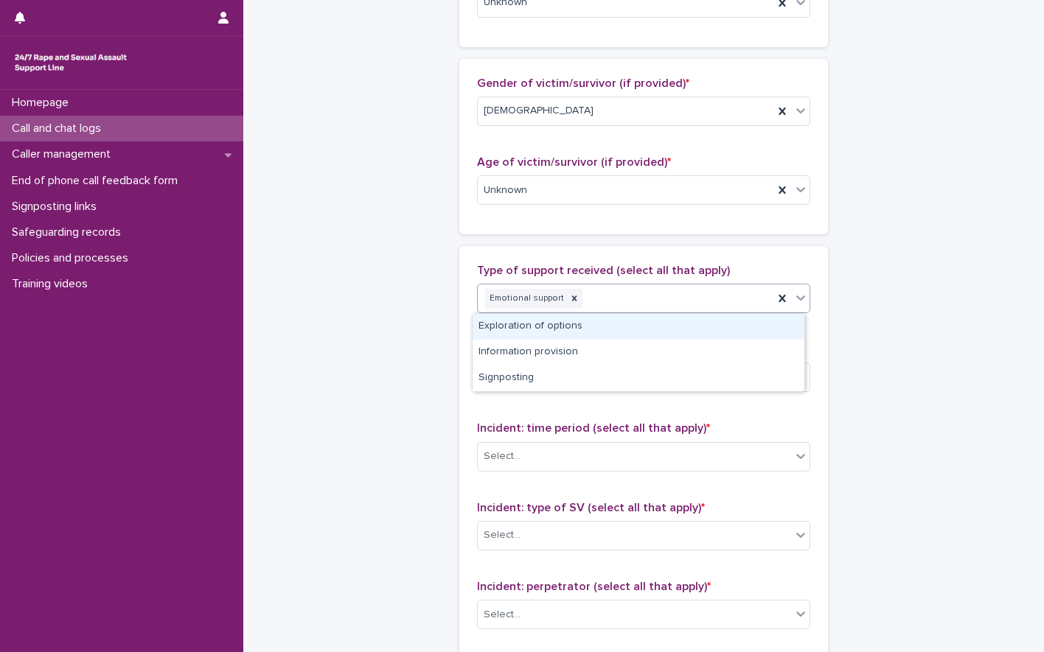
click at [544, 324] on div "Exploration of options" at bounding box center [639, 327] width 332 height 26
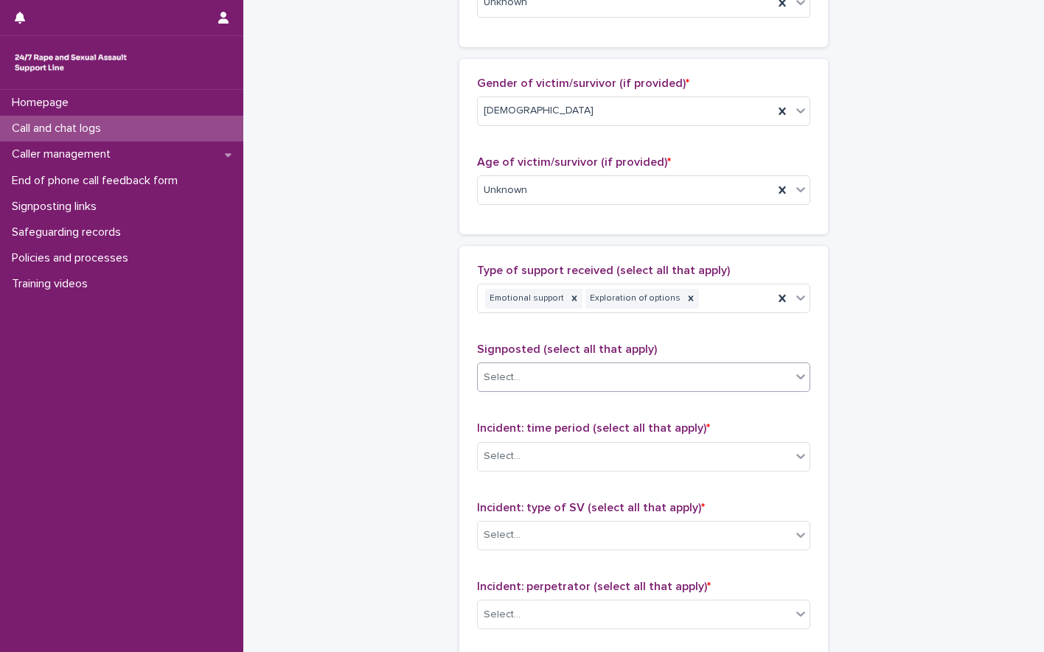
click at [563, 383] on div "Select..." at bounding box center [634, 378] width 313 height 24
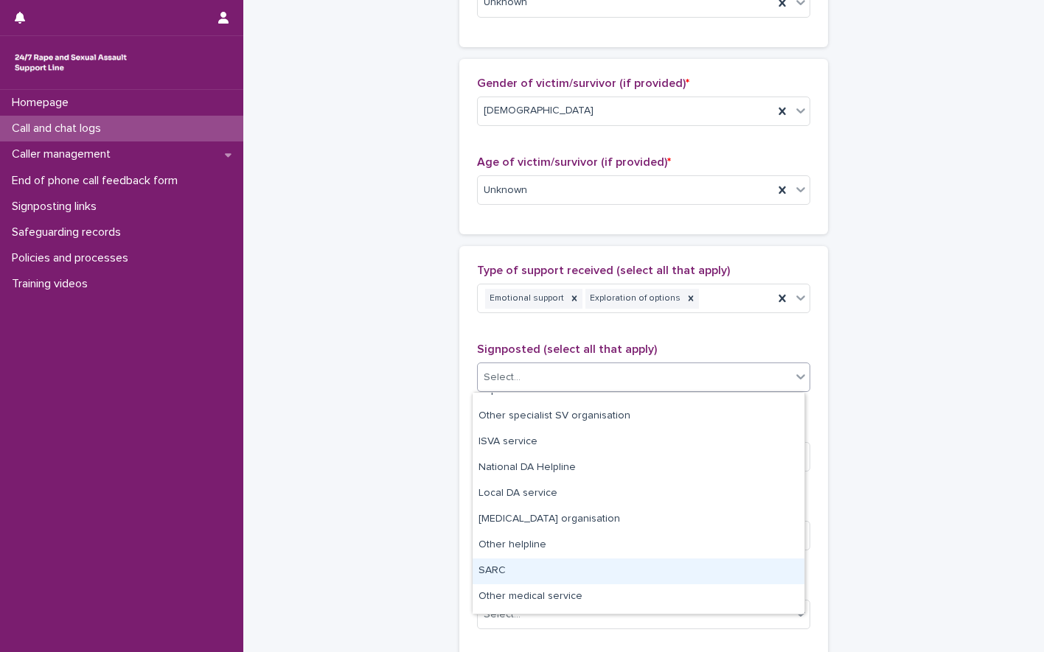
scroll to position [0, 0]
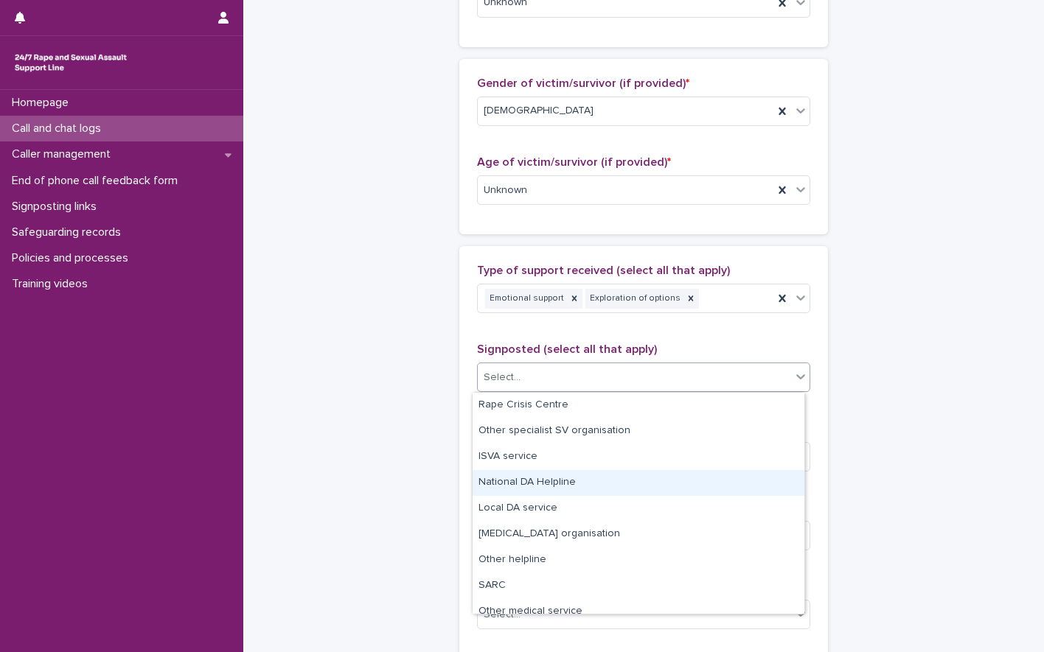
click at [585, 482] on div "National DA Helpline" at bounding box center [639, 483] width 332 height 26
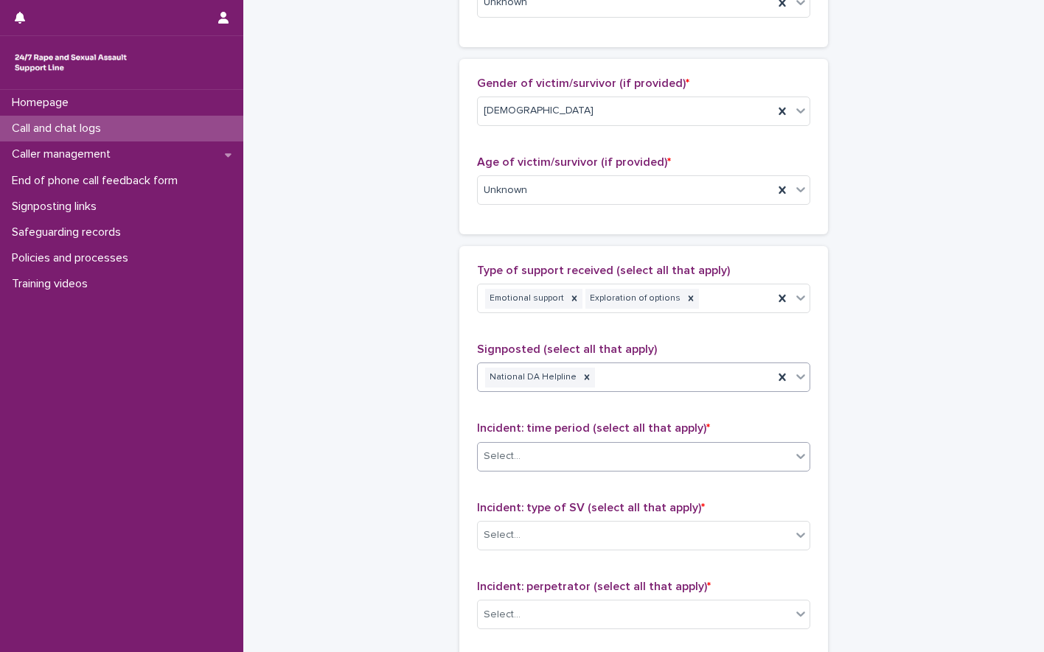
click at [526, 461] on div "Select..." at bounding box center [634, 456] width 313 height 24
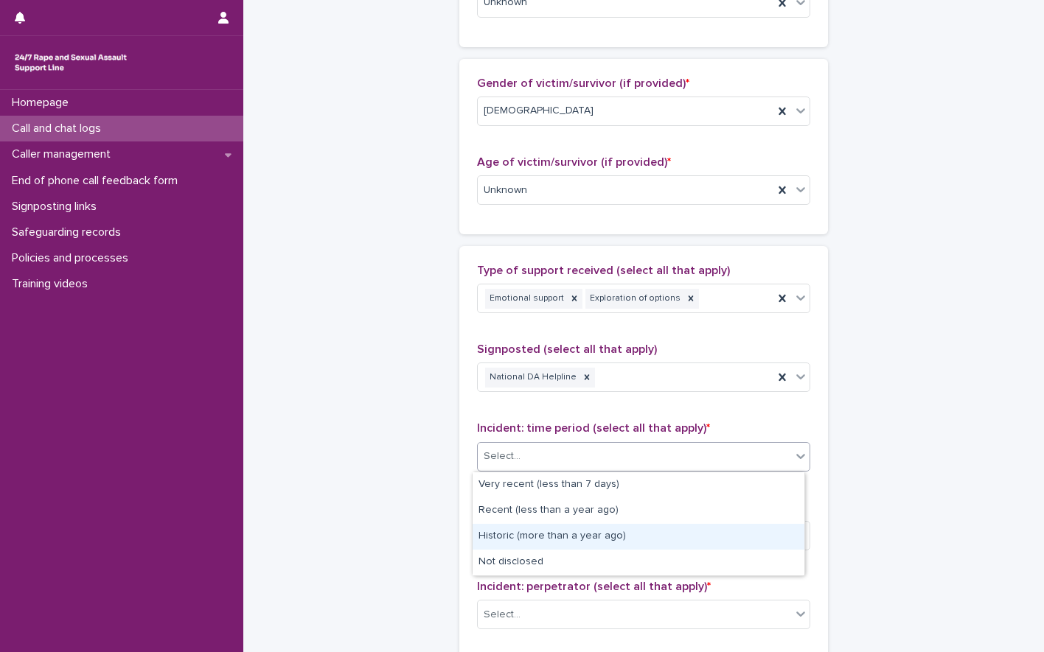
click at [564, 538] on div "Historic (more than a year ago)" at bounding box center [639, 537] width 332 height 26
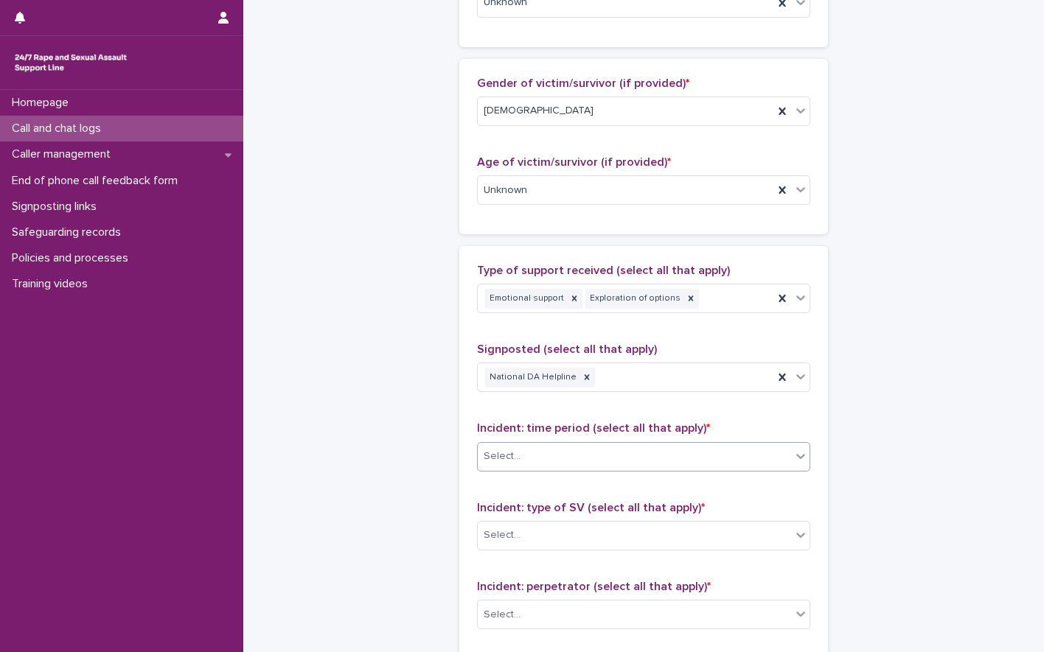
click at [383, 426] on div "**********" at bounding box center [643, 136] width 722 height 1596
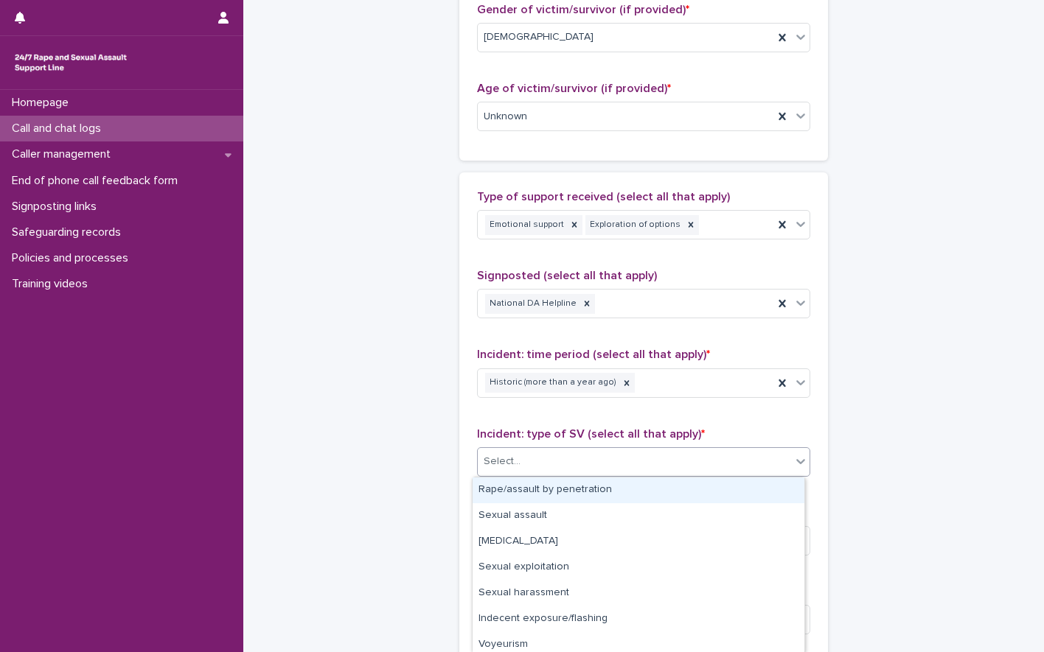
click at [550, 464] on div "Select..." at bounding box center [634, 462] width 313 height 24
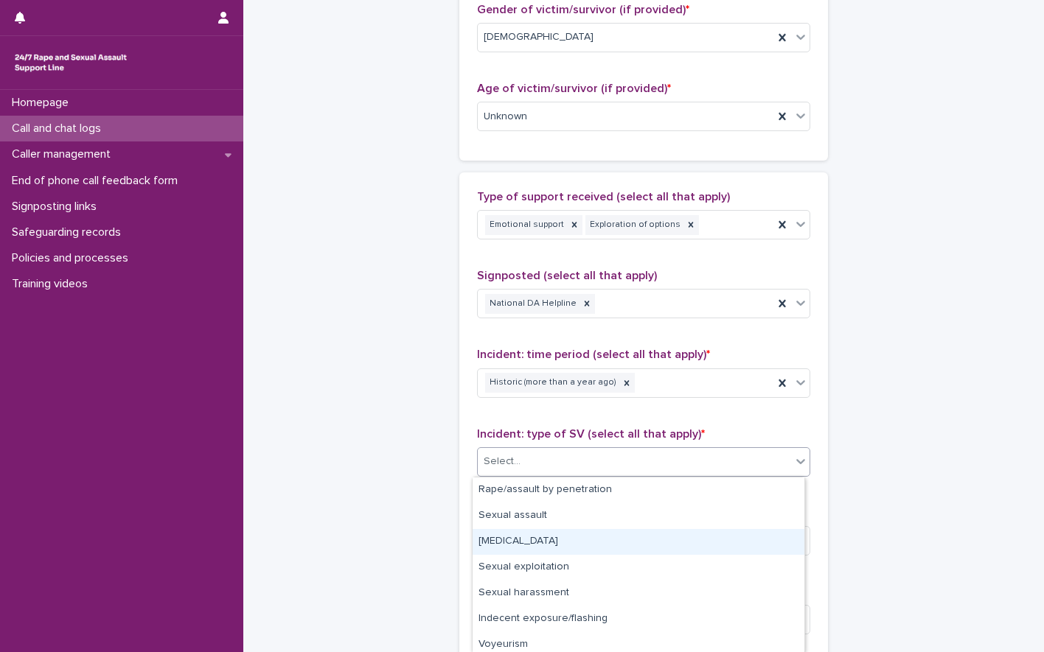
click at [534, 544] on div "[MEDICAL_DATA]" at bounding box center [639, 542] width 332 height 26
click at [369, 405] on div "**********" at bounding box center [643, 62] width 722 height 1596
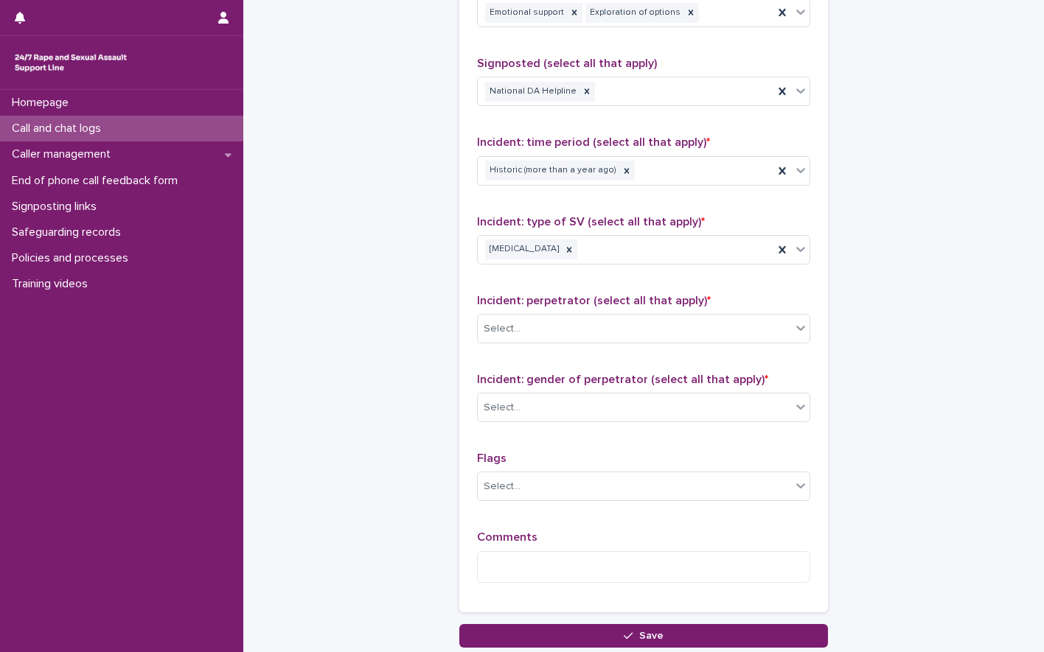
scroll to position [958, 0]
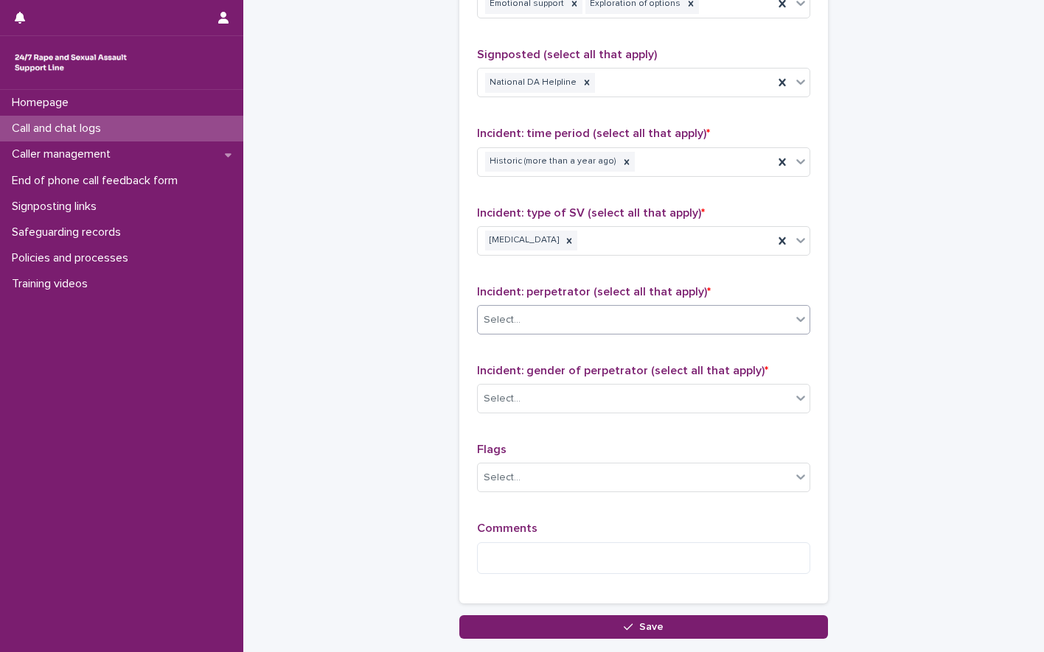
click at [503, 327] on div "Select..." at bounding box center [502, 320] width 37 height 15
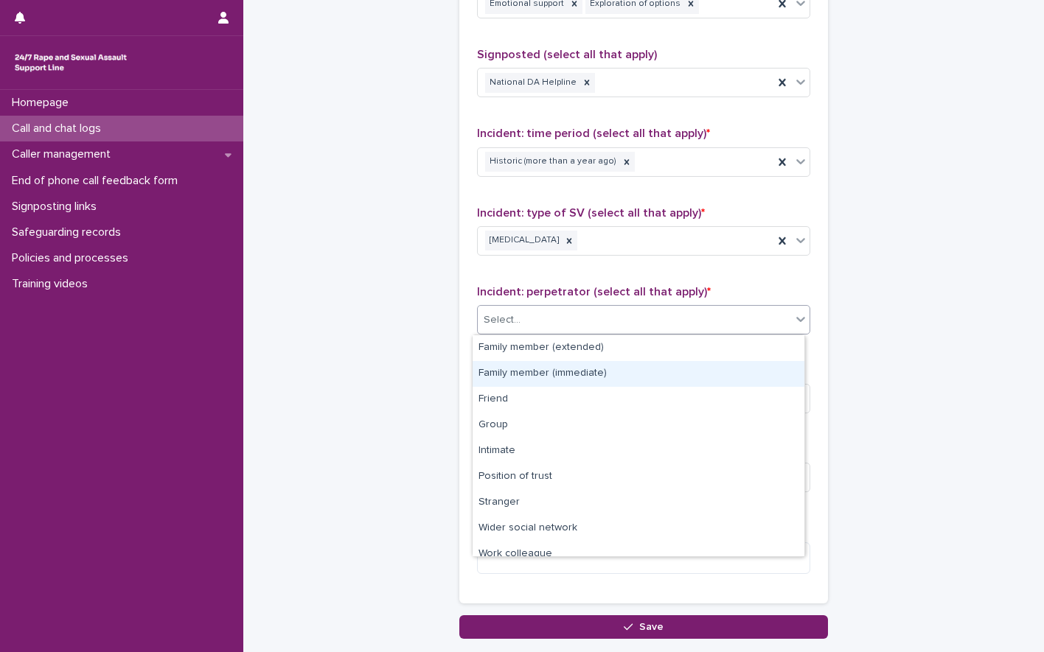
click at [552, 383] on div "Family member (immediate)" at bounding box center [639, 374] width 332 height 26
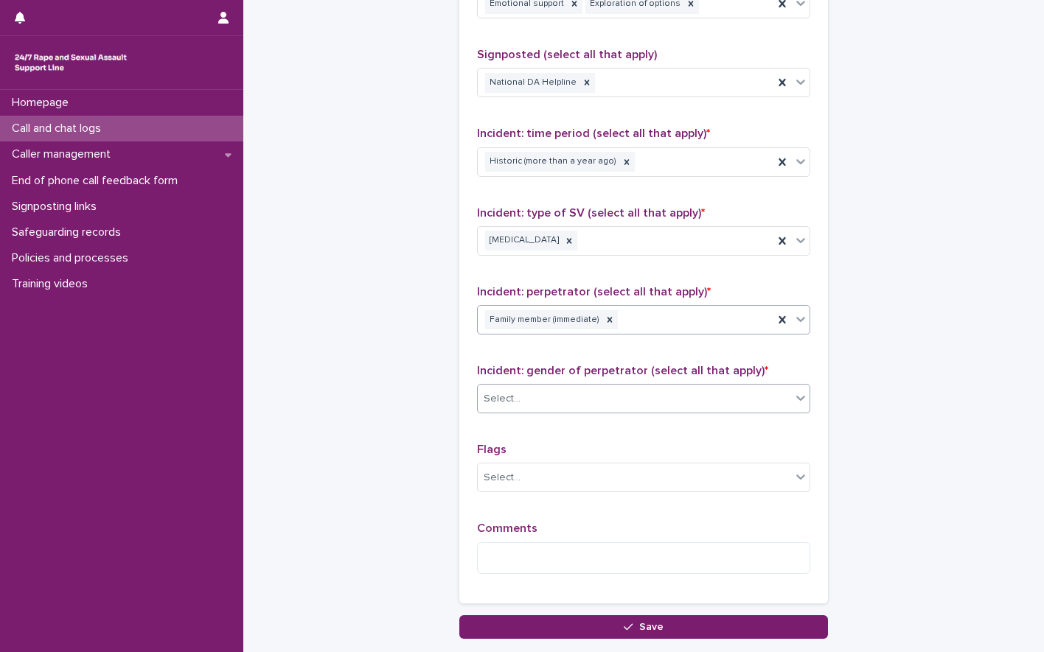
click at [539, 402] on div "Select..." at bounding box center [634, 399] width 313 height 24
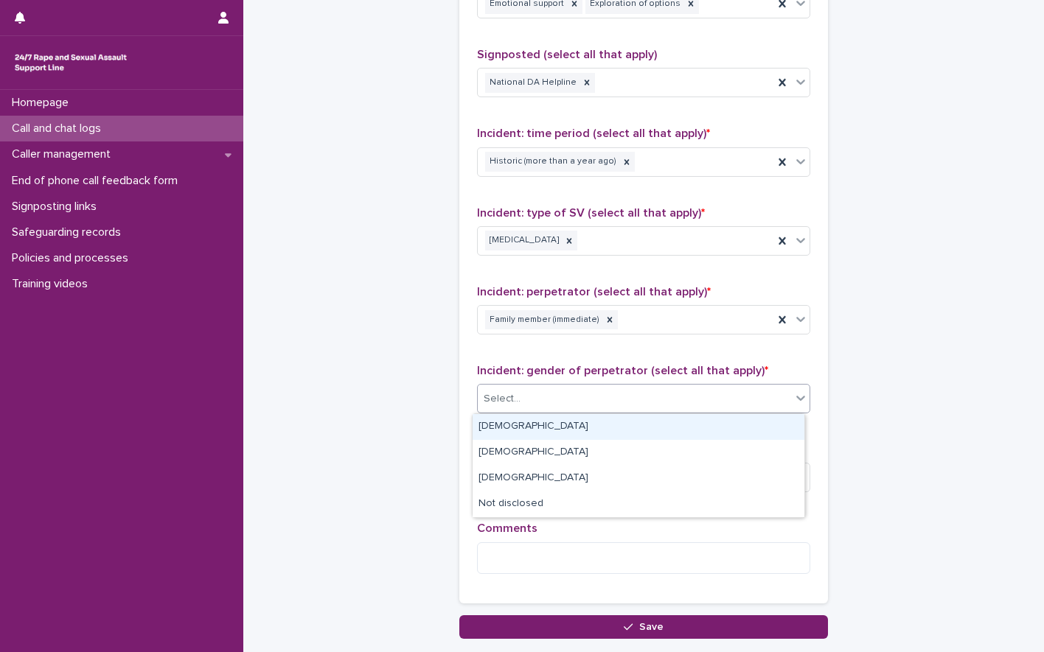
click at [530, 421] on div "[DEMOGRAPHIC_DATA]" at bounding box center [639, 427] width 332 height 26
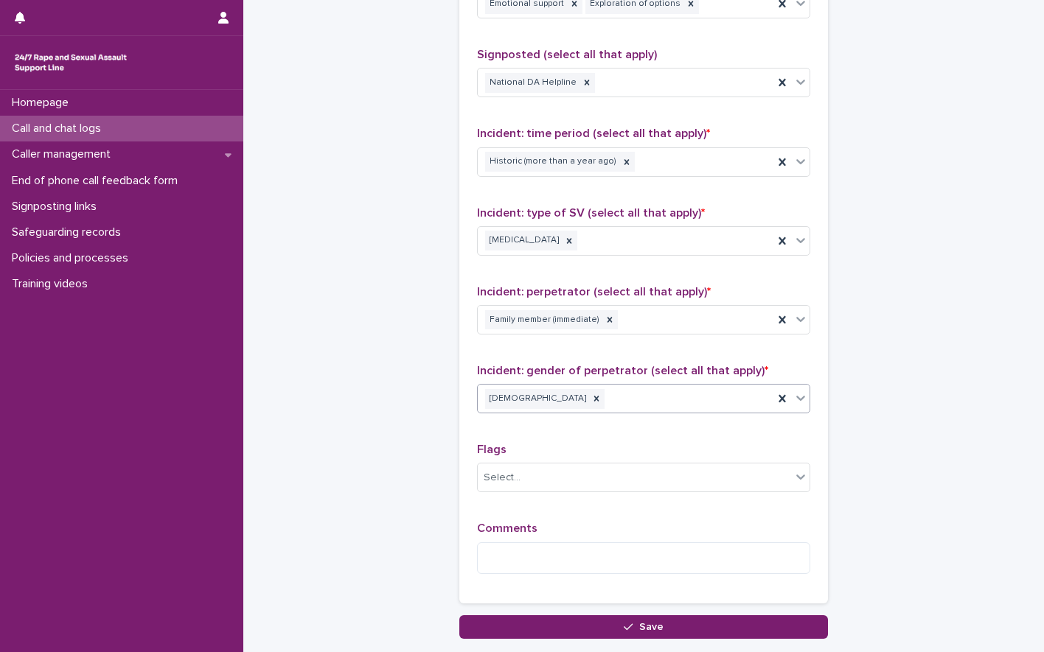
drag, startPoint x: 652, startPoint y: 396, endPoint x: 642, endPoint y: 402, distance: 11.3
click at [652, 397] on div "[DEMOGRAPHIC_DATA]" at bounding box center [626, 399] width 296 height 26
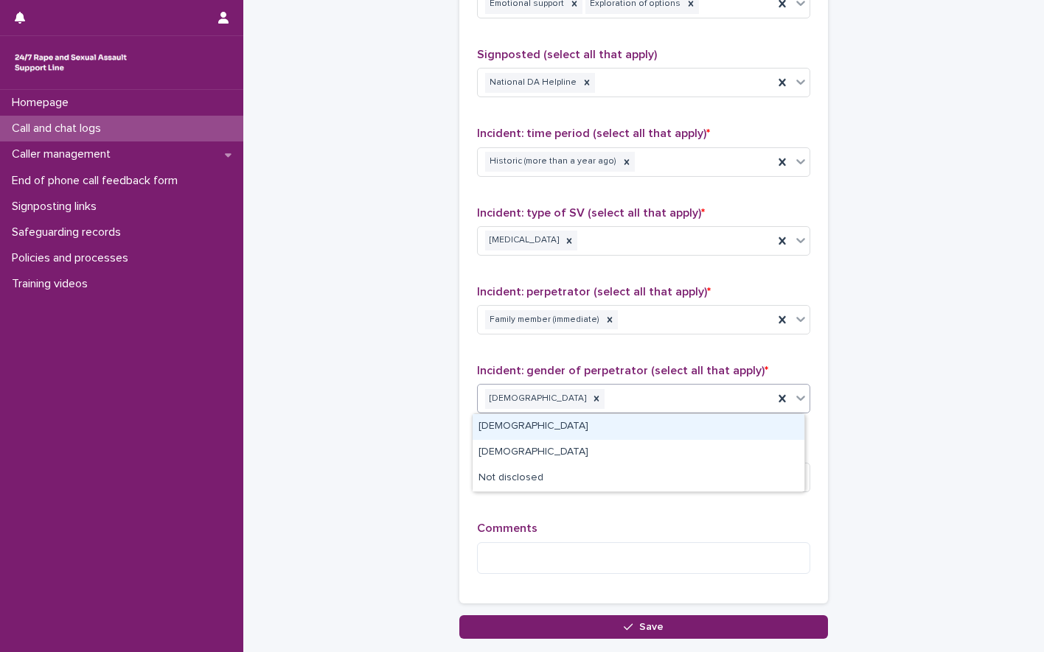
click at [554, 428] on div "[DEMOGRAPHIC_DATA]" at bounding box center [639, 427] width 332 height 26
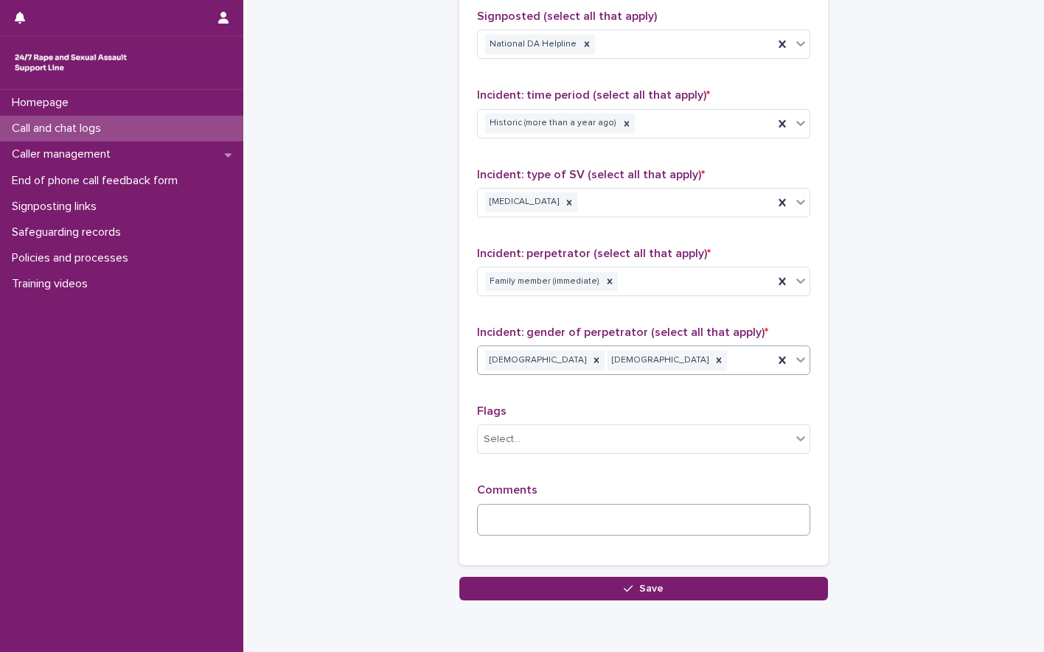
scroll to position [1032, 0]
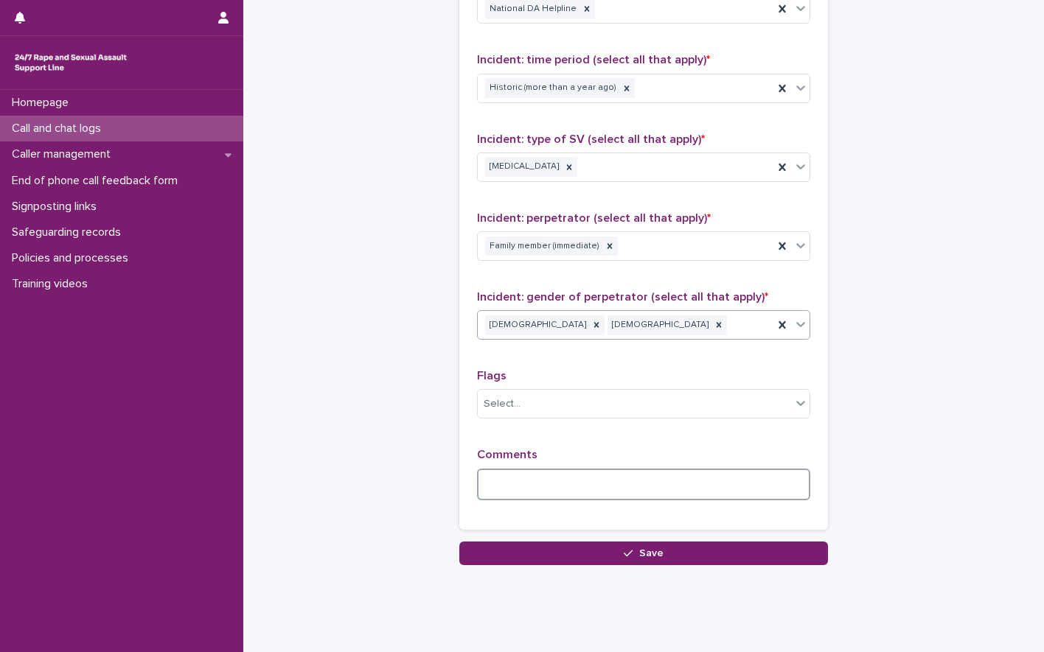
click at [485, 475] on textarea at bounding box center [643, 485] width 333 height 32
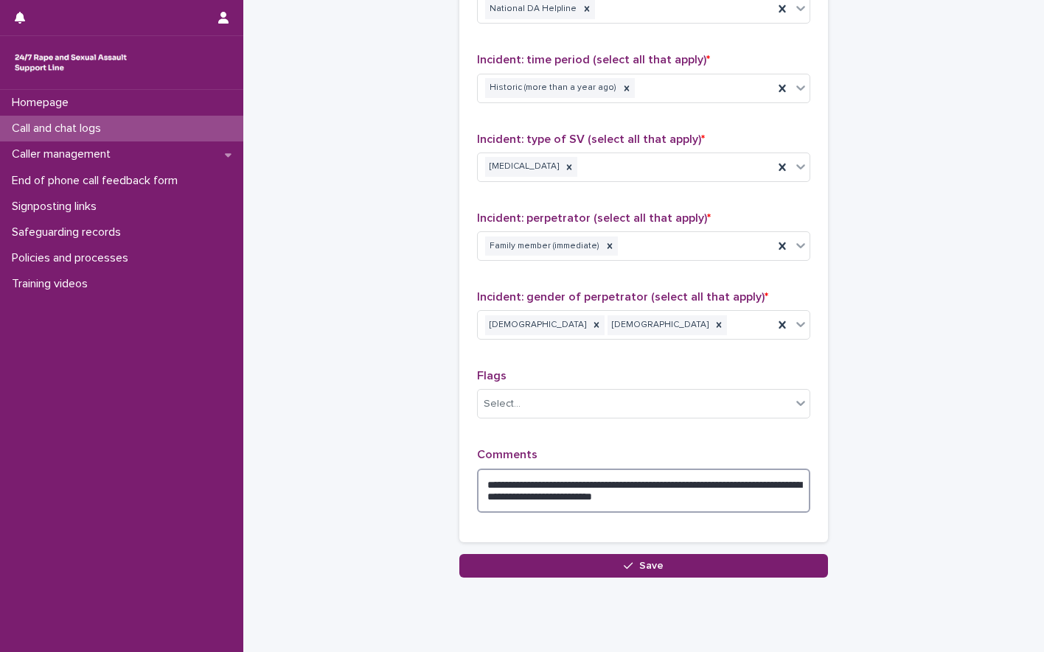
click at [624, 495] on textarea "**********" at bounding box center [643, 491] width 333 height 44
click at [711, 504] on textarea "**********" at bounding box center [643, 491] width 333 height 44
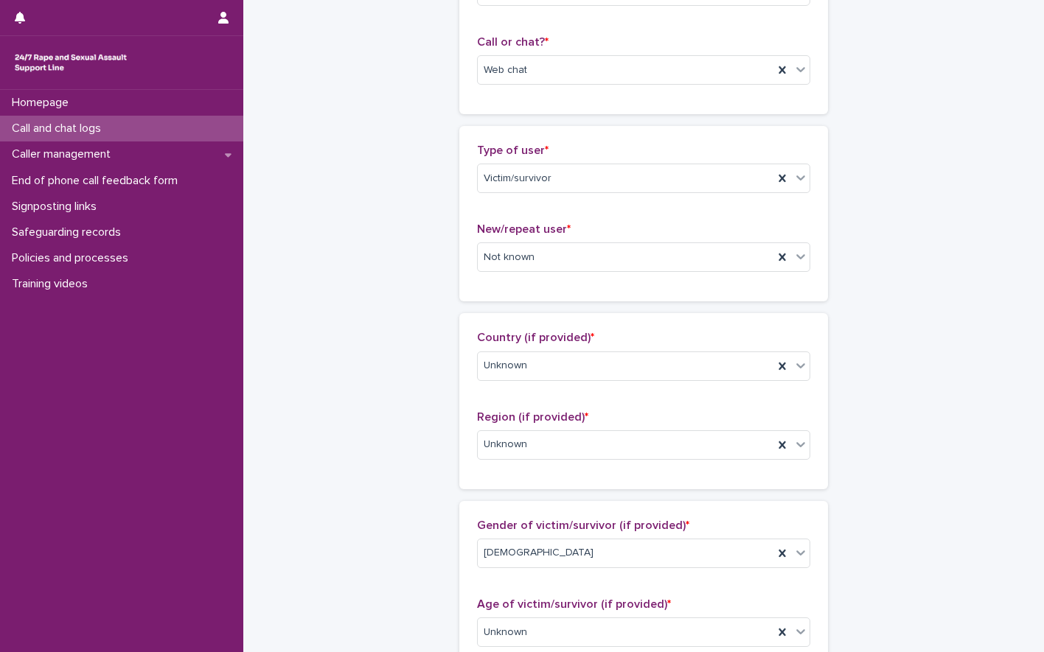
scroll to position [0, 0]
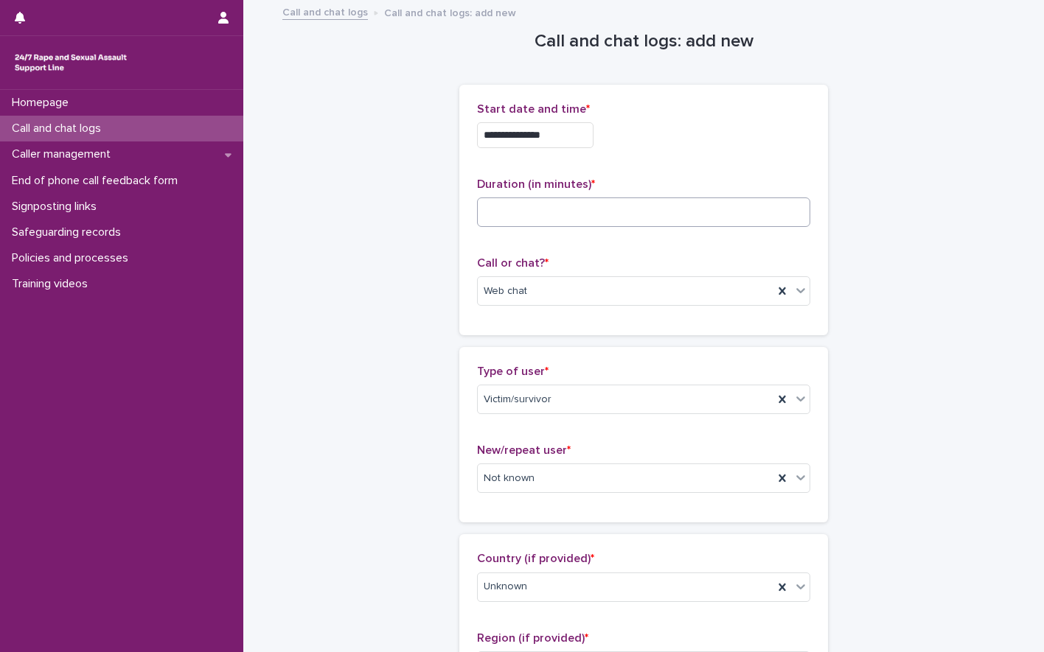
type textarea "**********"
click at [558, 215] on input at bounding box center [643, 212] width 333 height 29
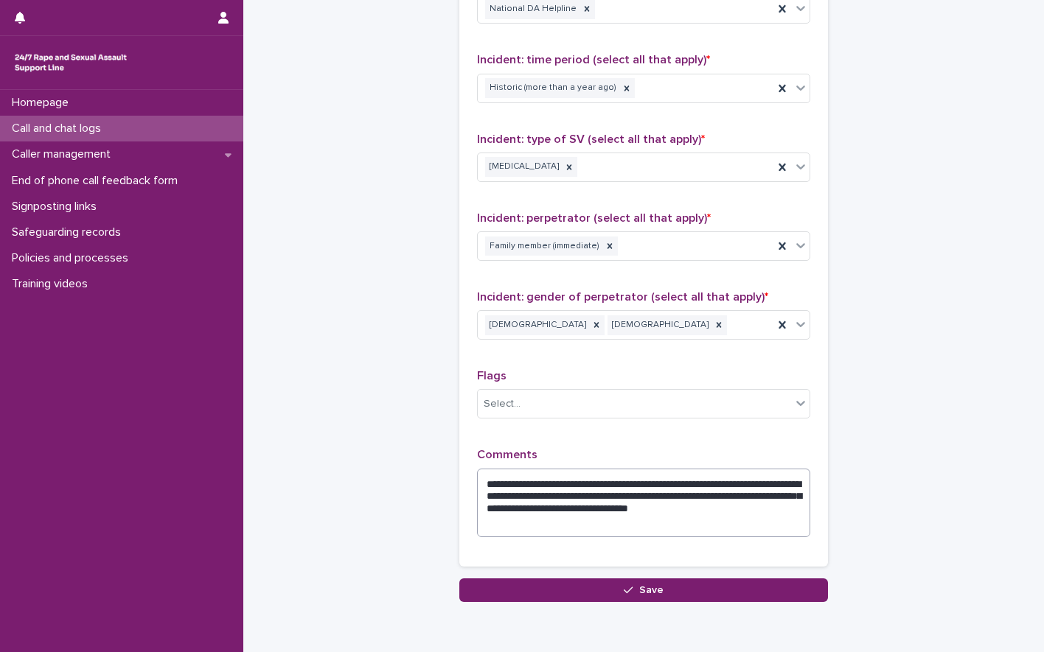
scroll to position [1097, 0]
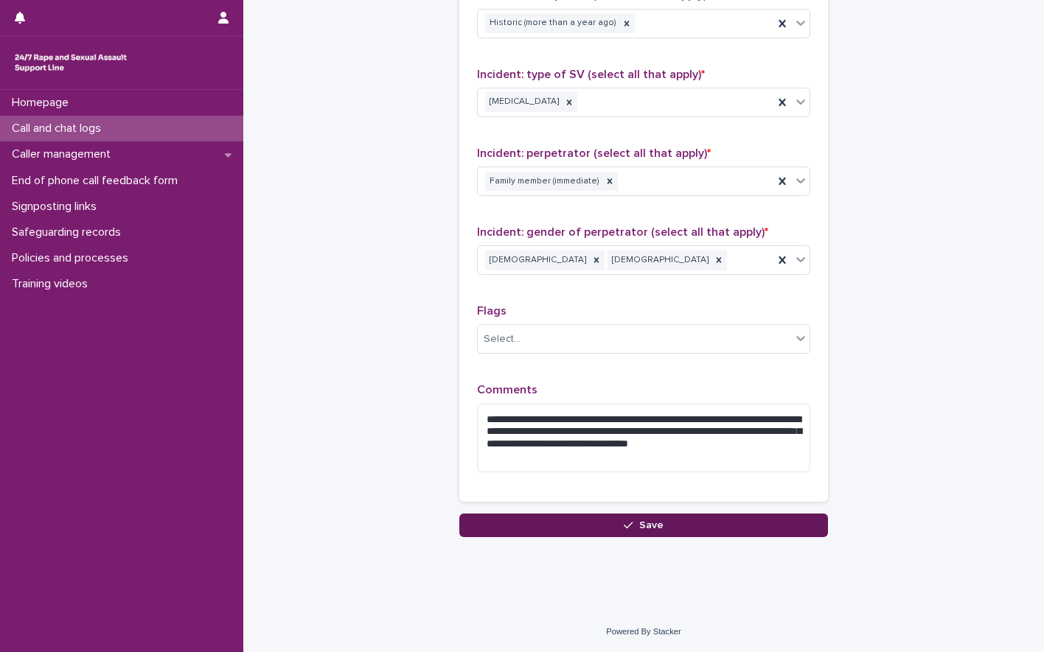
type input "**"
click at [683, 526] on button "Save" at bounding box center [643, 526] width 369 height 24
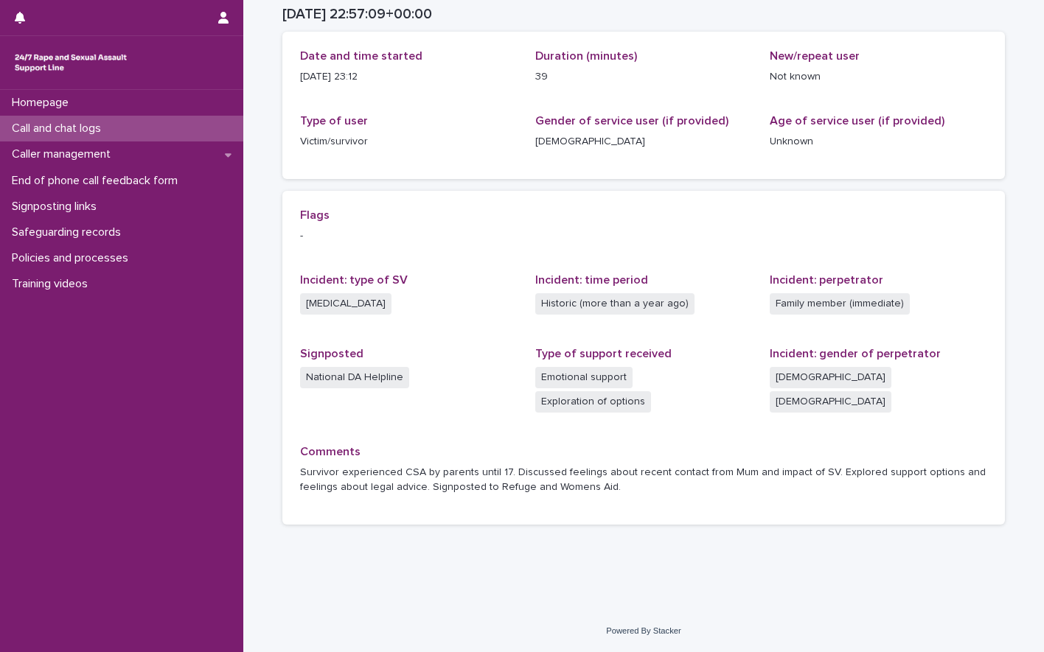
scroll to position [146, 0]
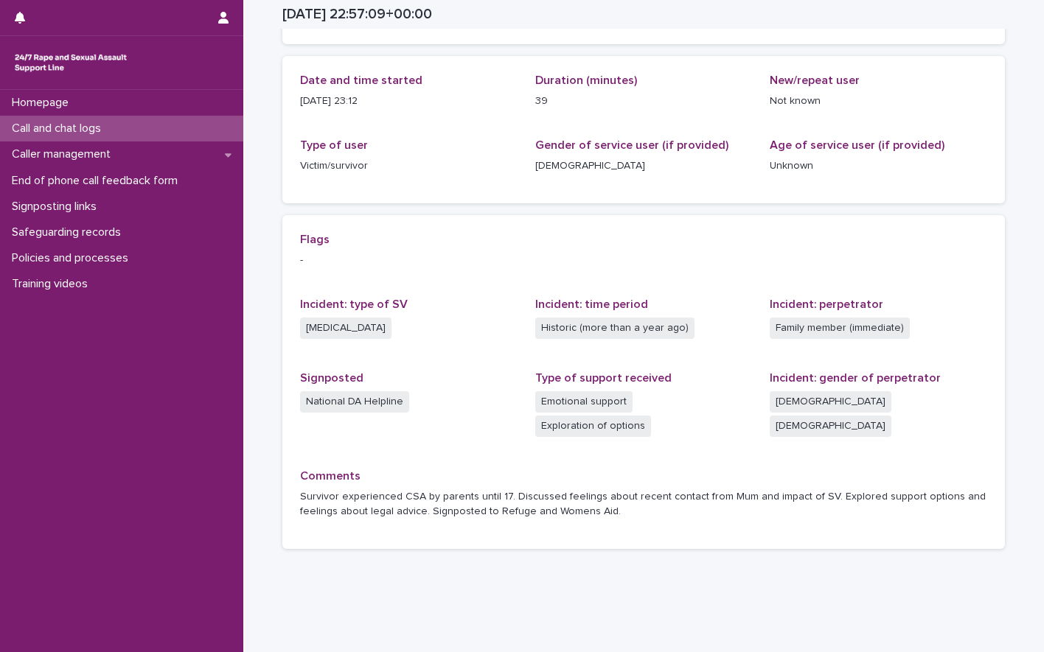
click at [118, 127] on div "Call and chat logs" at bounding box center [121, 129] width 243 height 26
